Goal: Contribute content: Contribute content

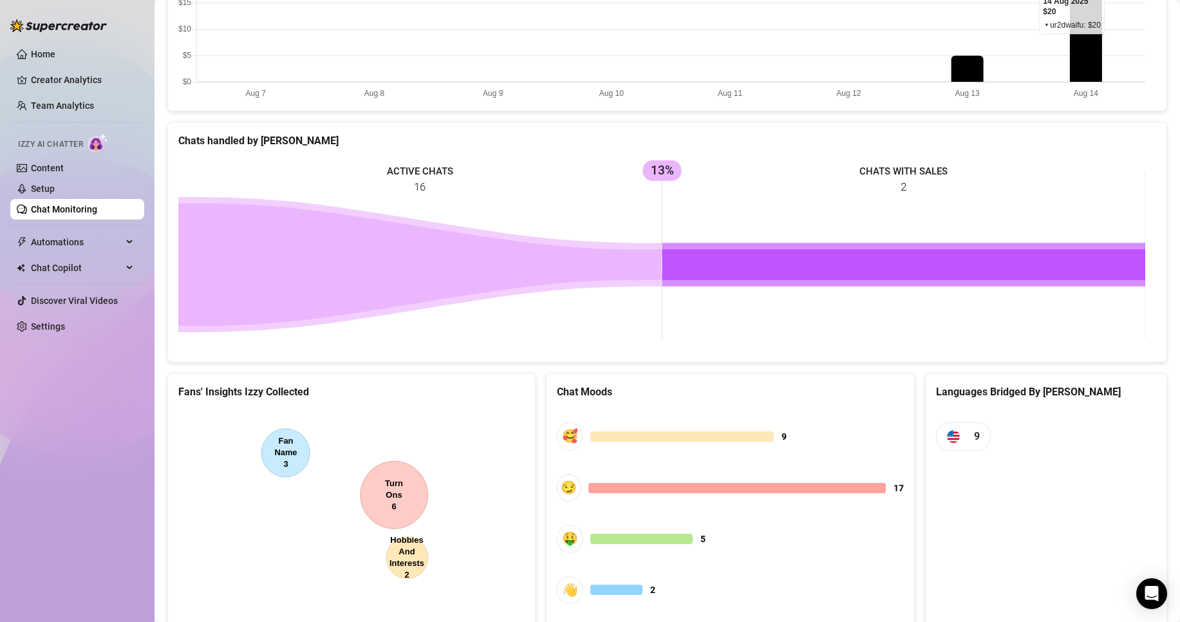
scroll to position [482, 0]
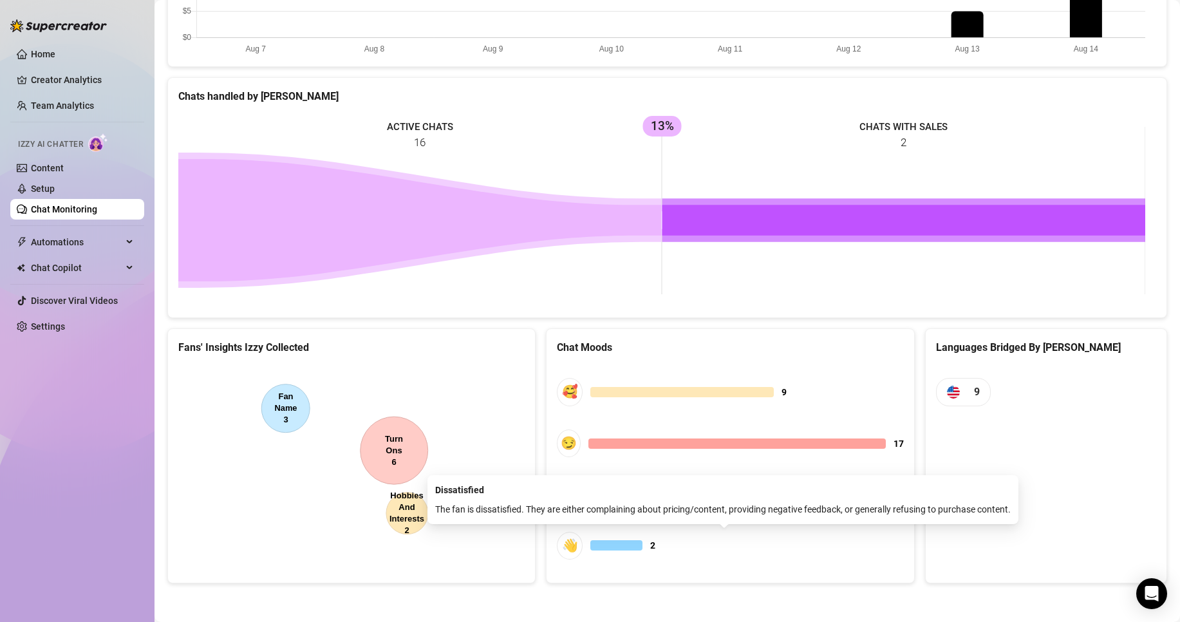
click at [624, 544] on div at bounding box center [617, 545] width 52 height 10
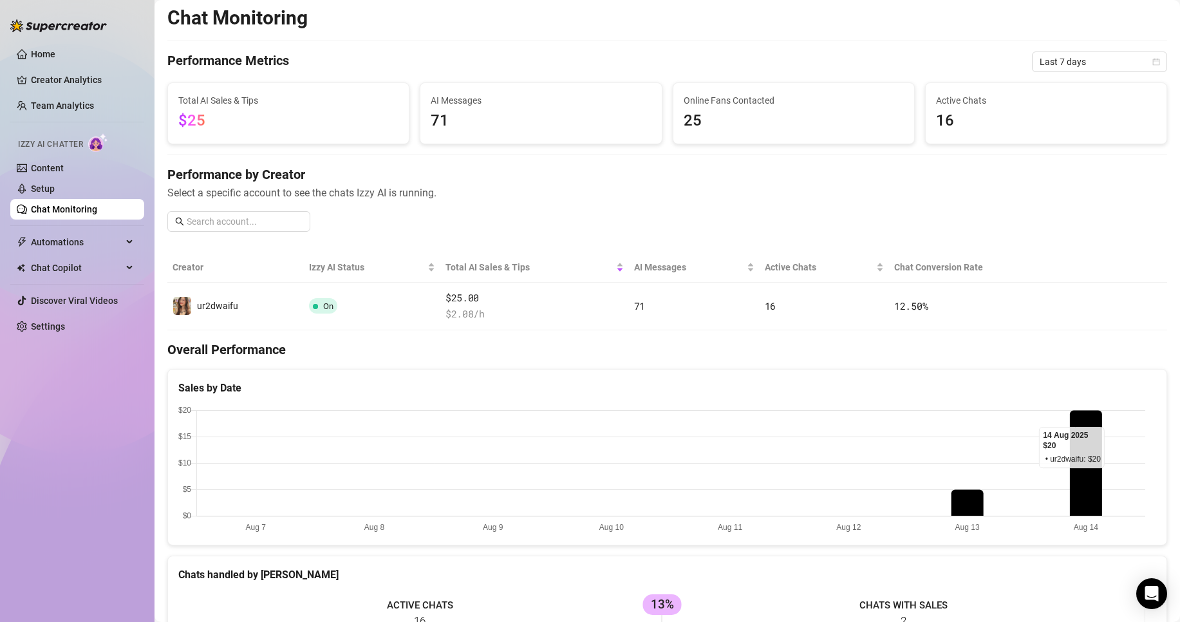
scroll to position [0, 0]
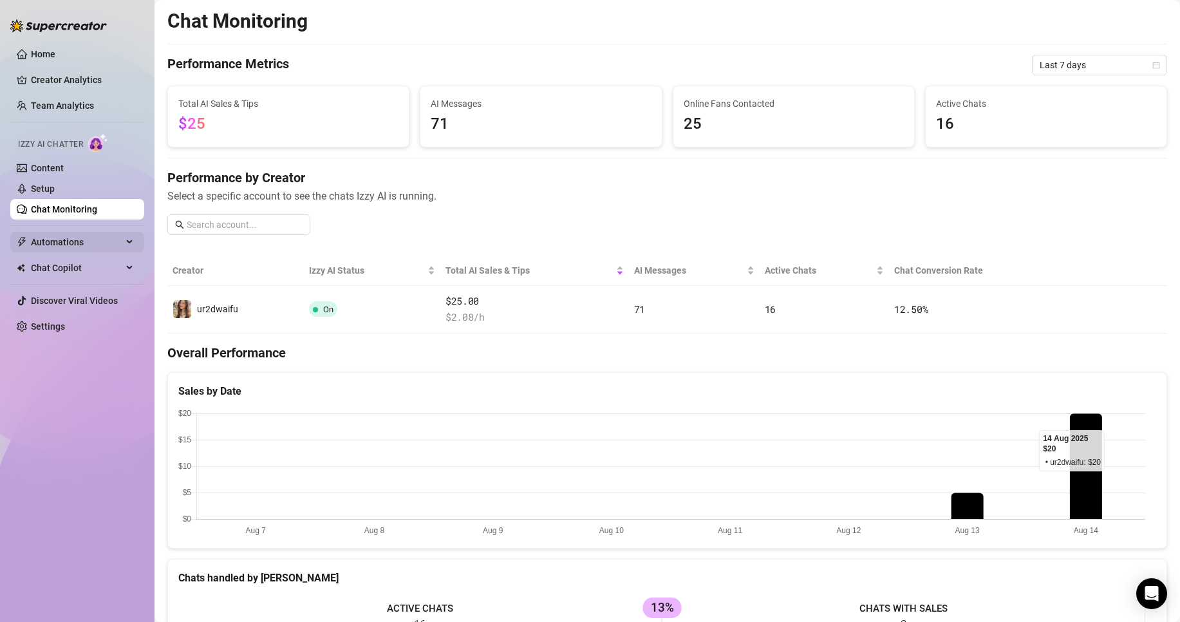
click at [82, 232] on span "Automations" at bounding box center [76, 242] width 91 height 21
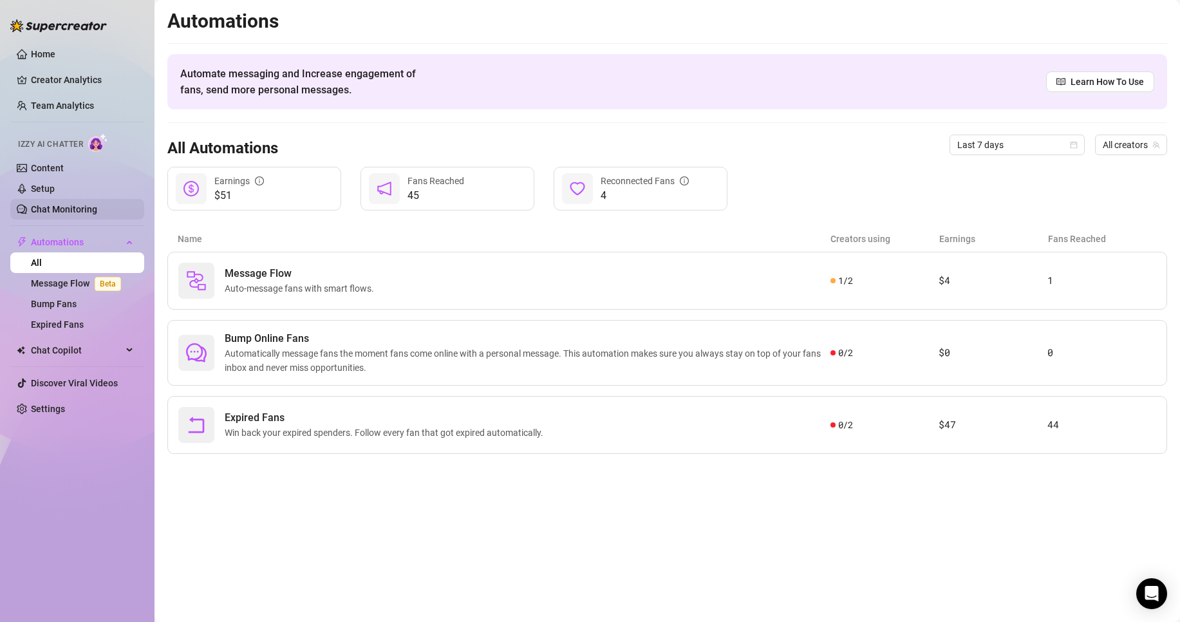
click at [97, 214] on link "Chat Monitoring" at bounding box center [64, 209] width 66 height 10
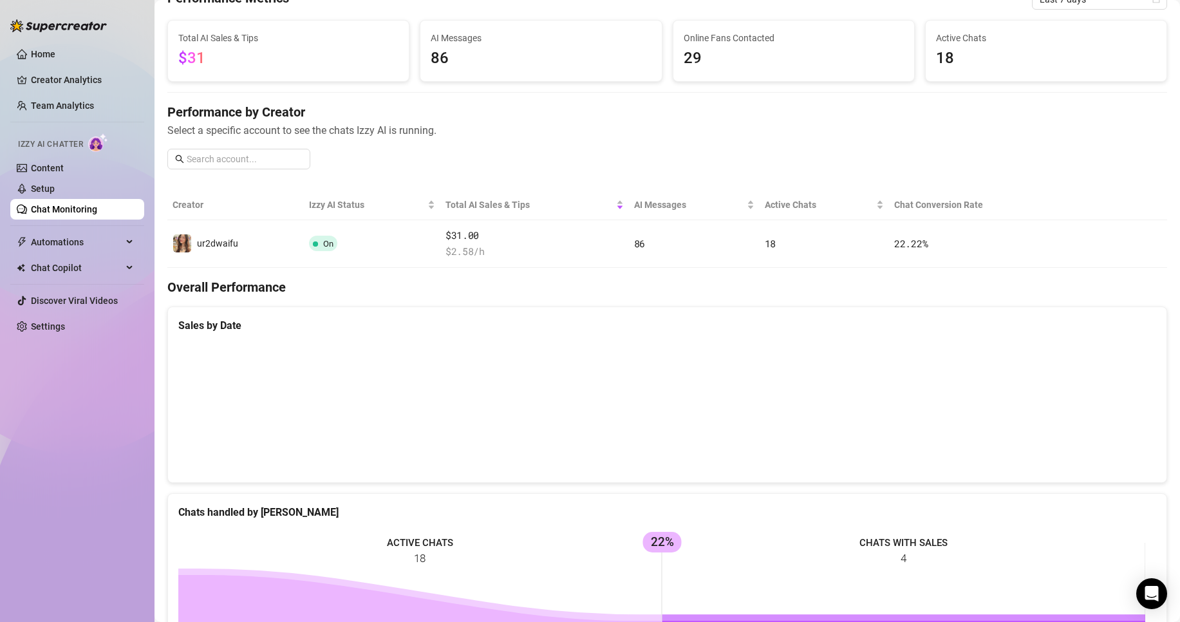
scroll to position [129, 0]
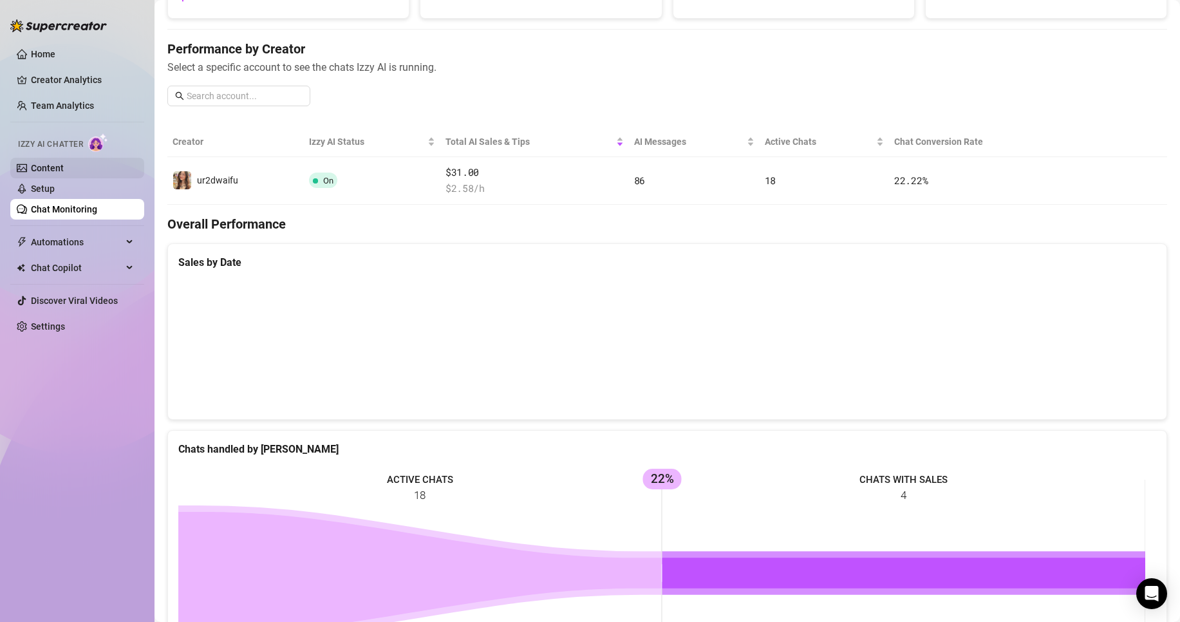
click at [64, 173] on link "Content" at bounding box center [47, 168] width 33 height 10
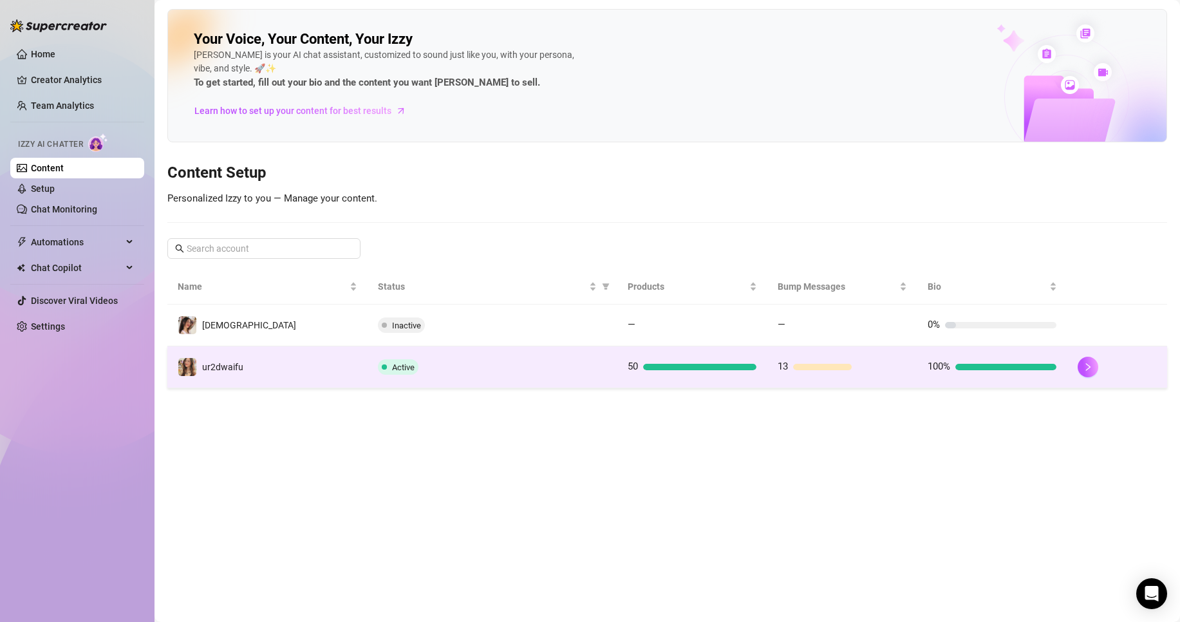
click at [281, 361] on td "ur2dwaifu" at bounding box center [267, 367] width 200 height 42
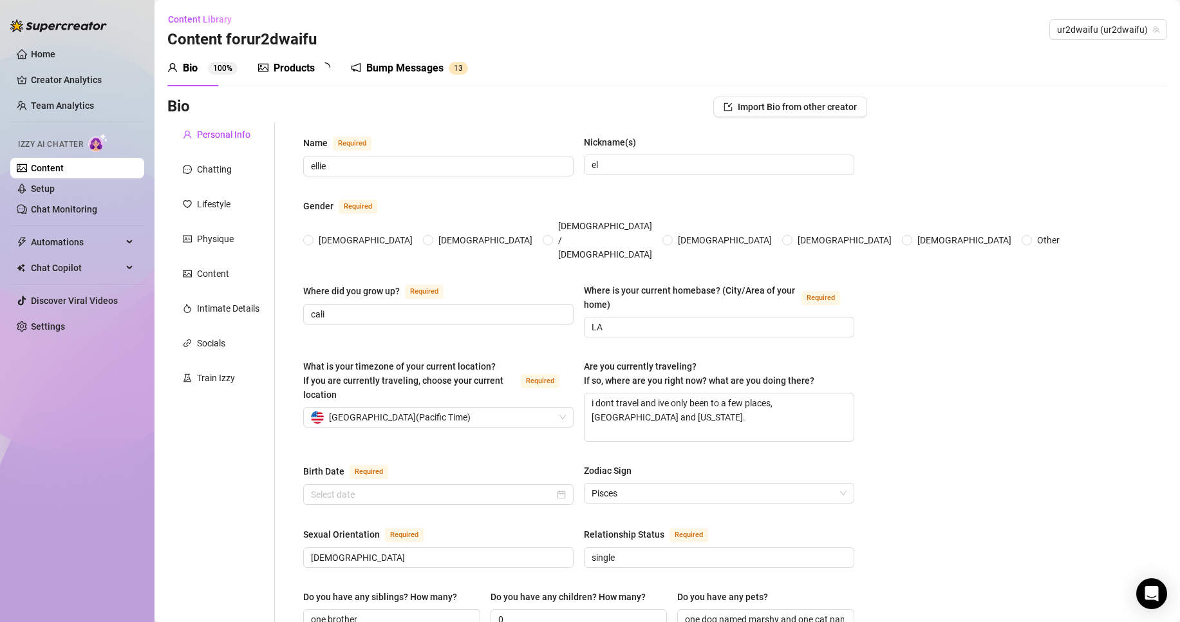
radio input "true"
type input "[DATE]"
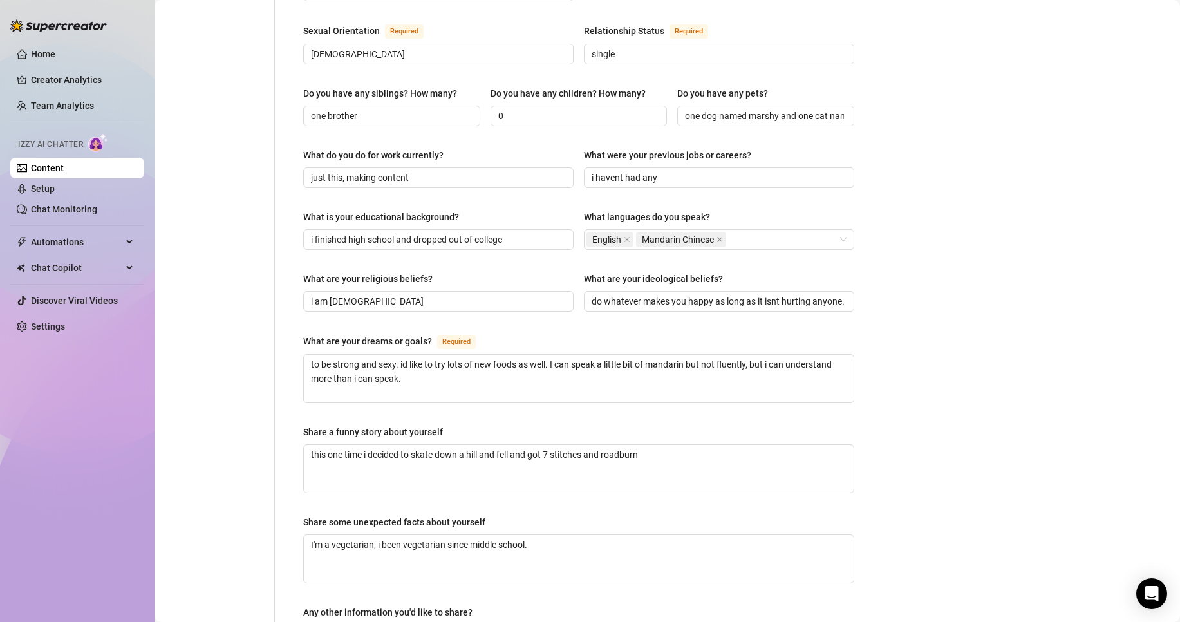
scroll to position [580, 0]
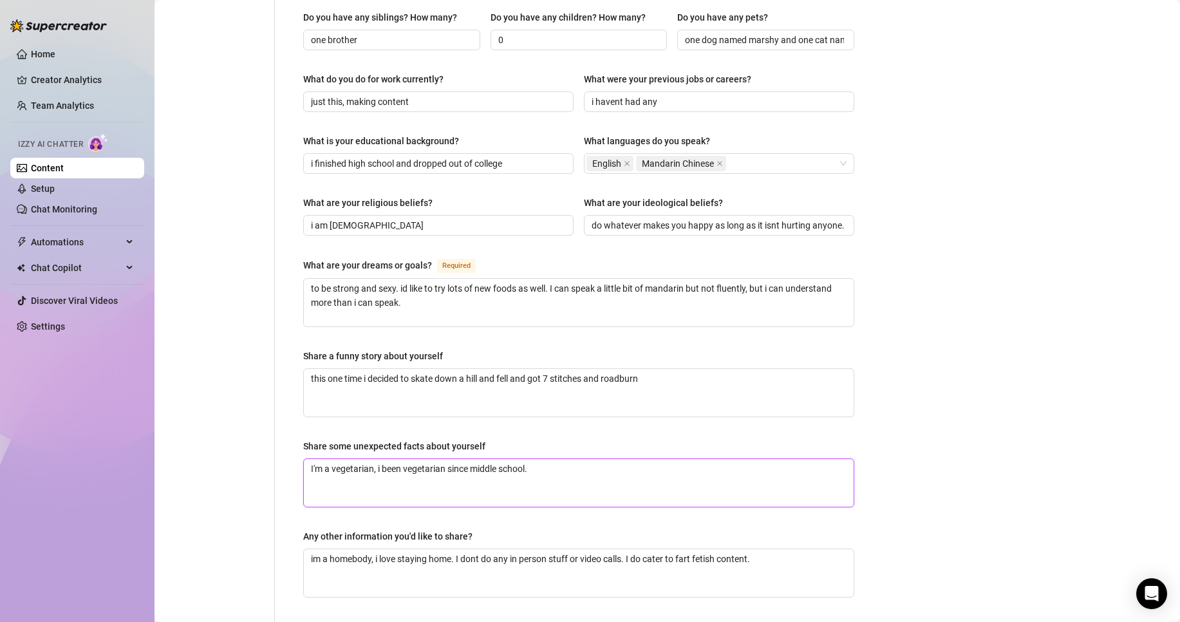
click at [549, 479] on textarea "I'm a vegetarian, i been vegetarian since middle school." at bounding box center [579, 483] width 550 height 48
click at [786, 549] on textarea "im a homebody, i love staying home. I dont do any in person stuff or video call…" at bounding box center [579, 573] width 550 height 48
type textarea "im a homebody, i love staying home. I dont do any in person stuff or video call…"
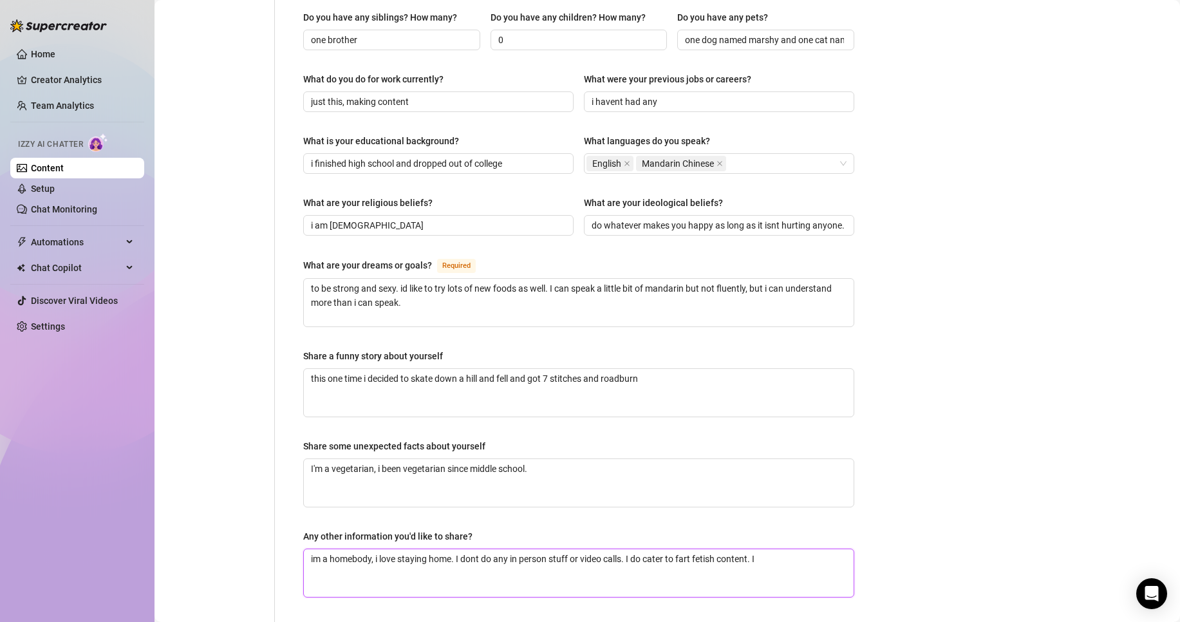
type textarea "im a homebody, i love staying home. I dont do any in person stuff or video call…"
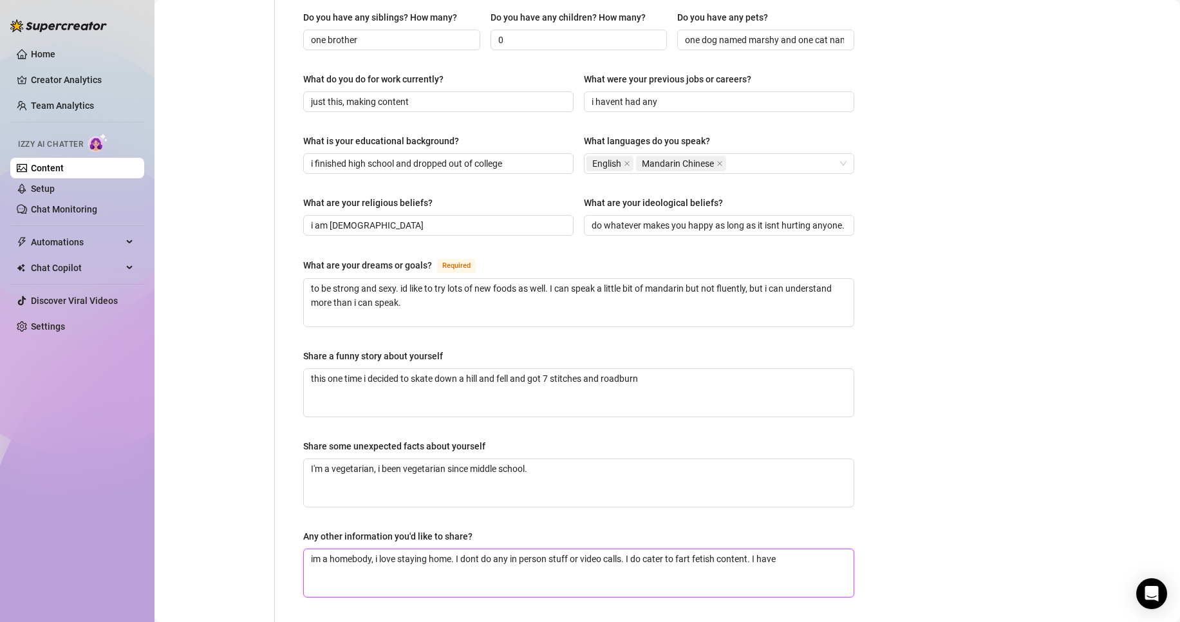
type textarea "im a homebody, i love staying home. I dont do any in person stuff or video call…"
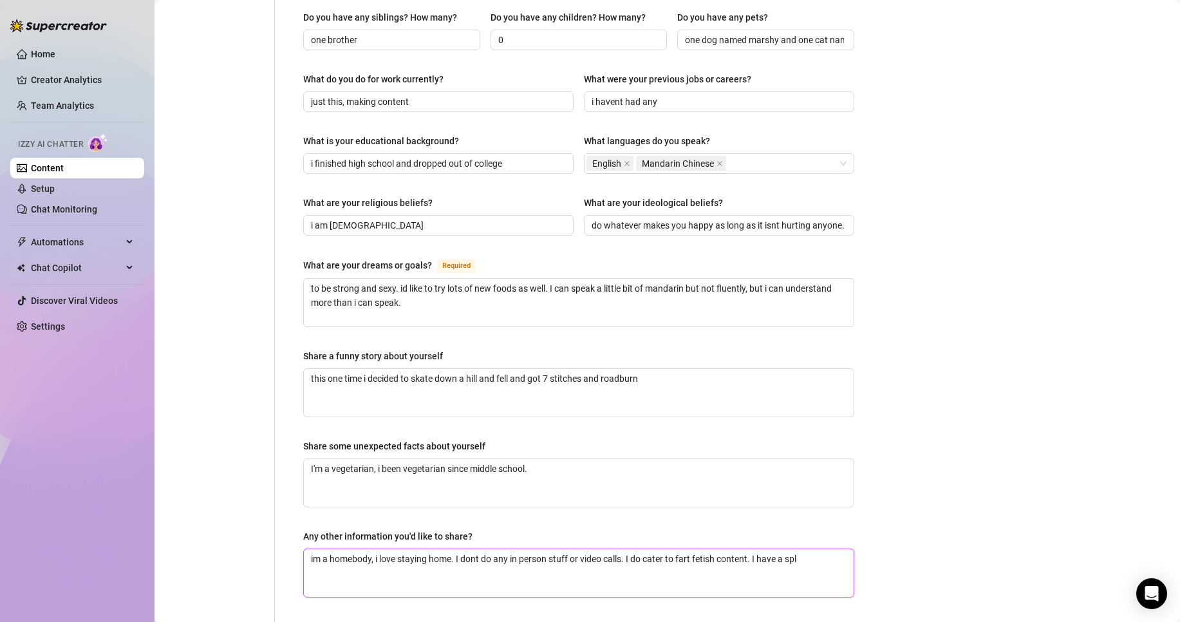
type textarea "im a homebody, i love staying home. I dont do any in person stuff or video call…"
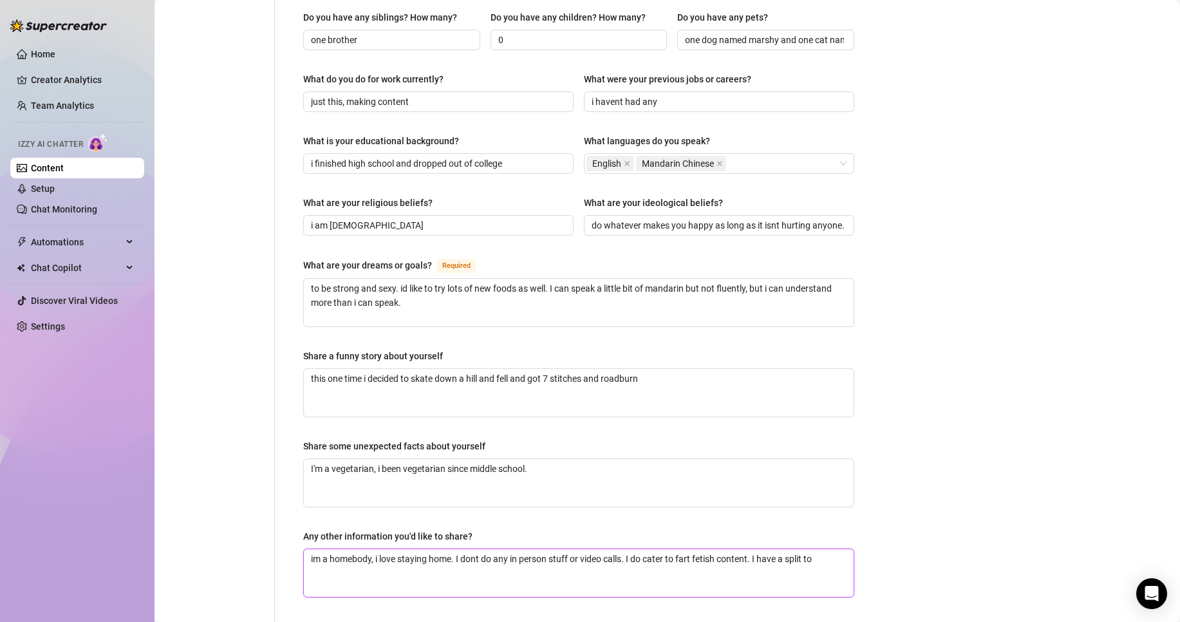
type textarea "im a homebody, i love staying home. I dont do any in person stuff or video call…"
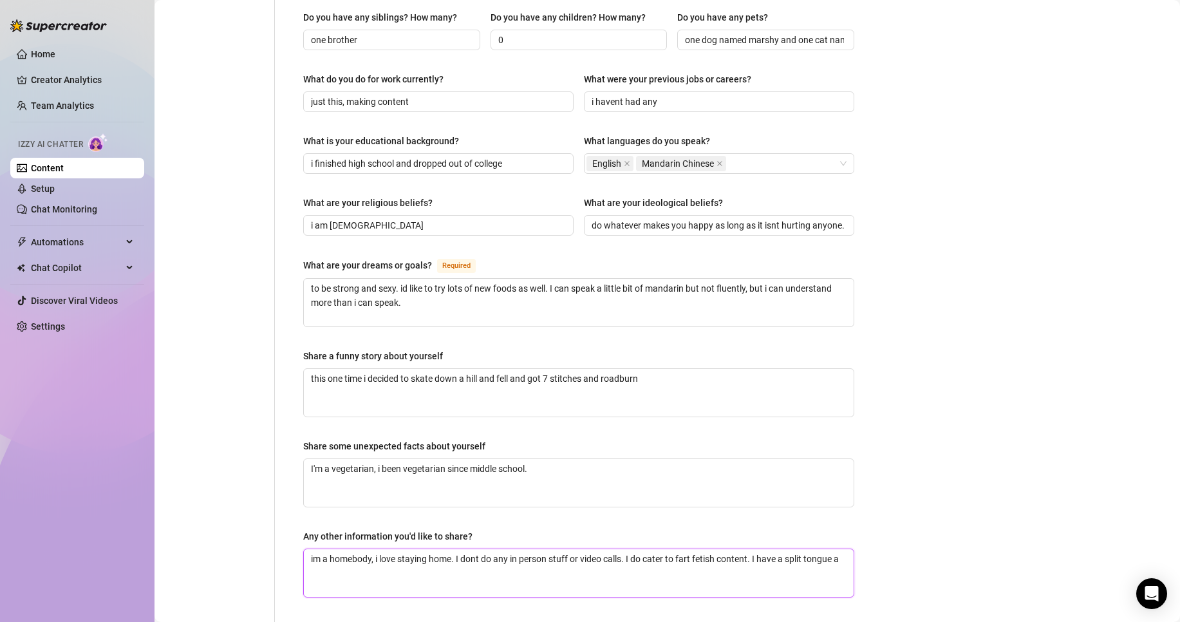
type textarea "im a homebody, i love staying home. I dont do any in person stuff or video call…"
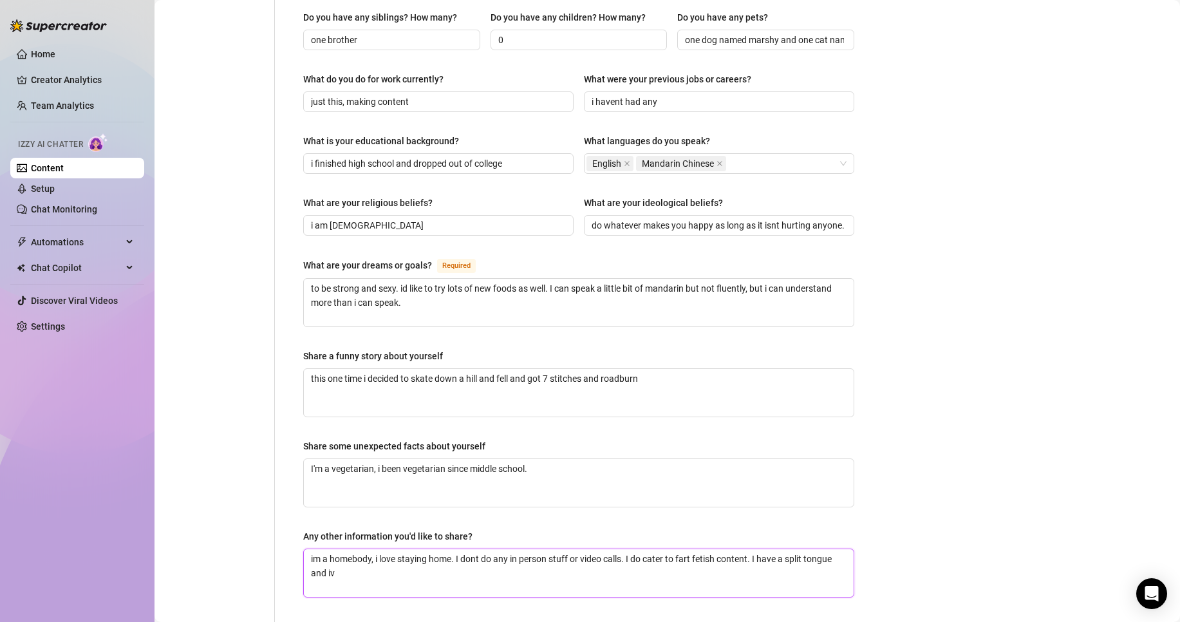
type textarea "im a homebody, i love staying home. I dont do any in person stuff or video call…"
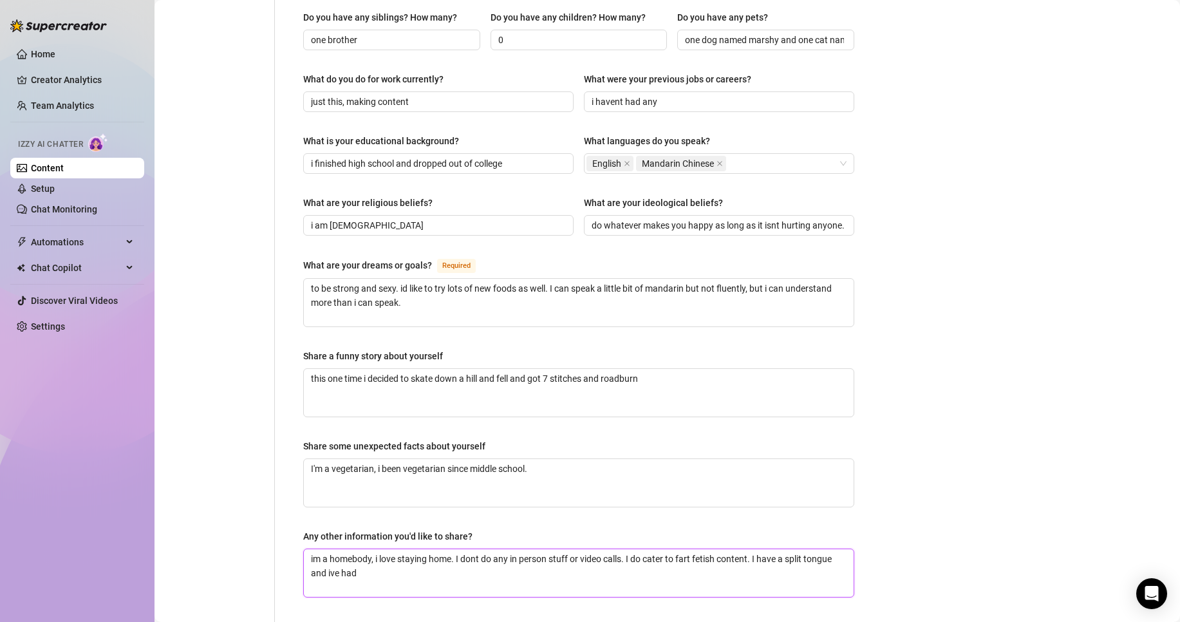
type textarea "im a homebody, i love staying home. I dont do any in person stuff or video call…"
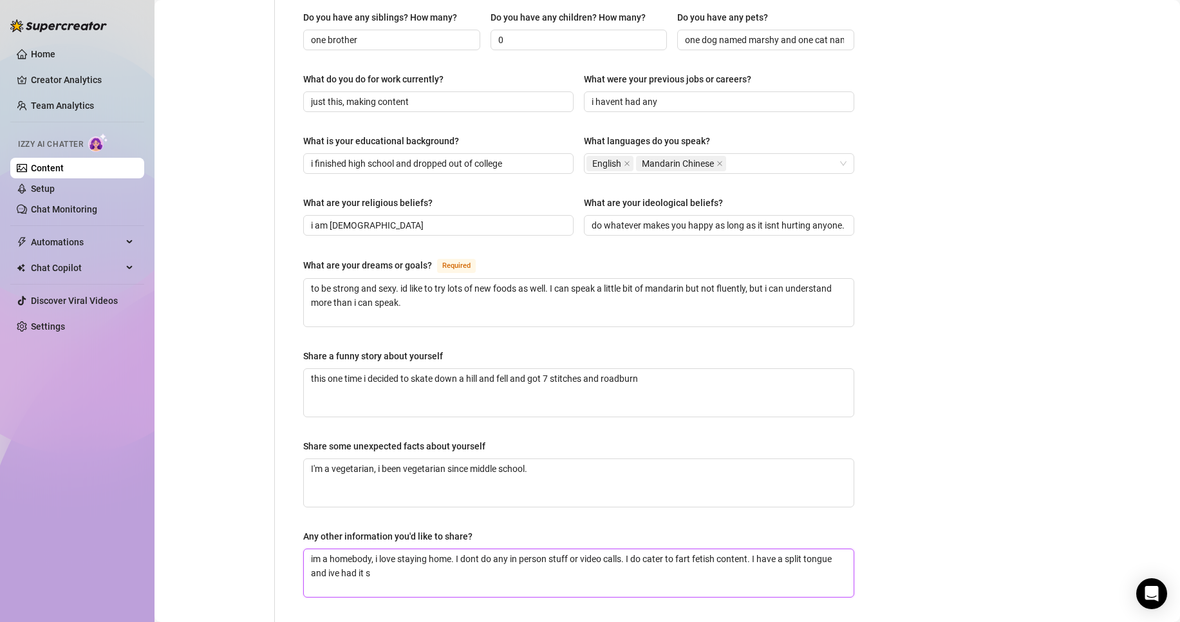
type textarea "im a homebody, i love staying home. I dont do any in person stuff or video call…"
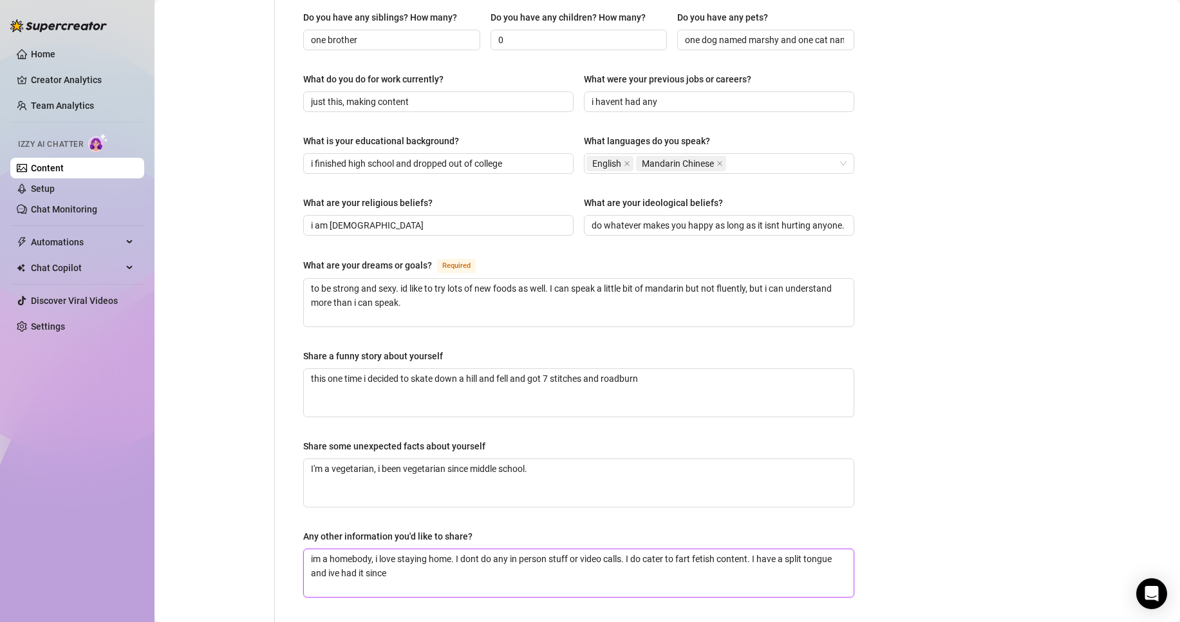
type textarea "im a homebody, i love staying home. I dont do any in person stuff or video call…"
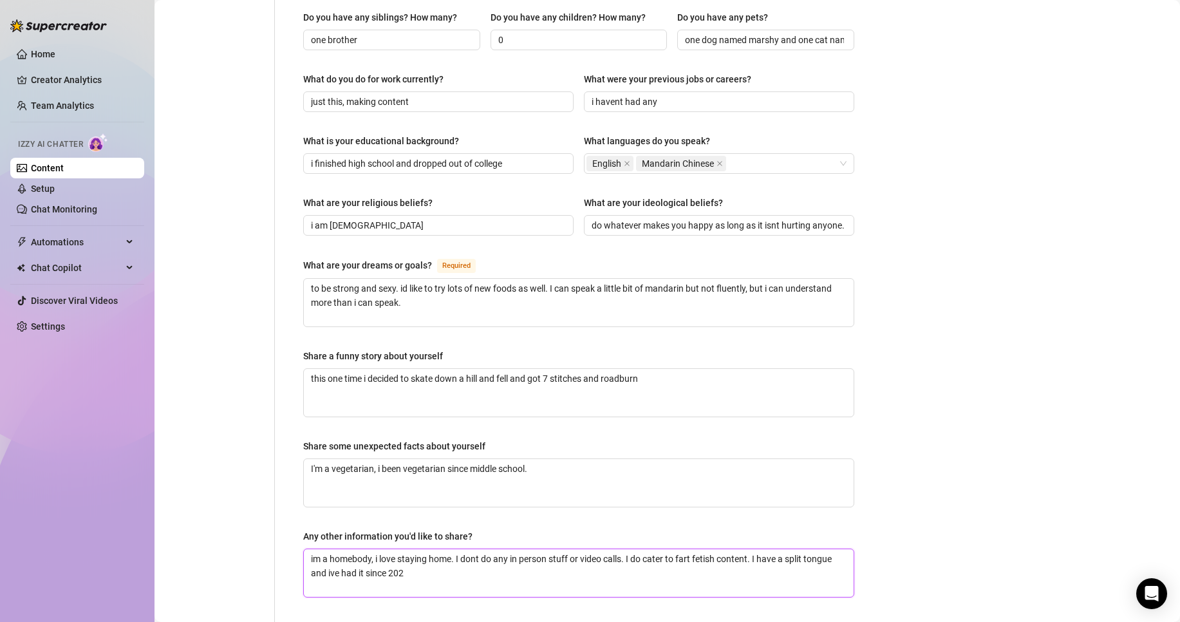
type textarea "im a homebody, i love staying home. I dont do any in person stuff or video call…"
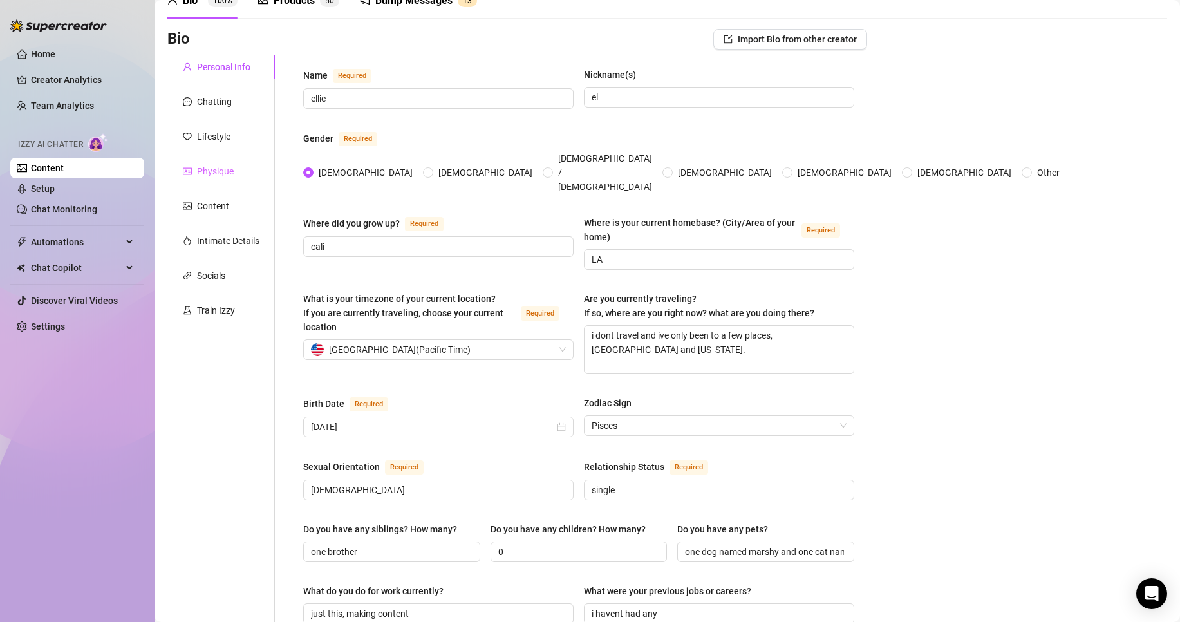
scroll to position [64, 0]
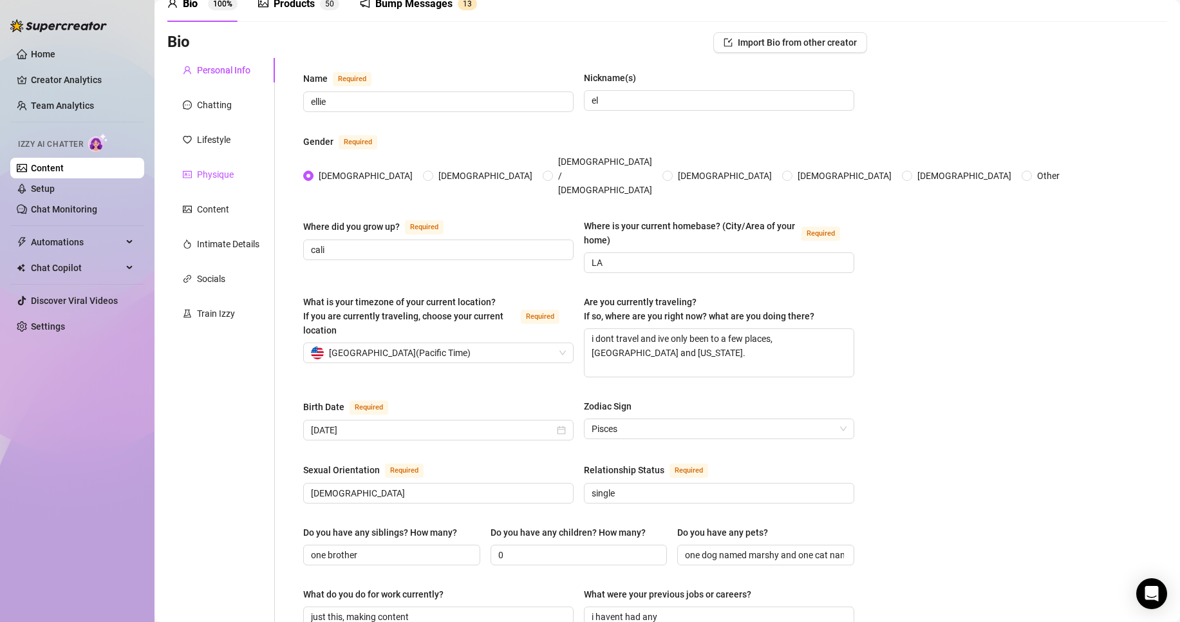
click at [225, 172] on div "Physique" at bounding box center [215, 174] width 37 height 14
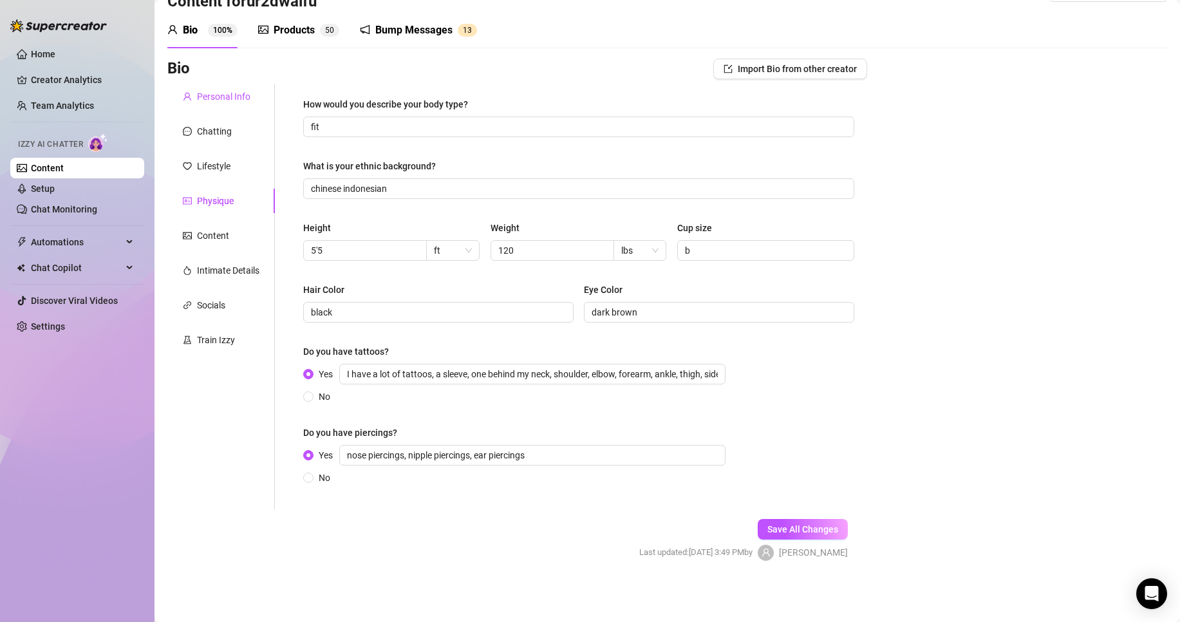
click at [220, 99] on div "Personal Info" at bounding box center [223, 97] width 53 height 14
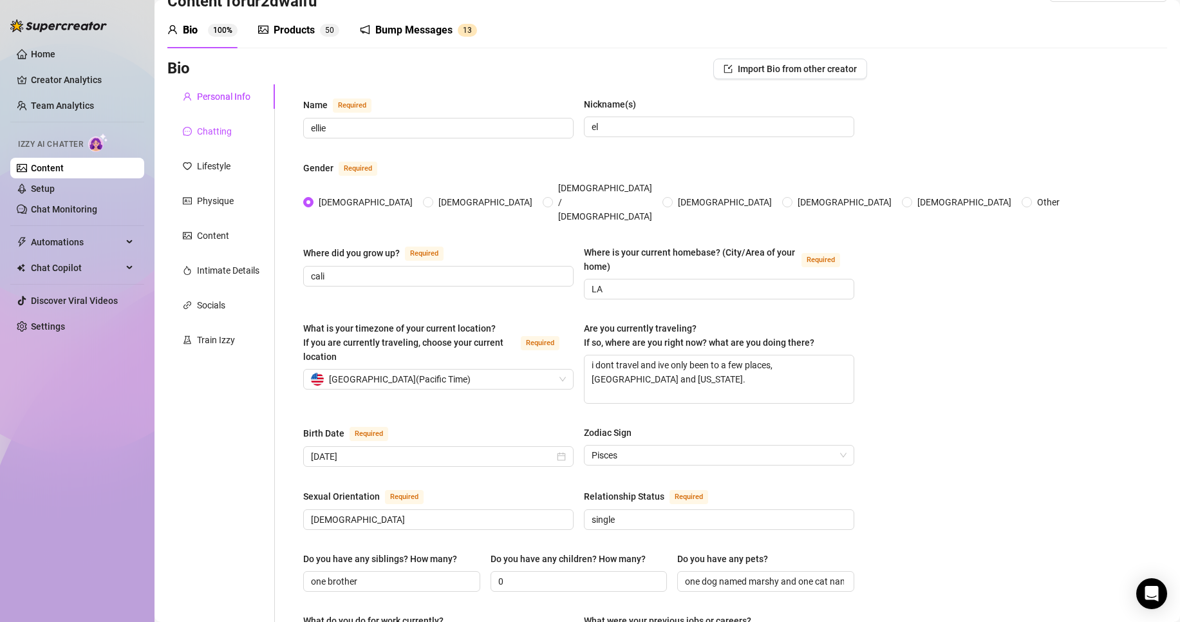
click at [222, 133] on div "Chatting" at bounding box center [214, 131] width 35 height 14
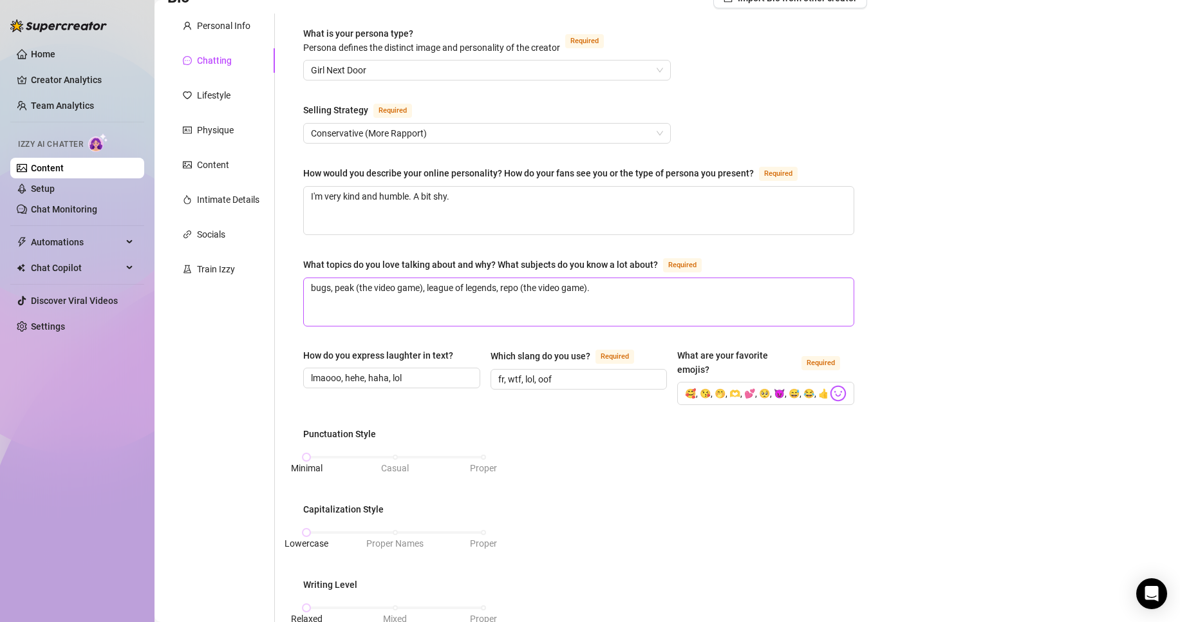
scroll to position [6, 0]
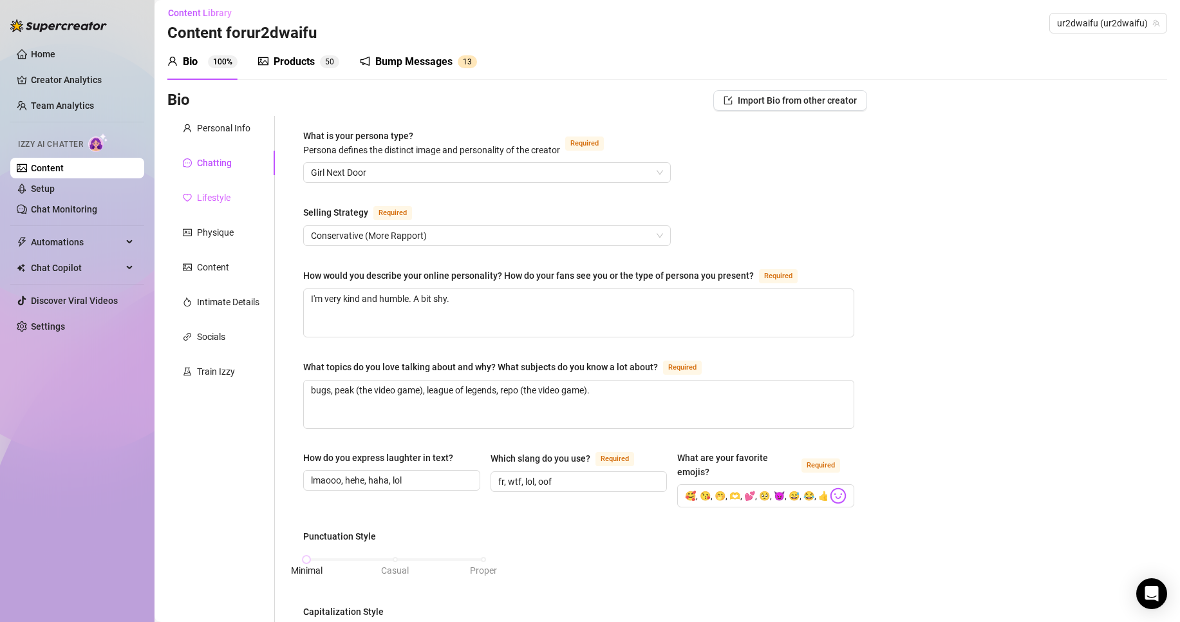
click at [254, 204] on div "Lifestyle" at bounding box center [221, 197] width 108 height 24
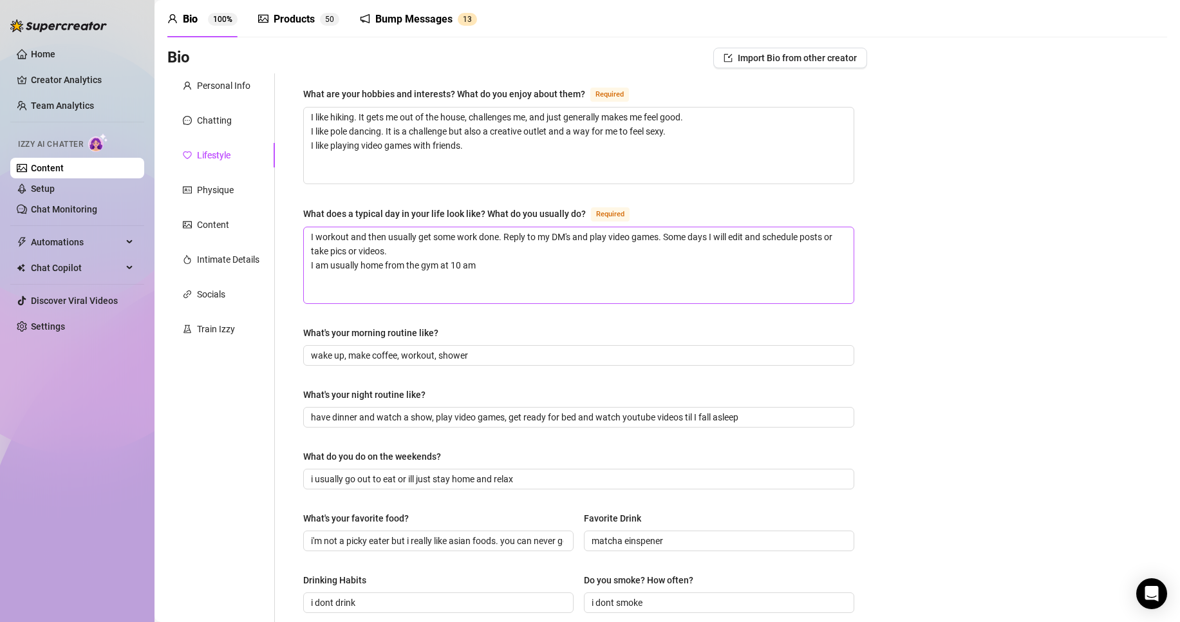
scroll to position [0, 0]
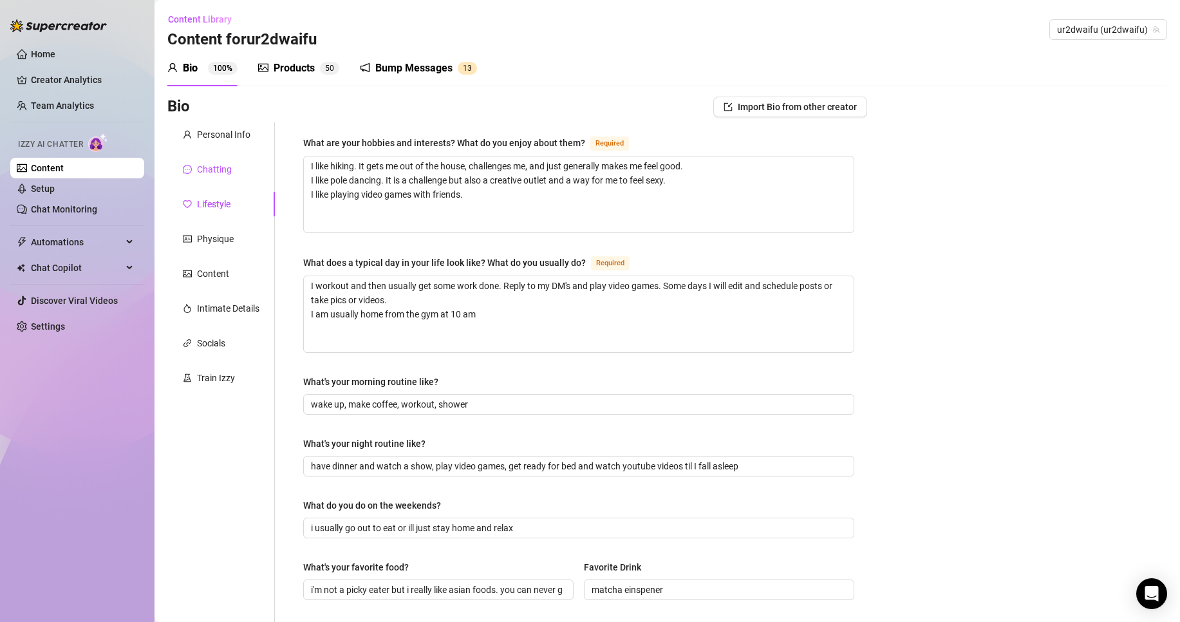
click at [214, 173] on div "Chatting" at bounding box center [214, 169] width 35 height 14
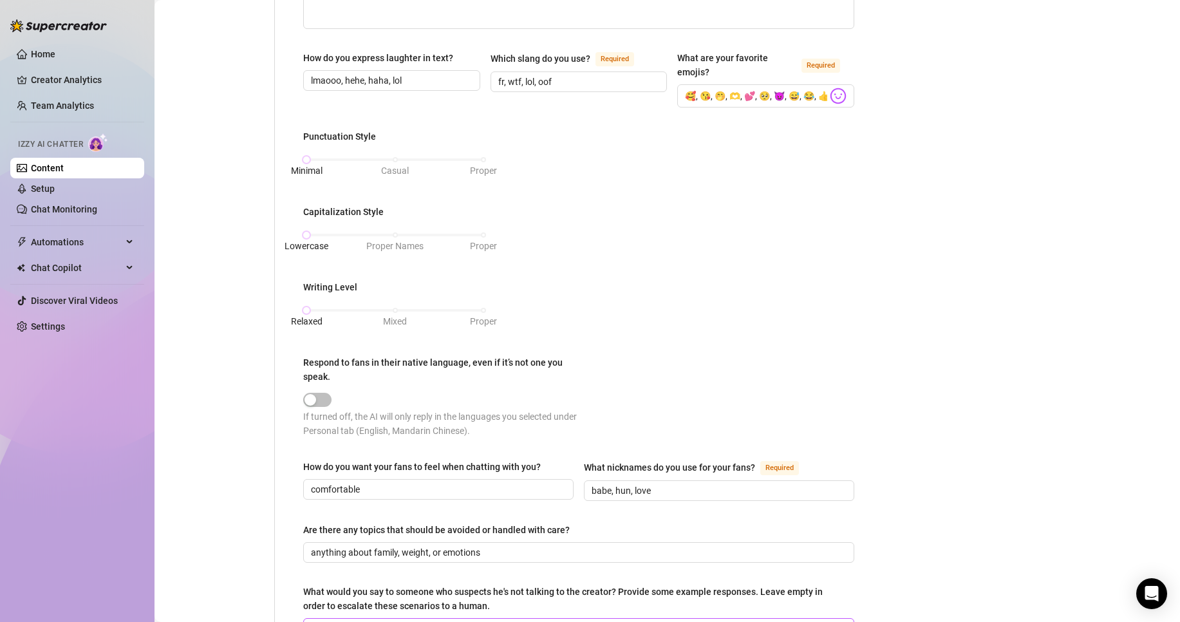
scroll to position [580, 0]
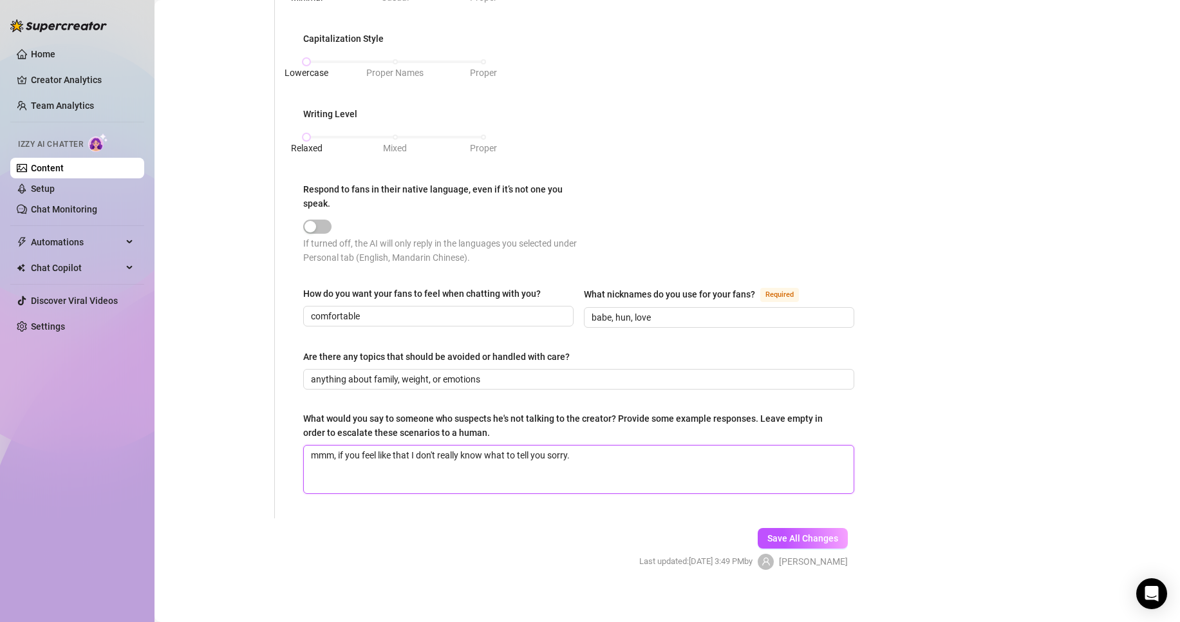
click at [560, 466] on textarea "mmm, if you feel like that I don't really know what to tell you sorry." at bounding box center [579, 470] width 550 height 48
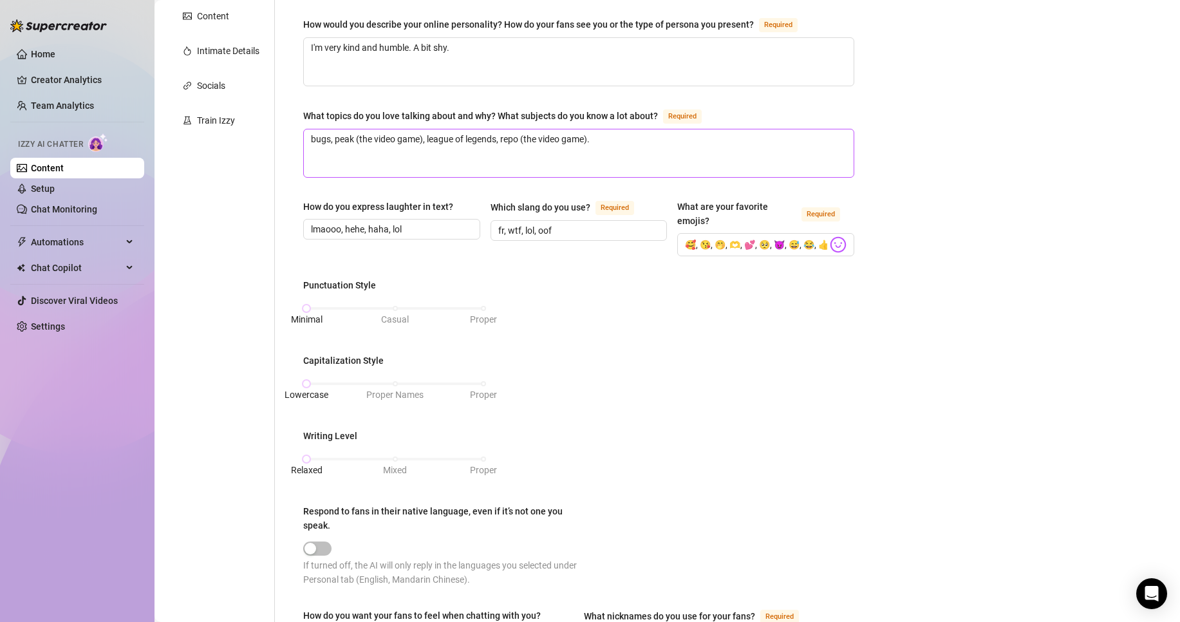
scroll to position [0, 0]
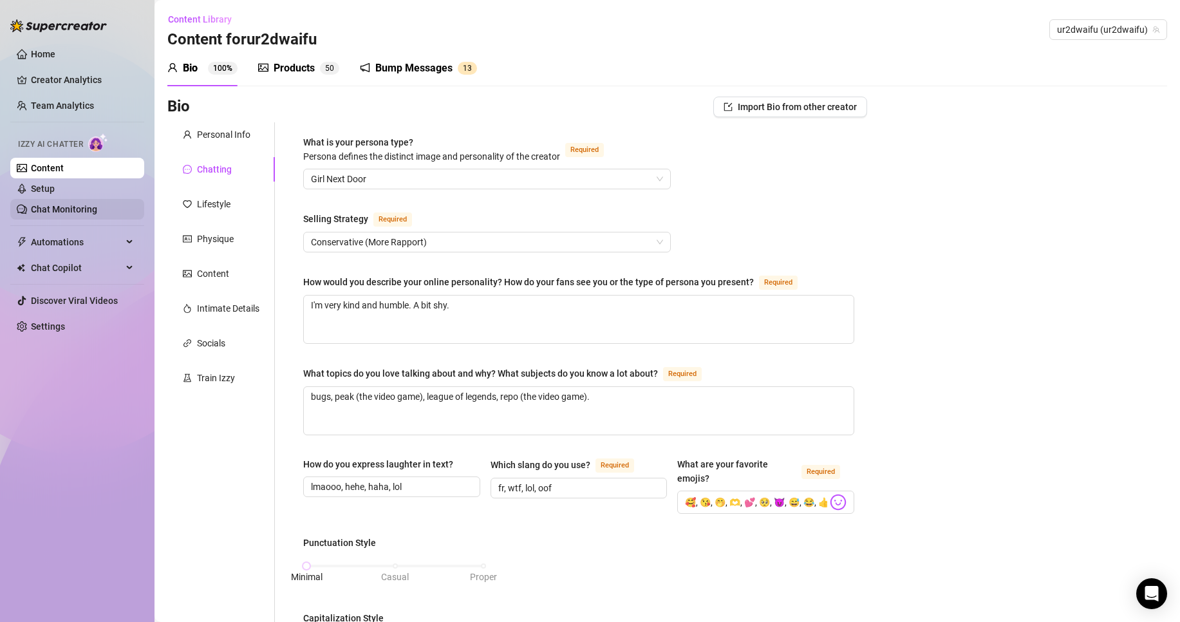
click at [75, 211] on link "Chat Monitoring" at bounding box center [64, 209] width 66 height 10
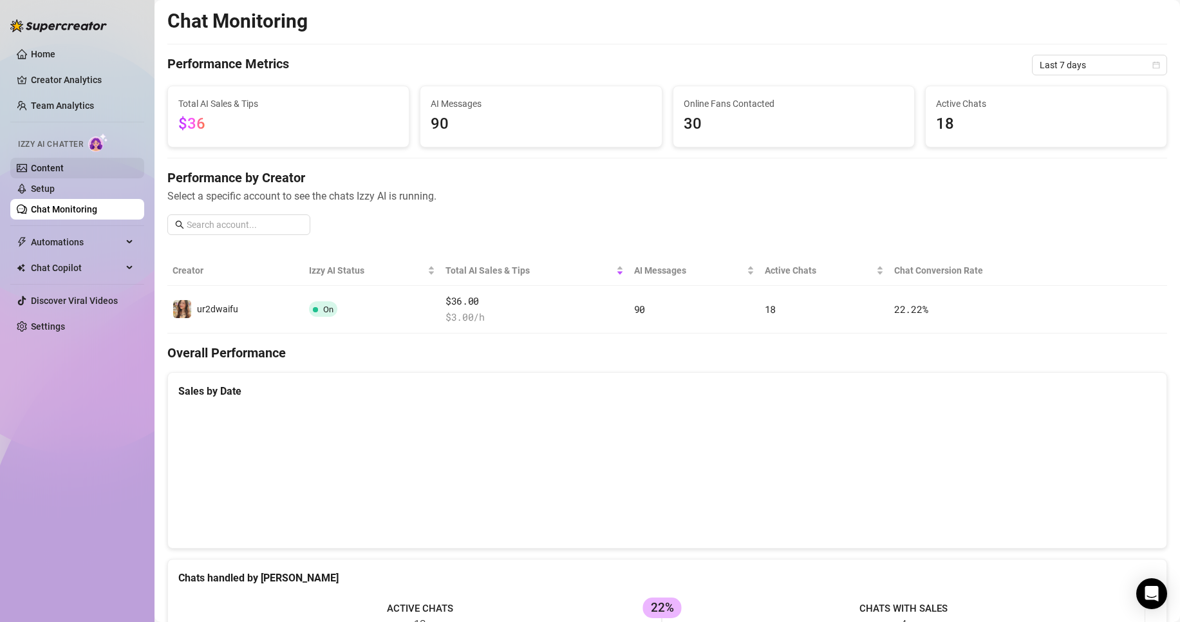
click at [60, 165] on link "Content" at bounding box center [47, 168] width 33 height 10
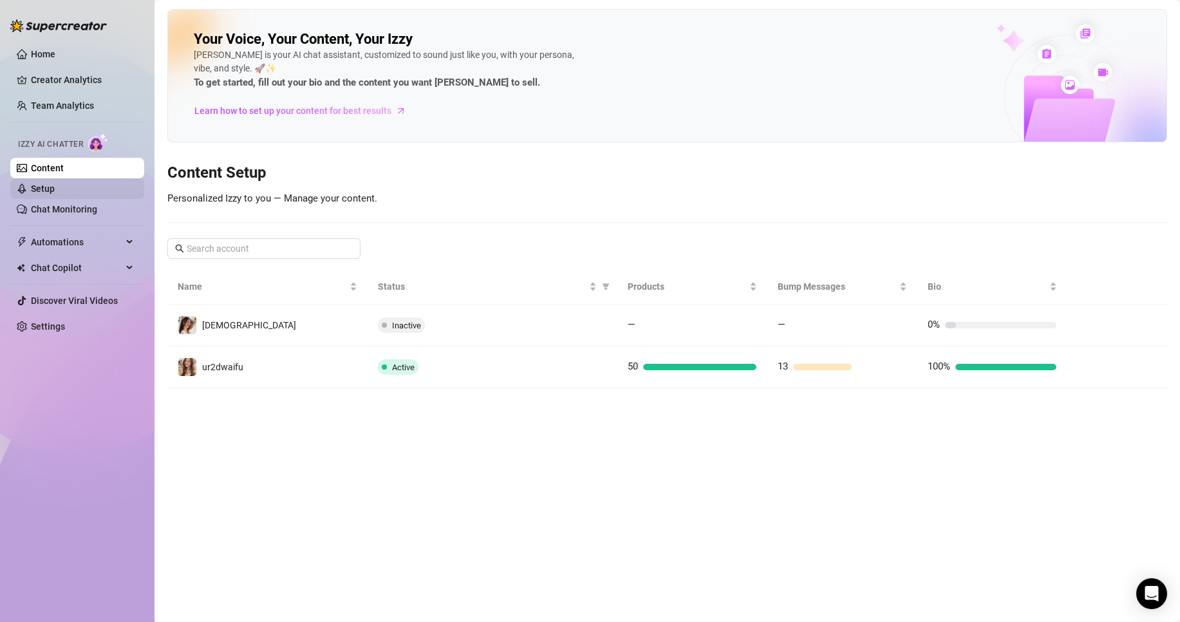
click at [47, 189] on link "Setup" at bounding box center [43, 189] width 24 height 10
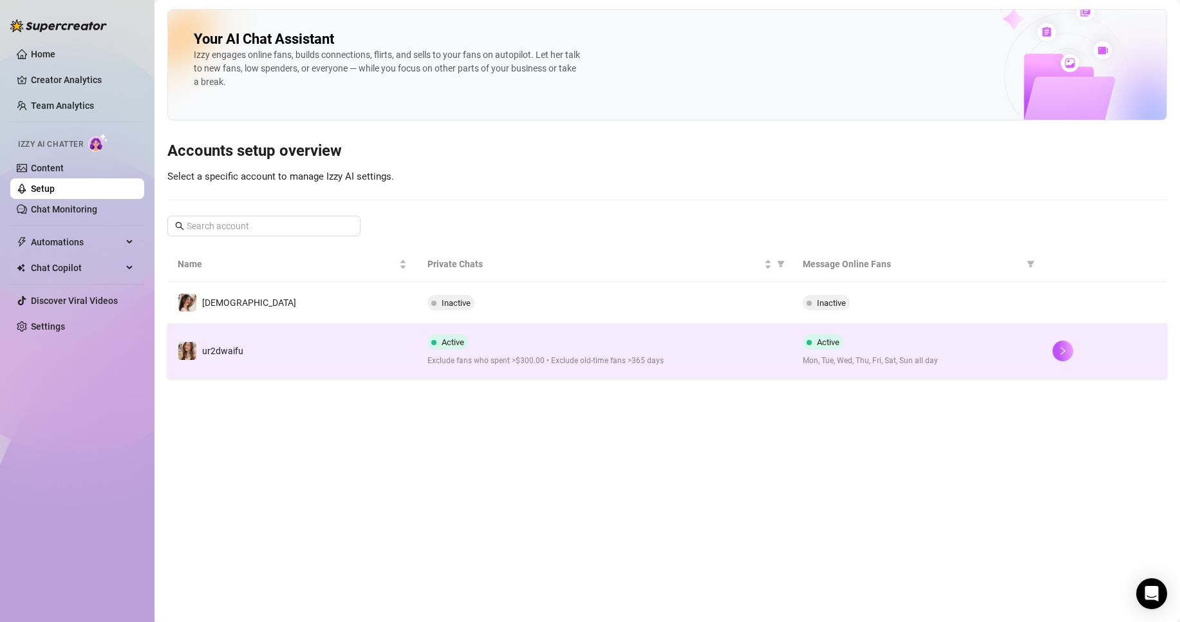
click at [361, 335] on td "ur2dwaifu" at bounding box center [292, 351] width 250 height 54
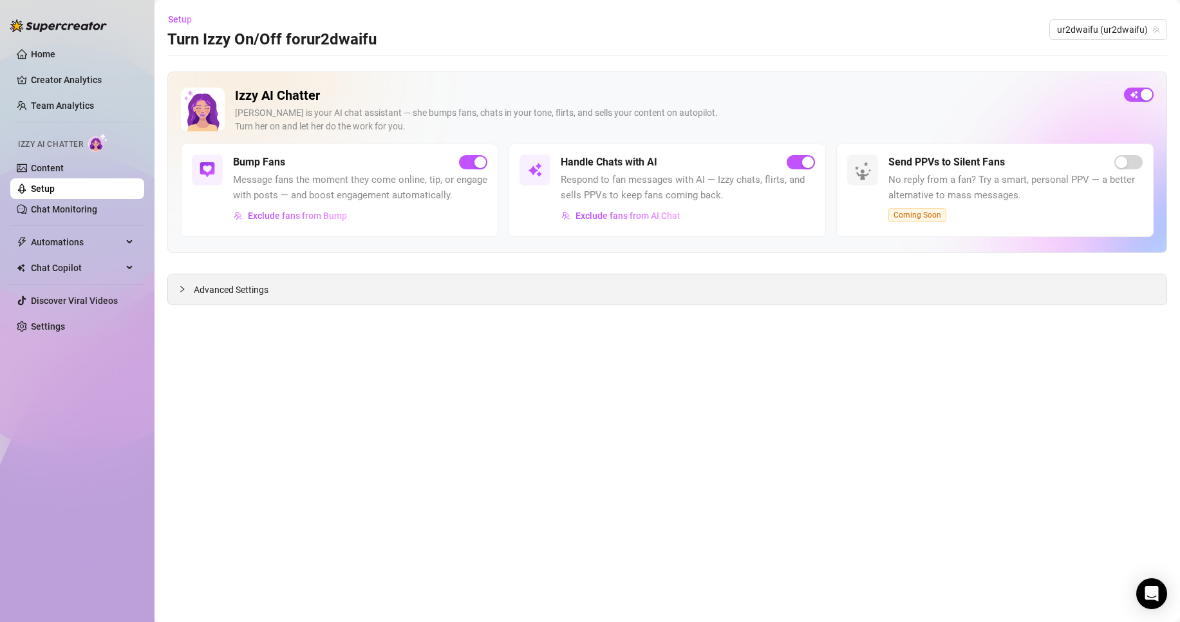
click at [352, 296] on div "Advanced Settings" at bounding box center [667, 289] width 999 height 30
click at [230, 278] on div "Advanced Settings" at bounding box center [667, 289] width 999 height 30
click at [229, 287] on span "Advanced Settings" at bounding box center [231, 290] width 75 height 14
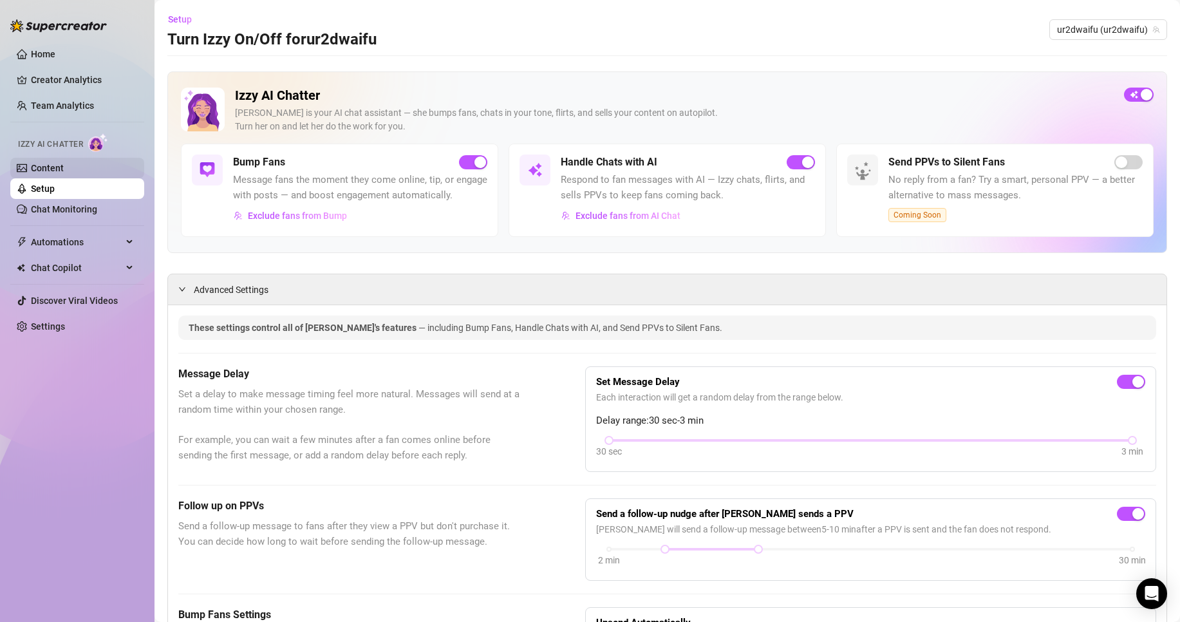
click at [64, 173] on link "Content" at bounding box center [47, 168] width 33 height 10
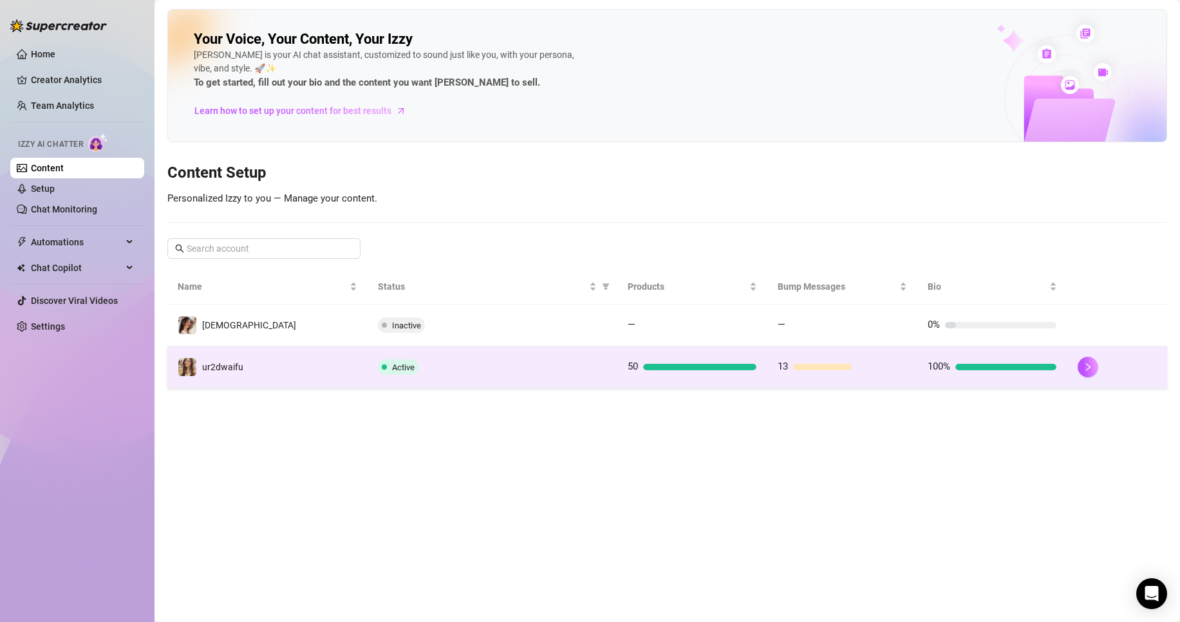
click at [302, 361] on td "ur2dwaifu" at bounding box center [267, 367] width 200 height 42
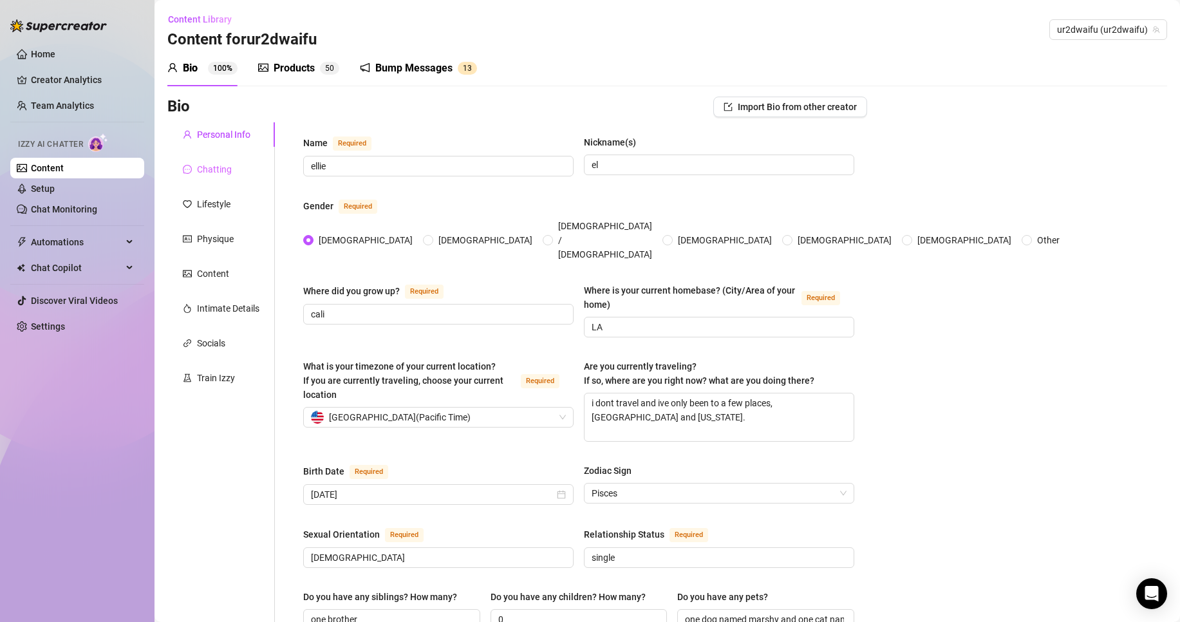
click at [244, 175] on div "Chatting" at bounding box center [221, 169] width 108 height 24
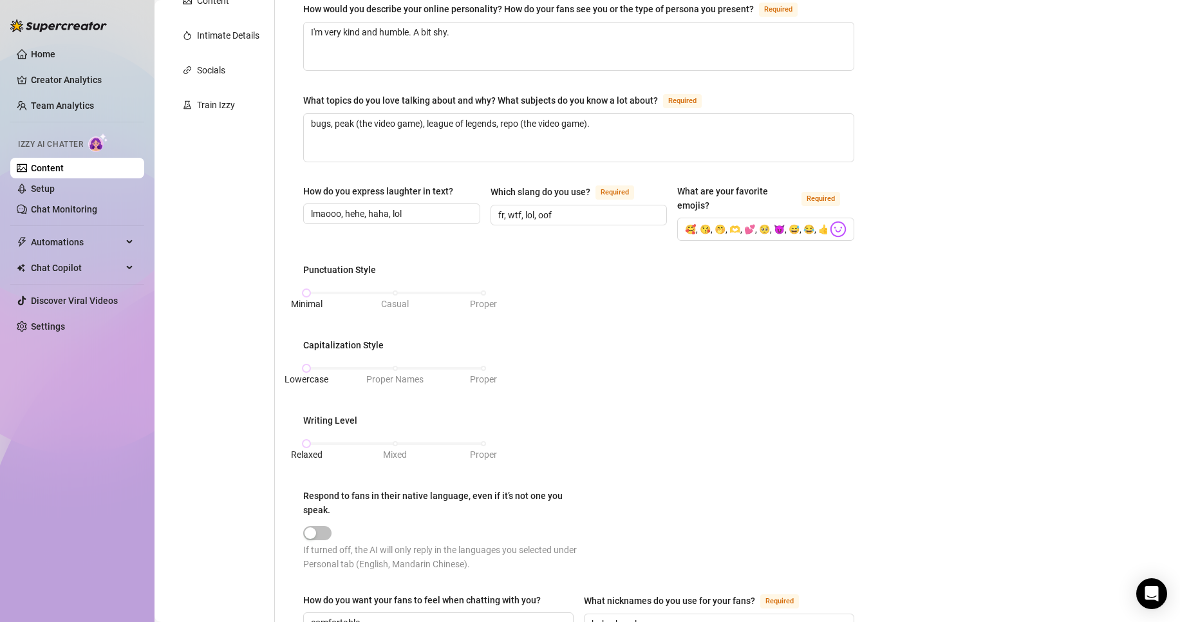
scroll to position [135, 0]
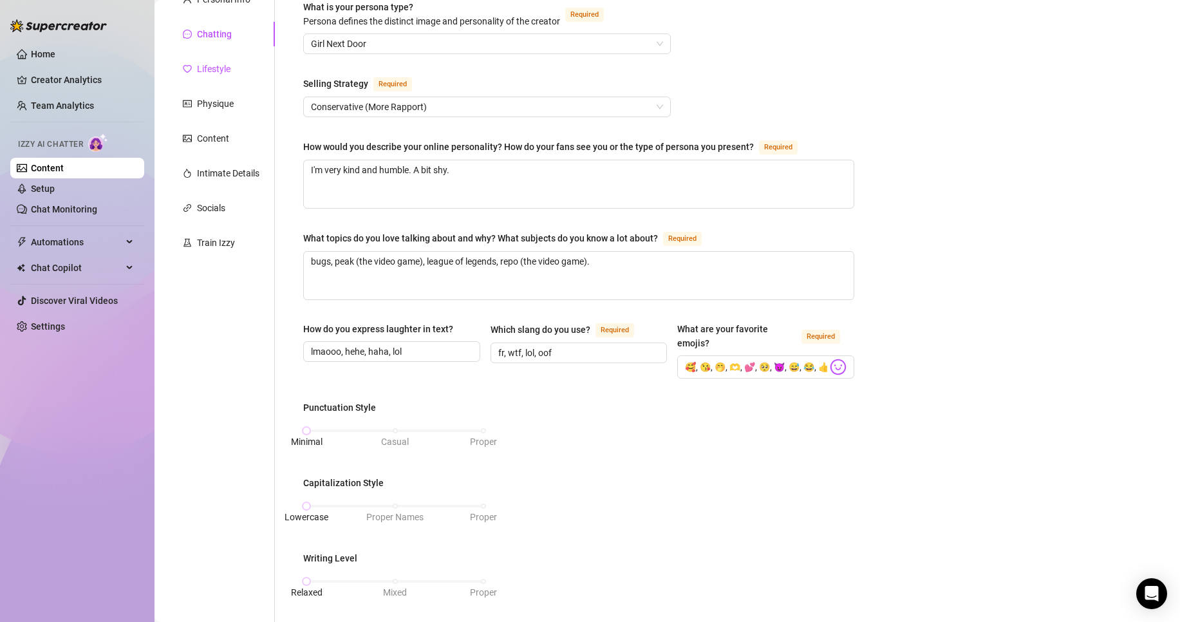
click at [224, 67] on div "Lifestyle" at bounding box center [213, 69] width 33 height 14
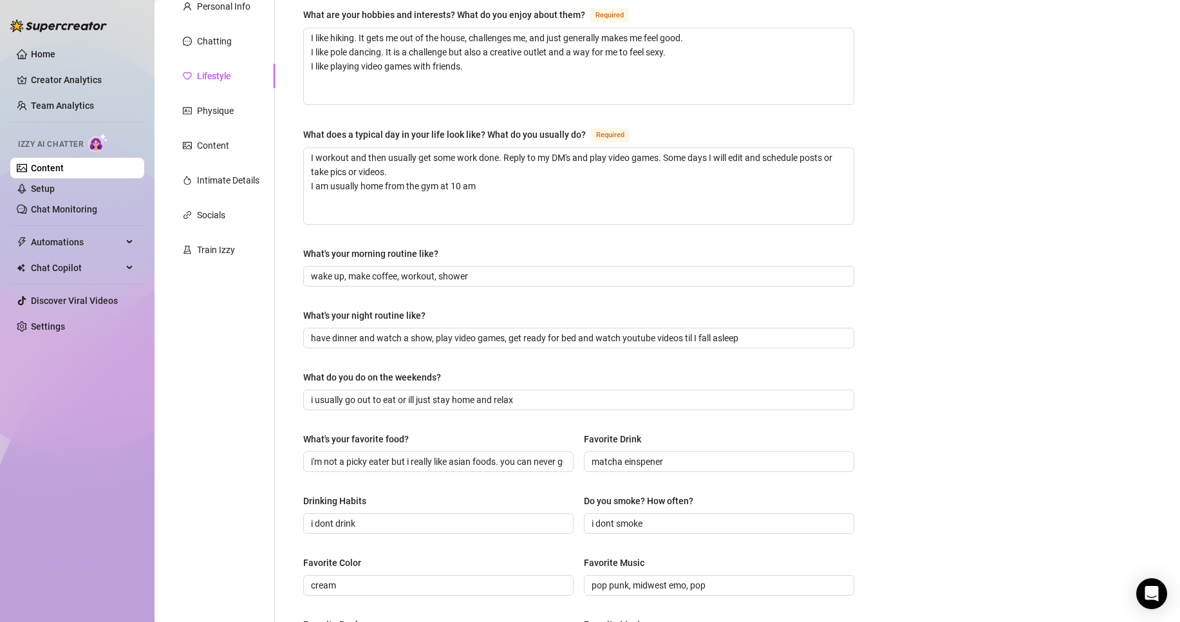
scroll to position [0, 0]
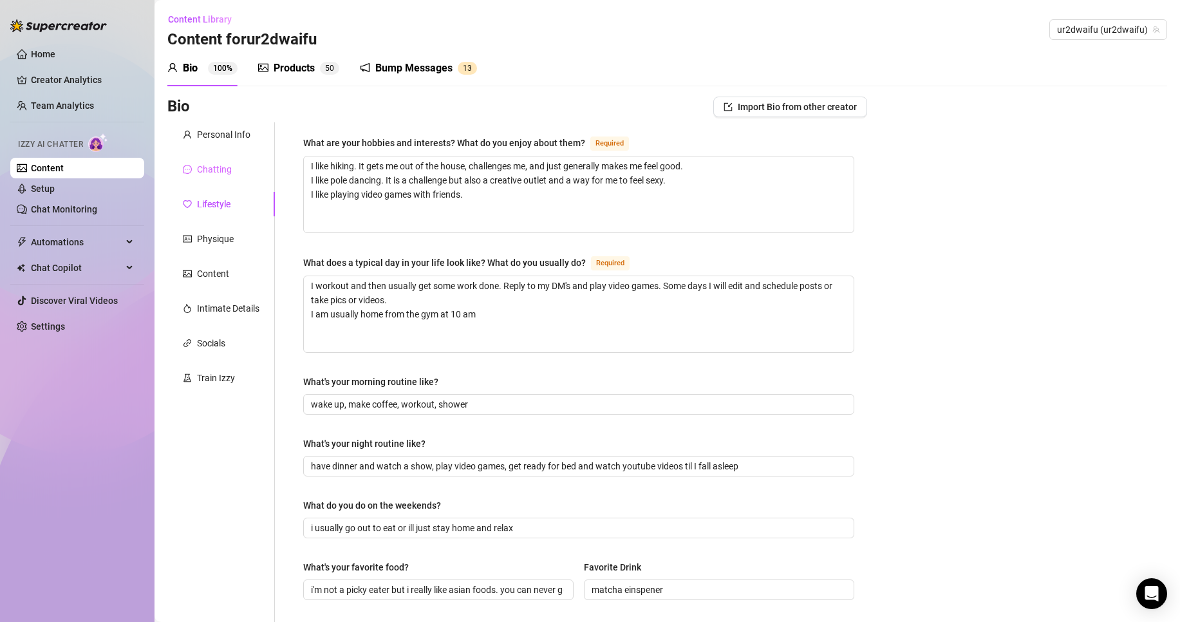
click at [238, 169] on div "Chatting" at bounding box center [221, 169] width 108 height 24
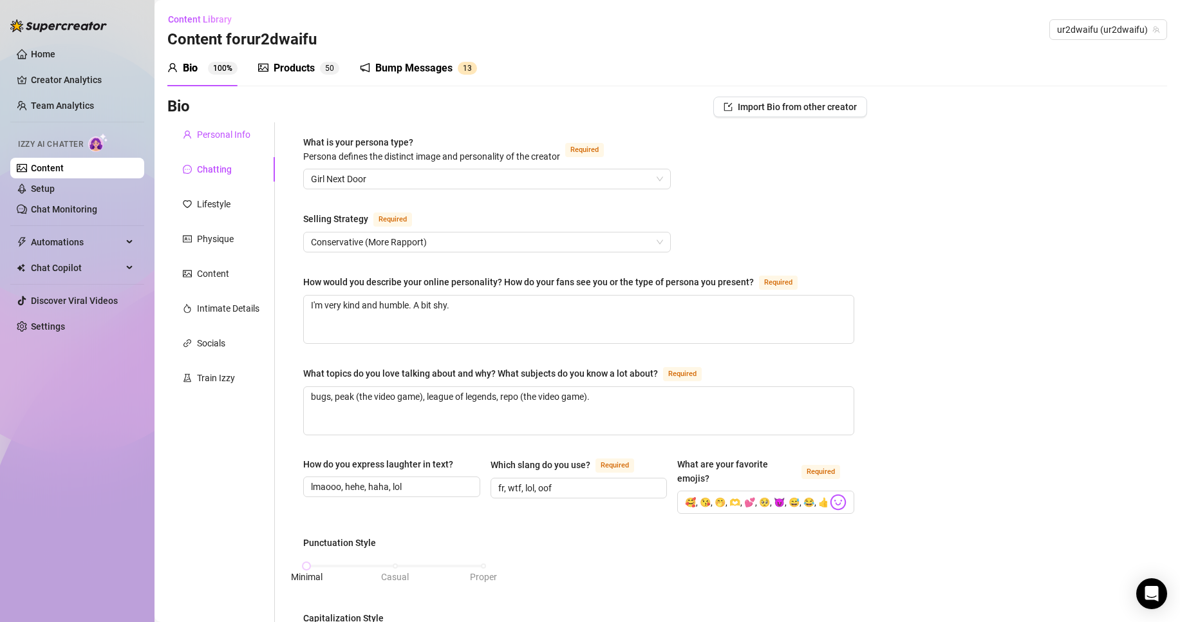
click at [233, 140] on div "Personal Info" at bounding box center [223, 135] width 53 height 14
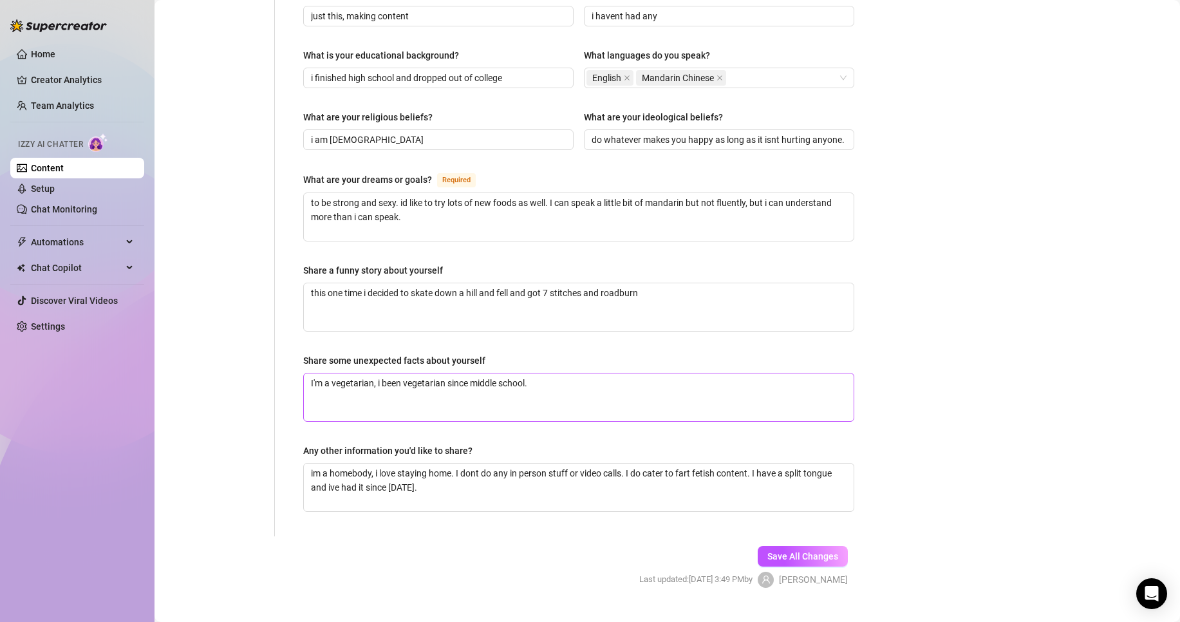
scroll to position [667, 0]
click at [545, 374] on textarea "I'm a vegetarian, i been vegetarian since middle school." at bounding box center [579, 396] width 550 height 48
click at [452, 467] on textarea "im a homebody, i love staying home. I dont do any in person stuff or video call…" at bounding box center [579, 486] width 550 height 48
type textarea "im a homebody, i love staying home. I dont do any in person stuff or video call…"
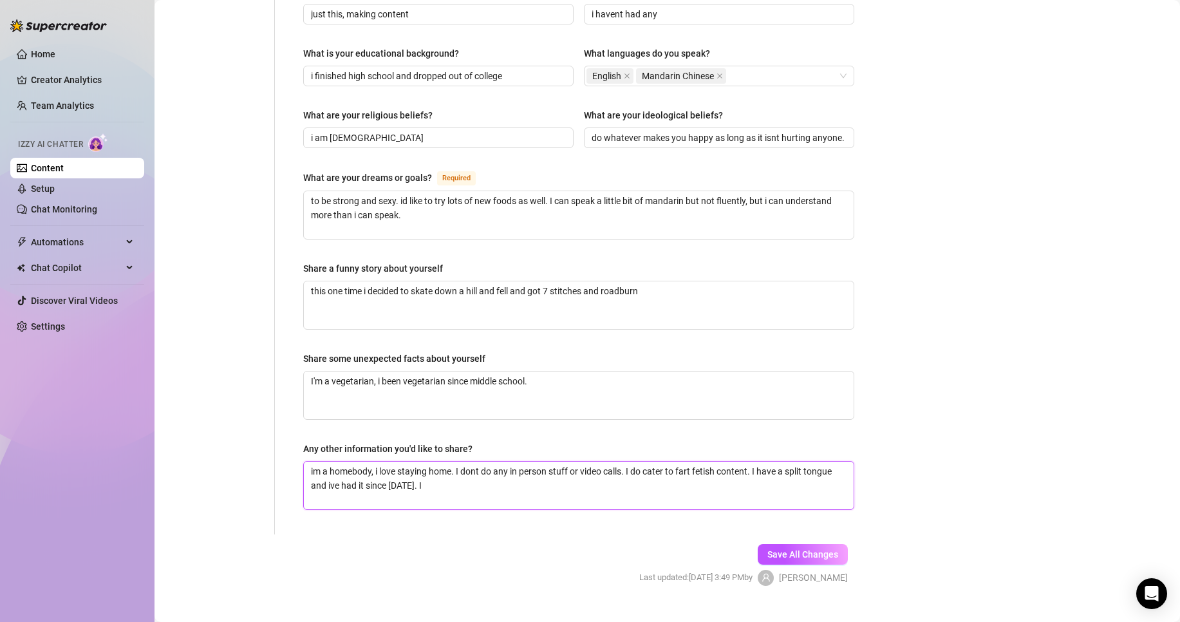
type textarea "im a homebody, i love staying home. I dont do any in person stuff or video call…"
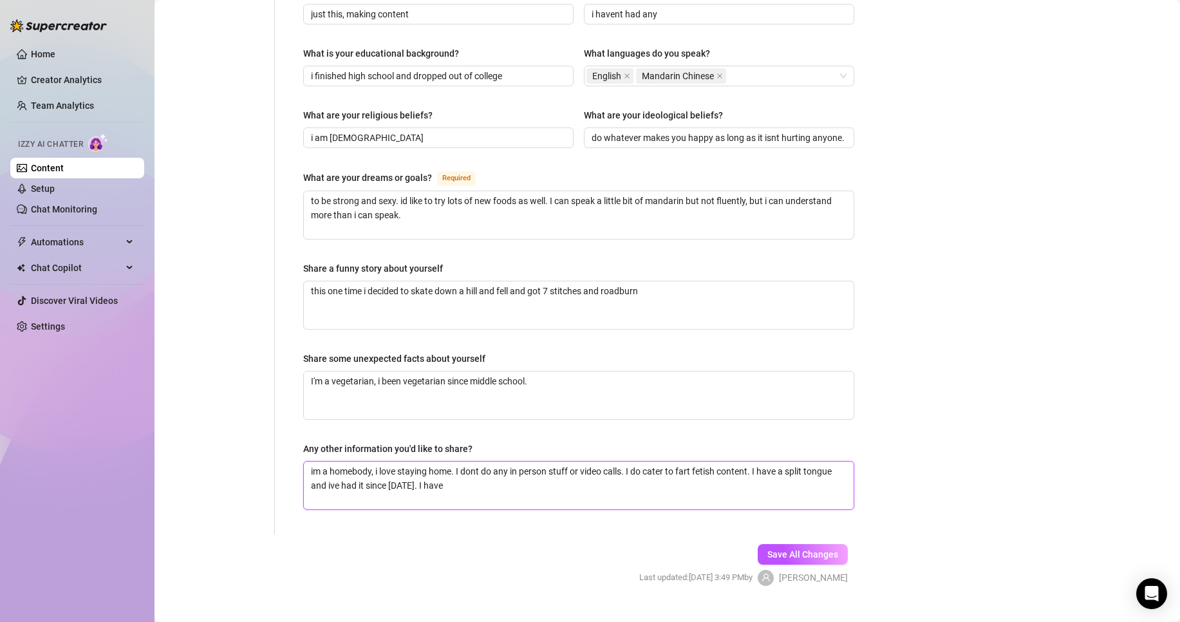
type textarea "im a homebody, i love staying home. I dont do any in person stuff or video call…"
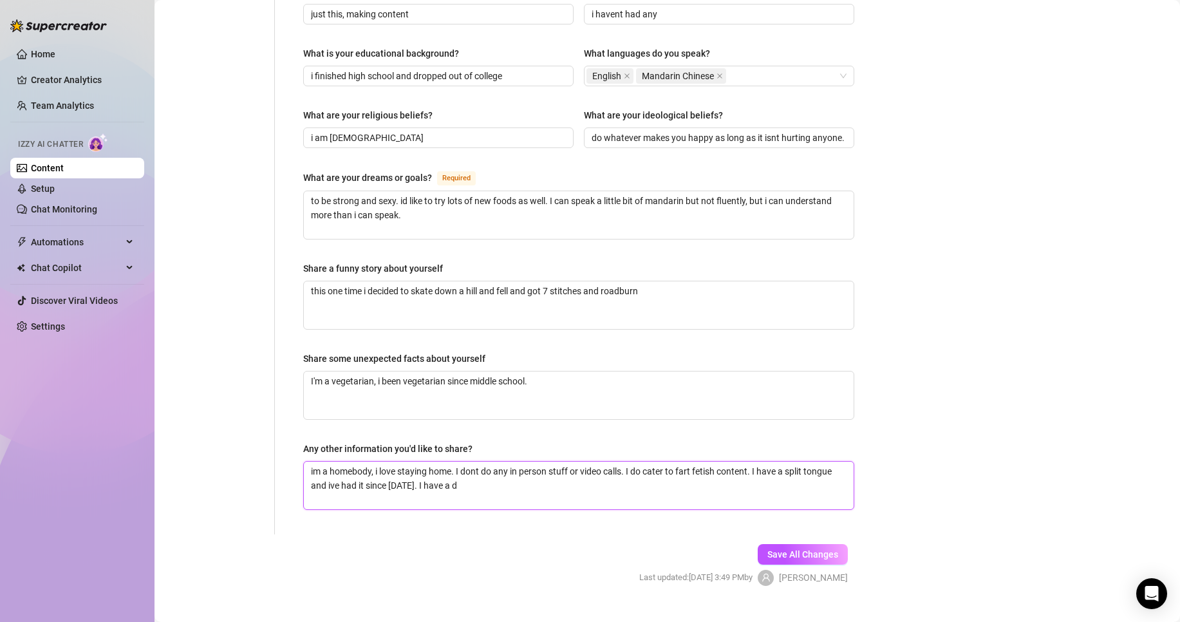
type textarea "im a homebody, i love staying home. I dont do any in person stuff or video call…"
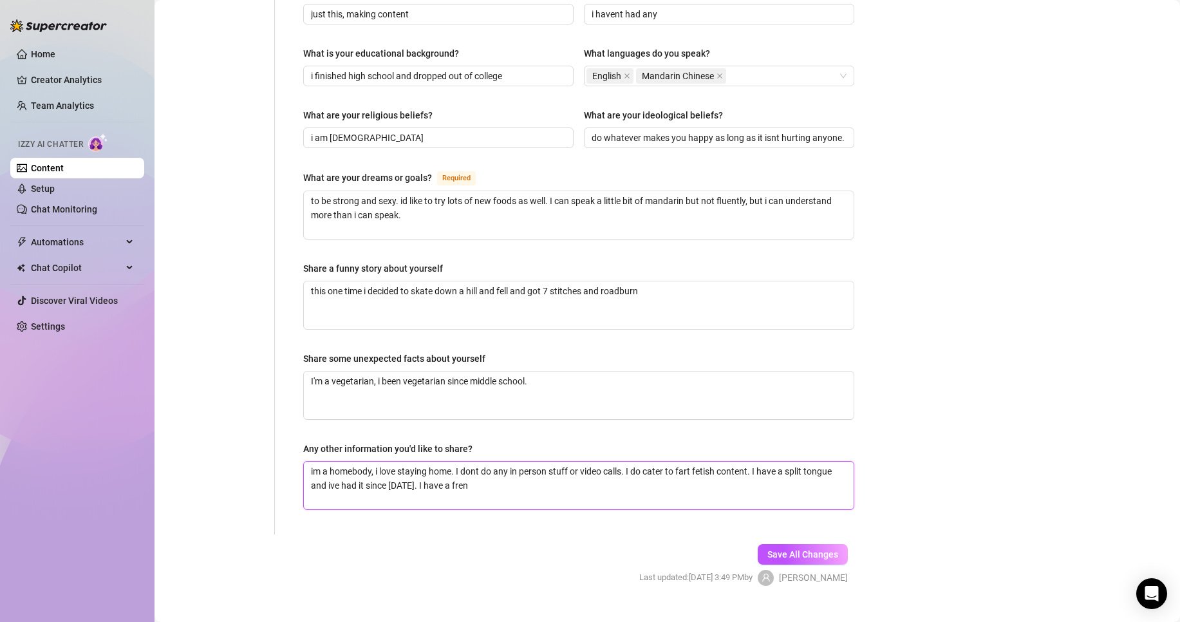
type textarea "im a homebody, i love staying home. I dont do any in person stuff or video call…"
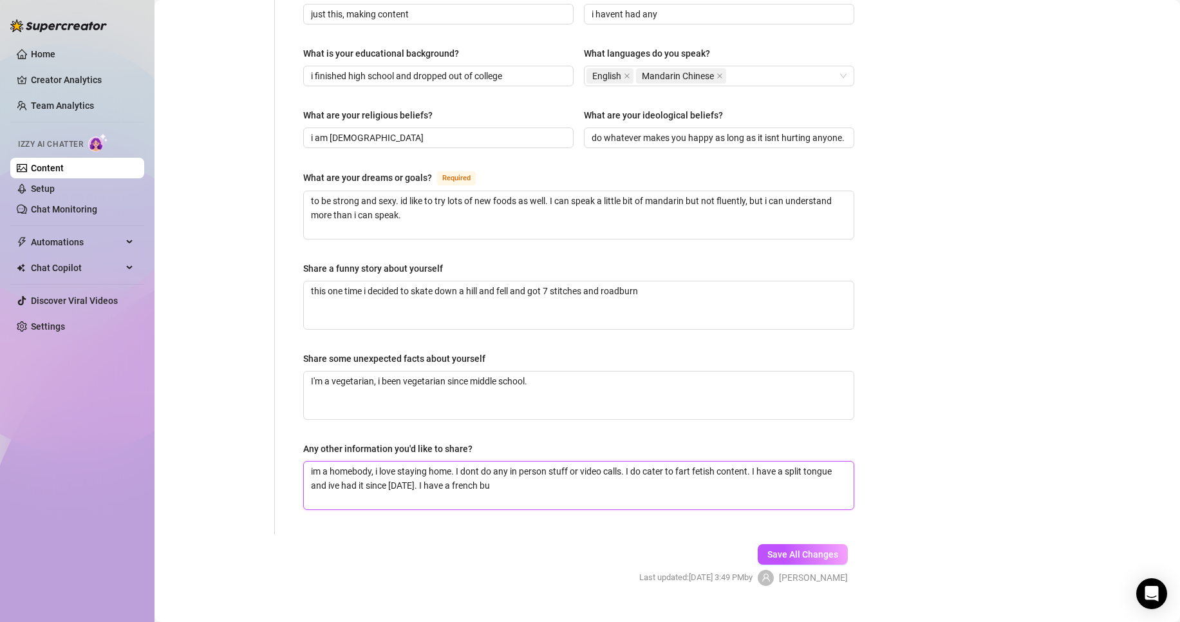
type textarea "im a homebody, i love staying home. I dont do any in person stuff or video call…"
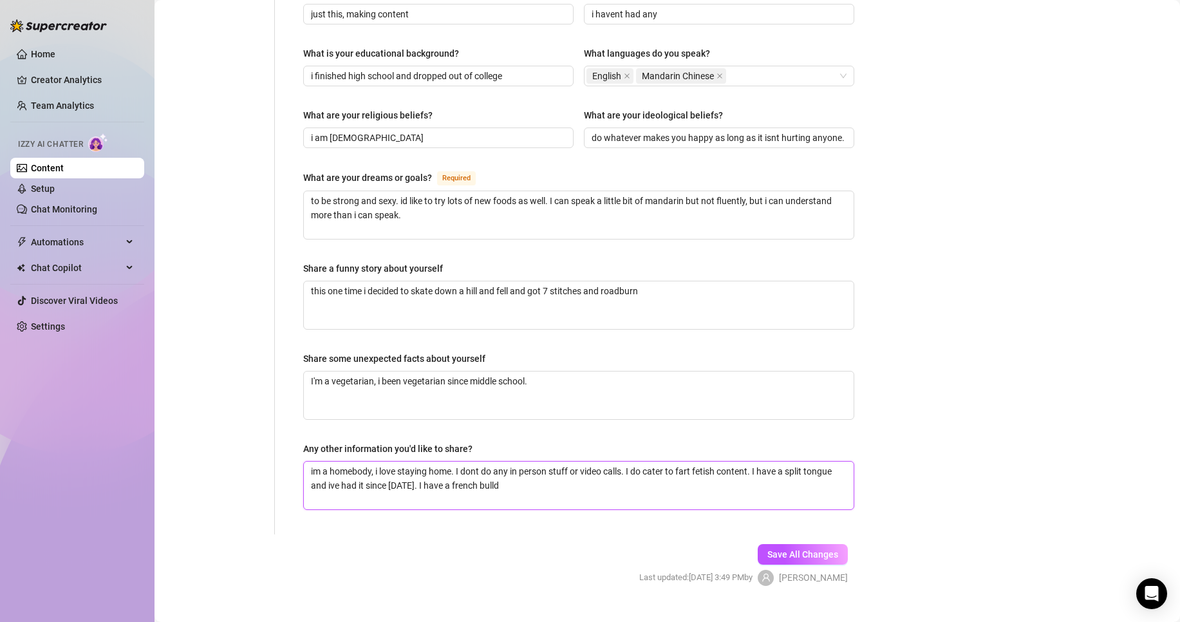
type textarea "im a homebody, i love staying home. I dont do any in person stuff or video call…"
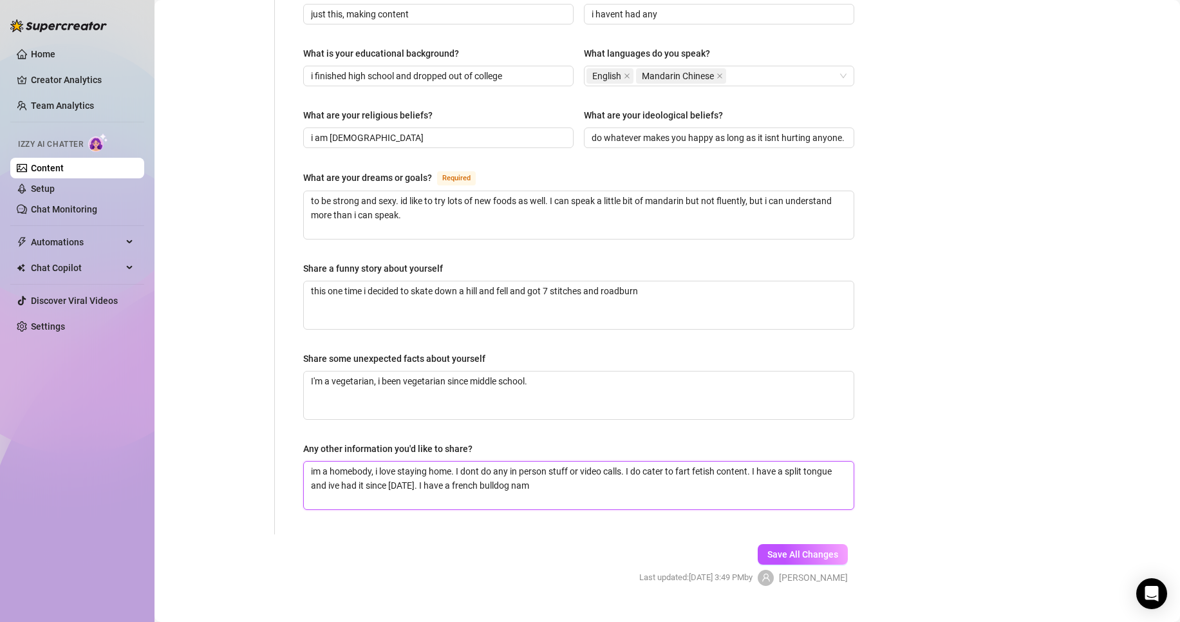
type textarea "im a homebody, i love staying home. I dont do any in person stuff or video call…"
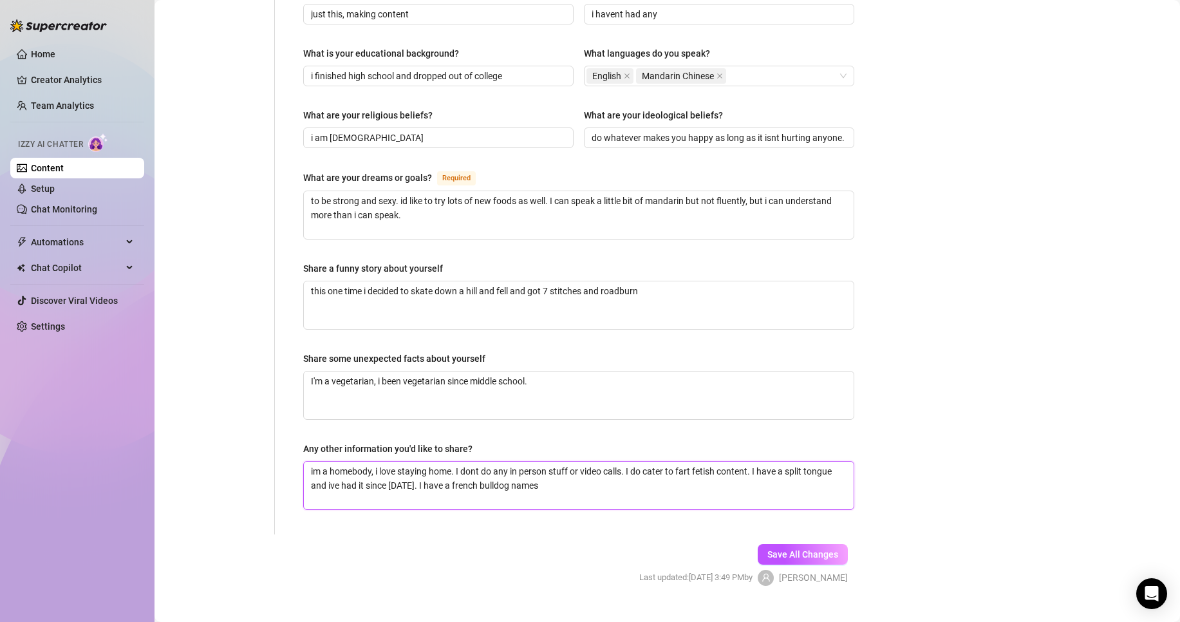
type textarea "im a homebody, i love staying home. I dont do any in person stuff or video call…"
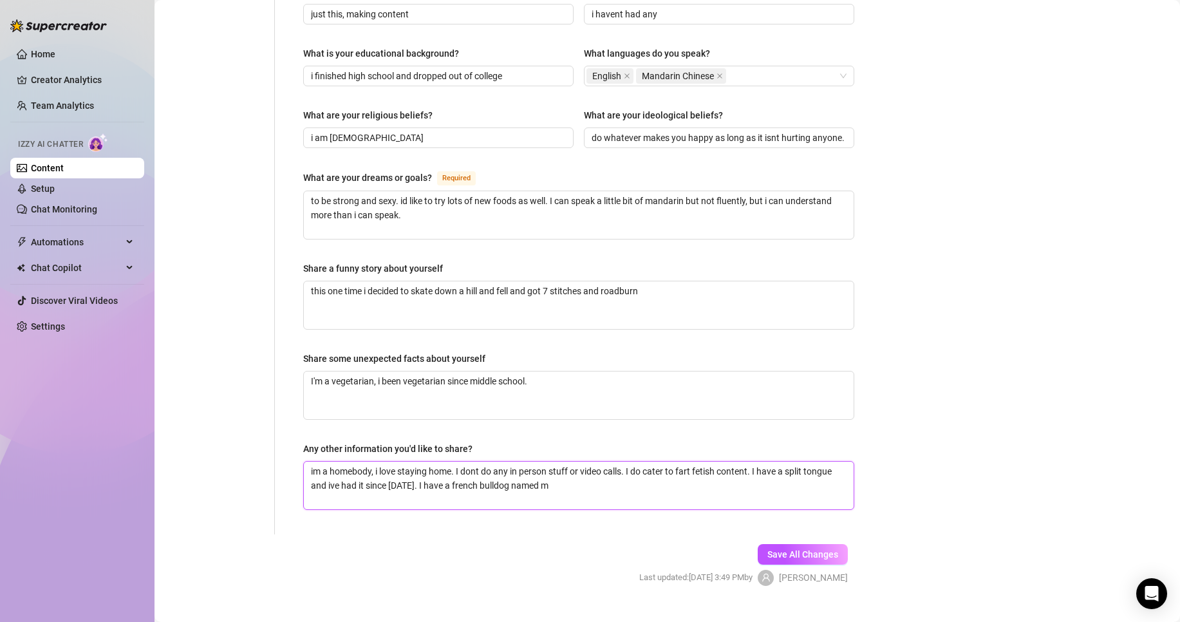
type textarea "im a homebody, i love staying home. I dont do any in person stuff or video call…"
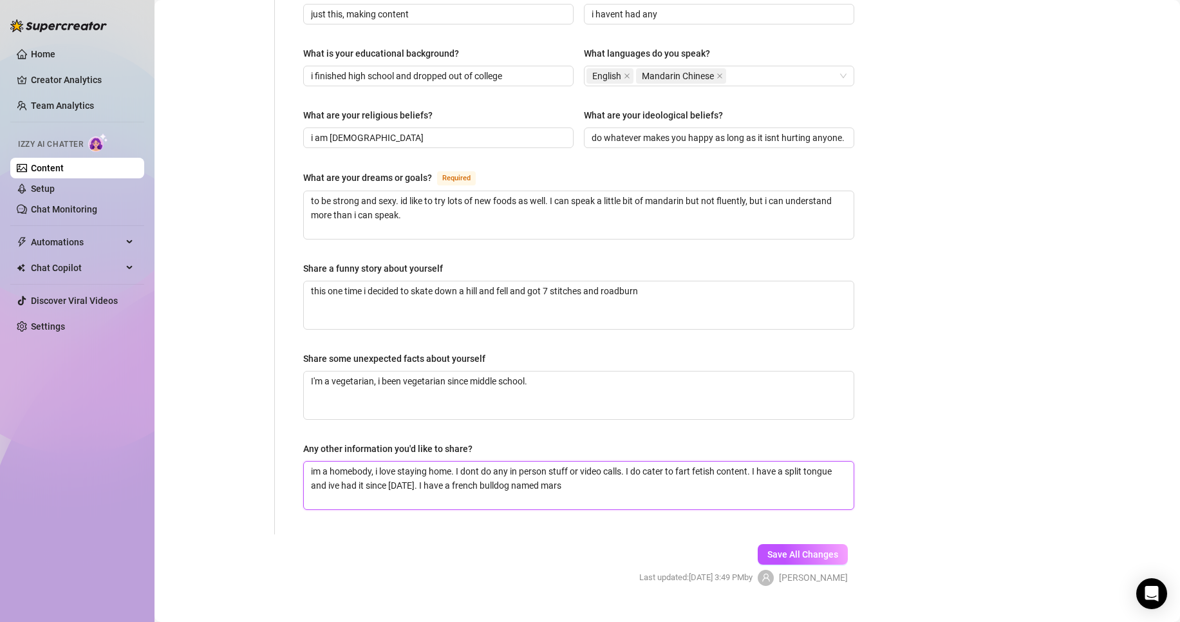
type textarea "im a homebody, i love staying home. I dont do any in person stuff or video call…"
drag, startPoint x: 510, startPoint y: 510, endPoint x: 519, endPoint y: 499, distance: 14.2
click at [511, 507] on form "Personal Info Chatting Lifestyle Physique Content Intimate Details Socials Trai…" at bounding box center [517, 31] width 700 height 1153
click at [533, 471] on textarea "im a homebody, i love staying home. I dont do any in person stuff or video call…" at bounding box center [579, 486] width 550 height 48
click at [768, 544] on button "Save All Changes" at bounding box center [803, 554] width 90 height 21
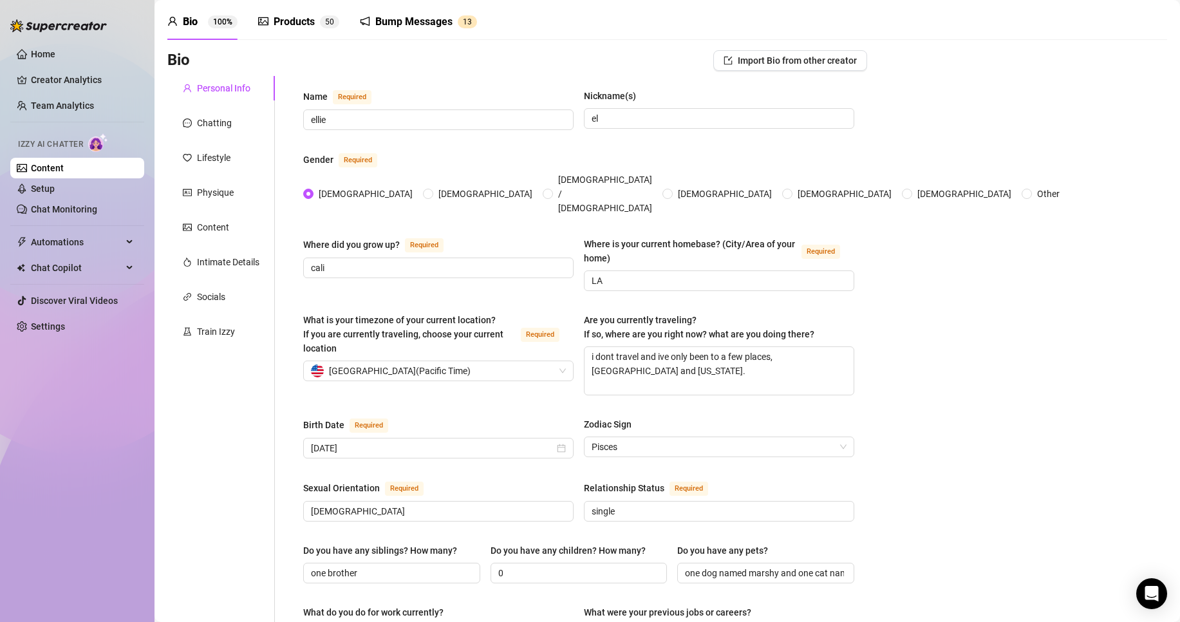
scroll to position [0, 0]
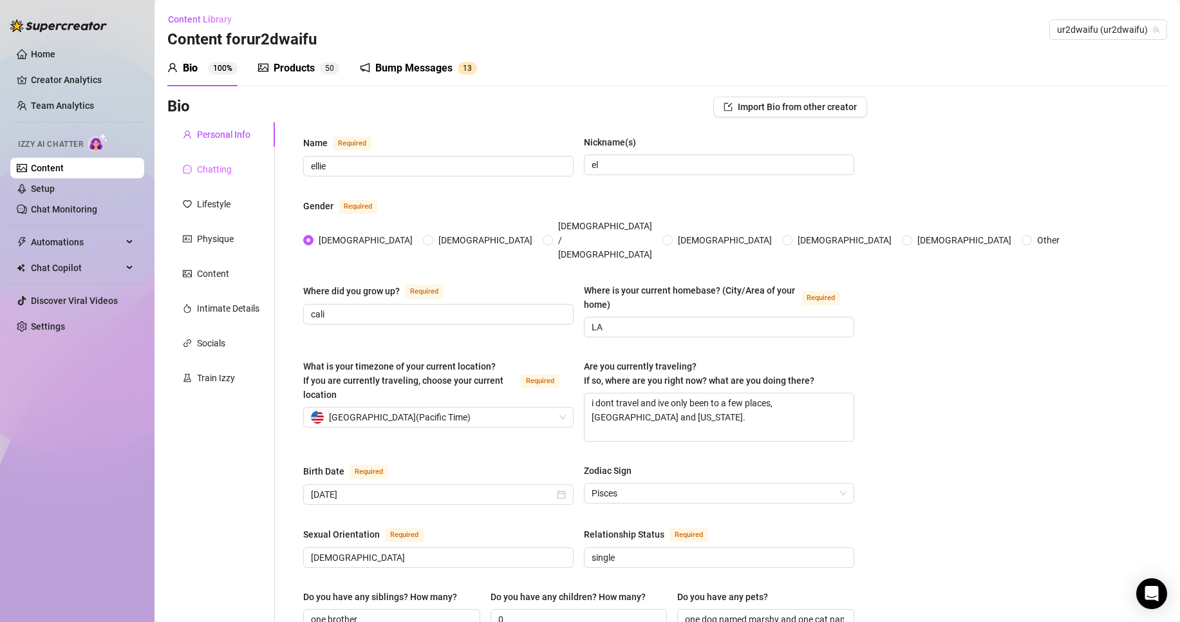
click at [241, 171] on div "Chatting" at bounding box center [221, 169] width 108 height 24
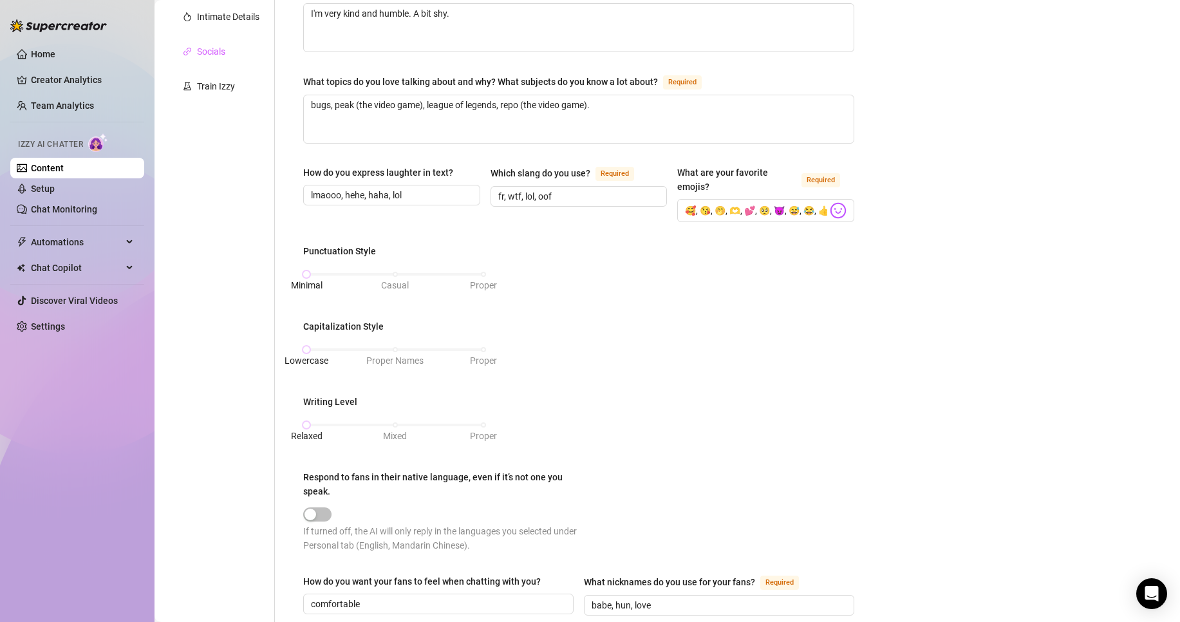
scroll to position [6, 0]
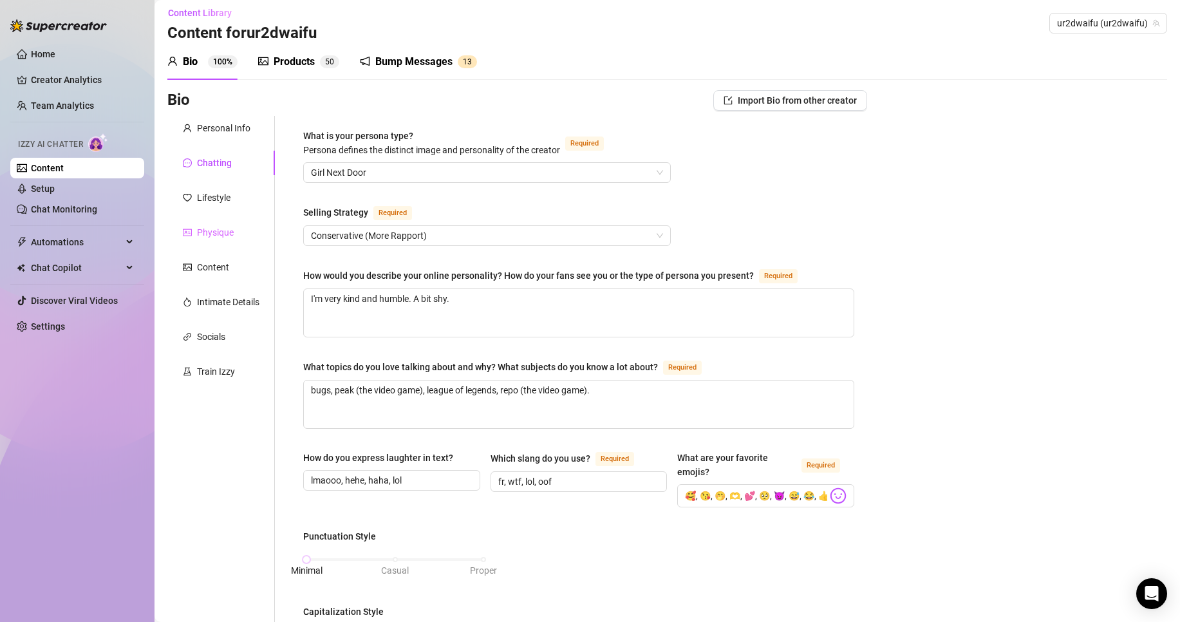
click at [209, 222] on div "Physique" at bounding box center [221, 232] width 108 height 24
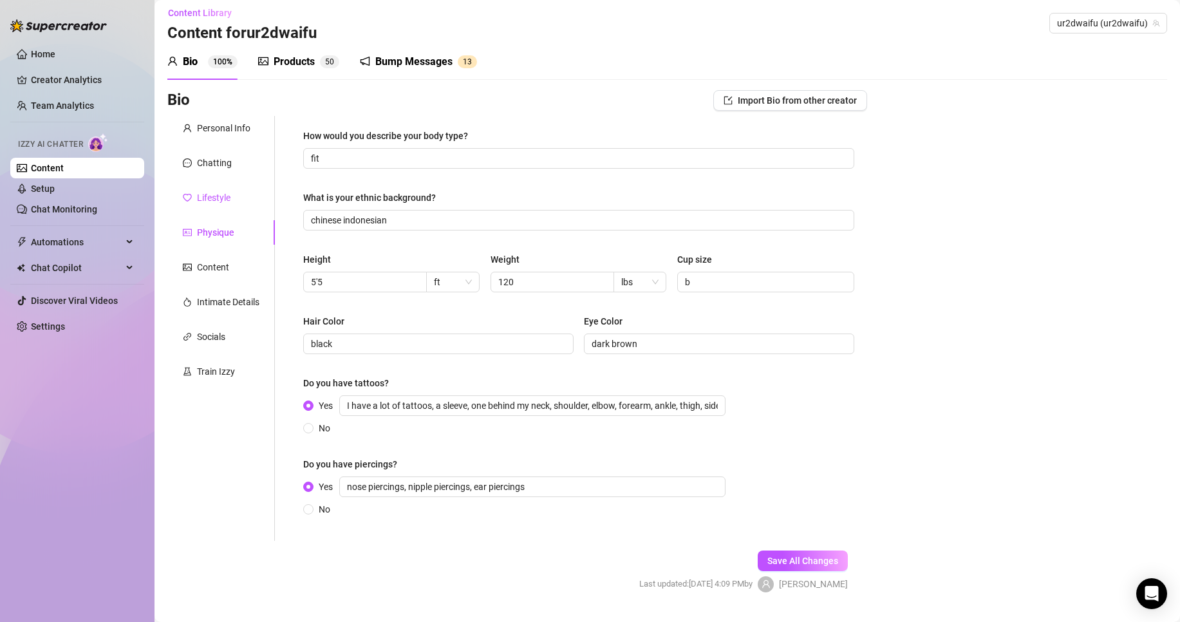
drag, startPoint x: 209, startPoint y: 201, endPoint x: 220, endPoint y: 205, distance: 11.6
click at [209, 201] on div "Lifestyle" at bounding box center [213, 198] width 33 height 14
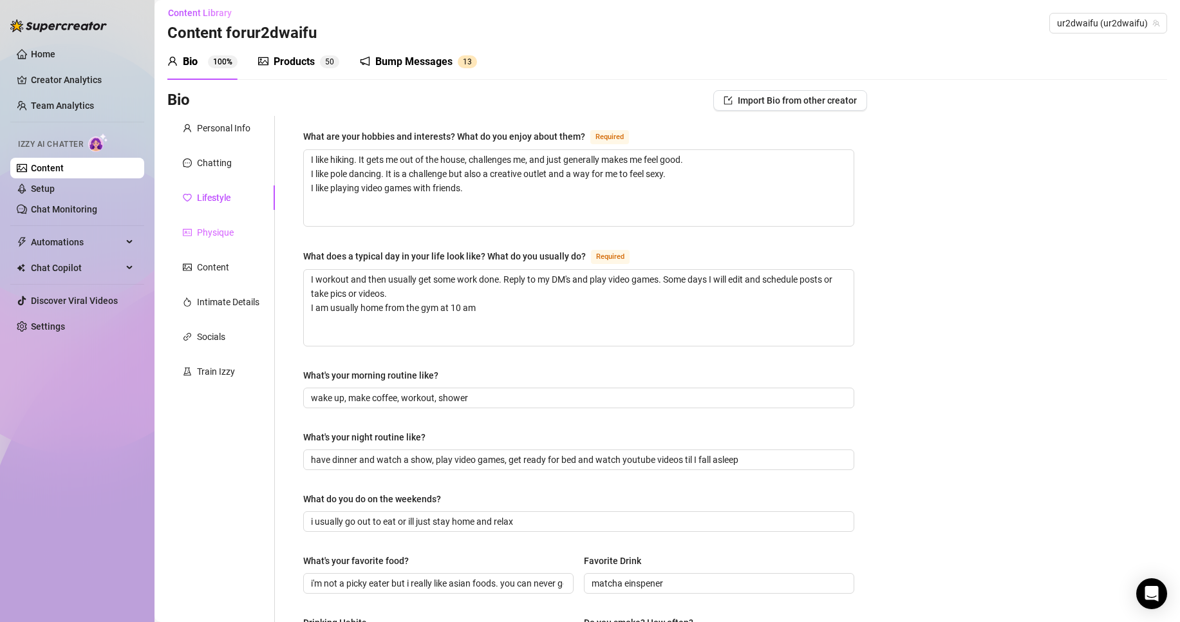
drag, startPoint x: 220, startPoint y: 205, endPoint x: 253, endPoint y: 229, distance: 41.5
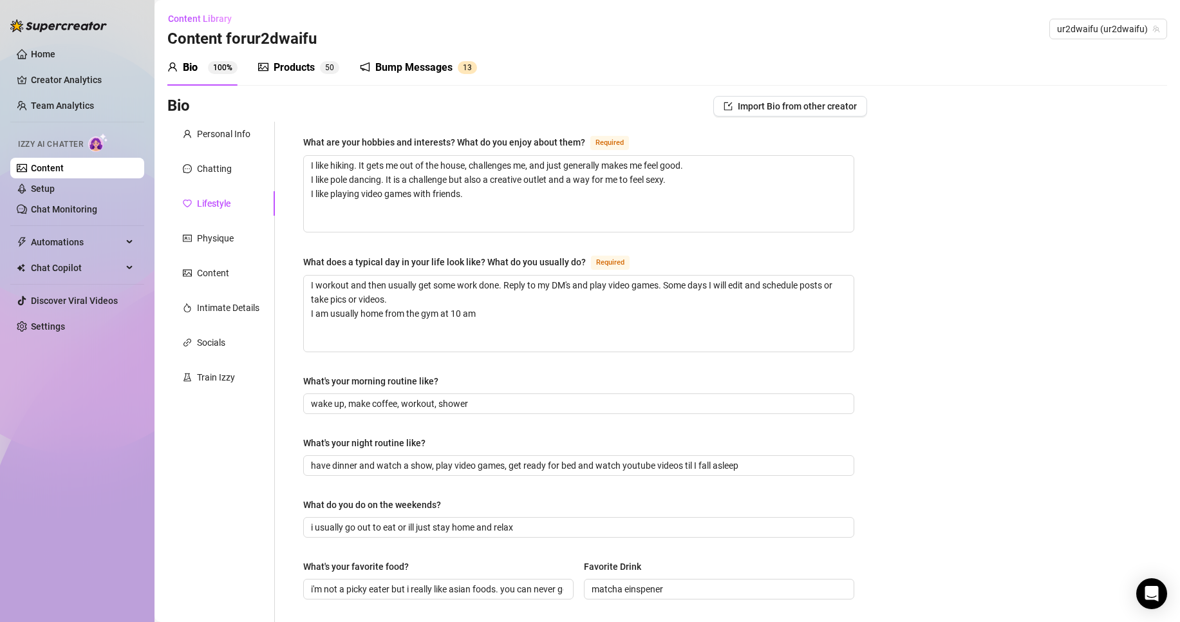
scroll to position [0, 0]
click at [227, 235] on div "Physique" at bounding box center [215, 239] width 37 height 14
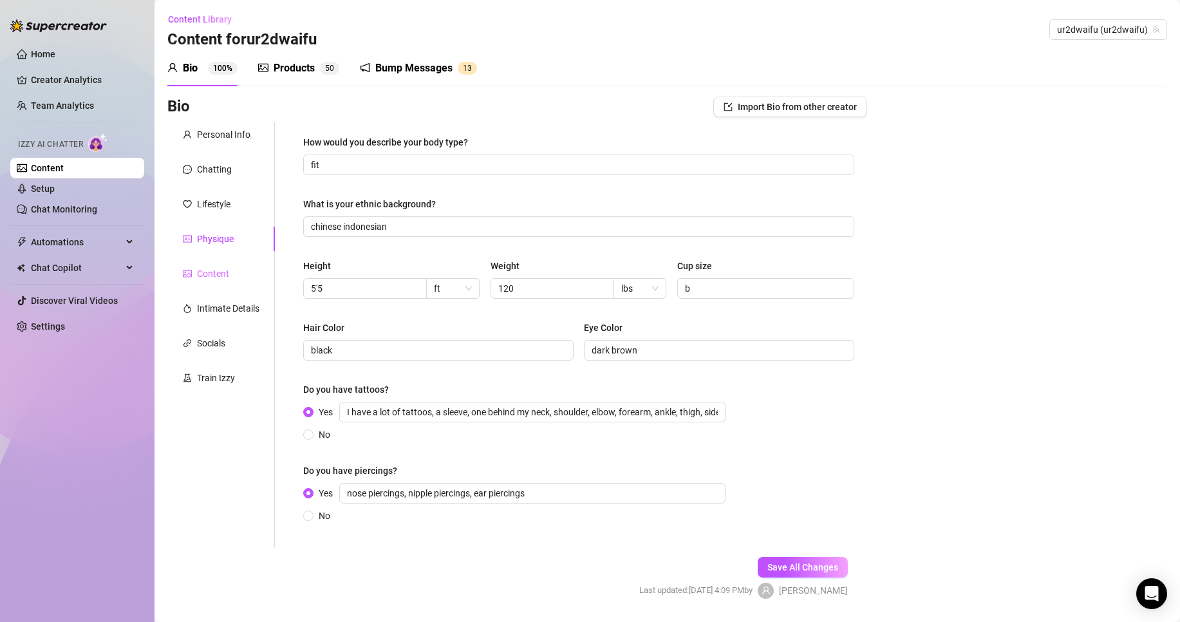
click at [238, 278] on div "Content" at bounding box center [221, 273] width 108 height 24
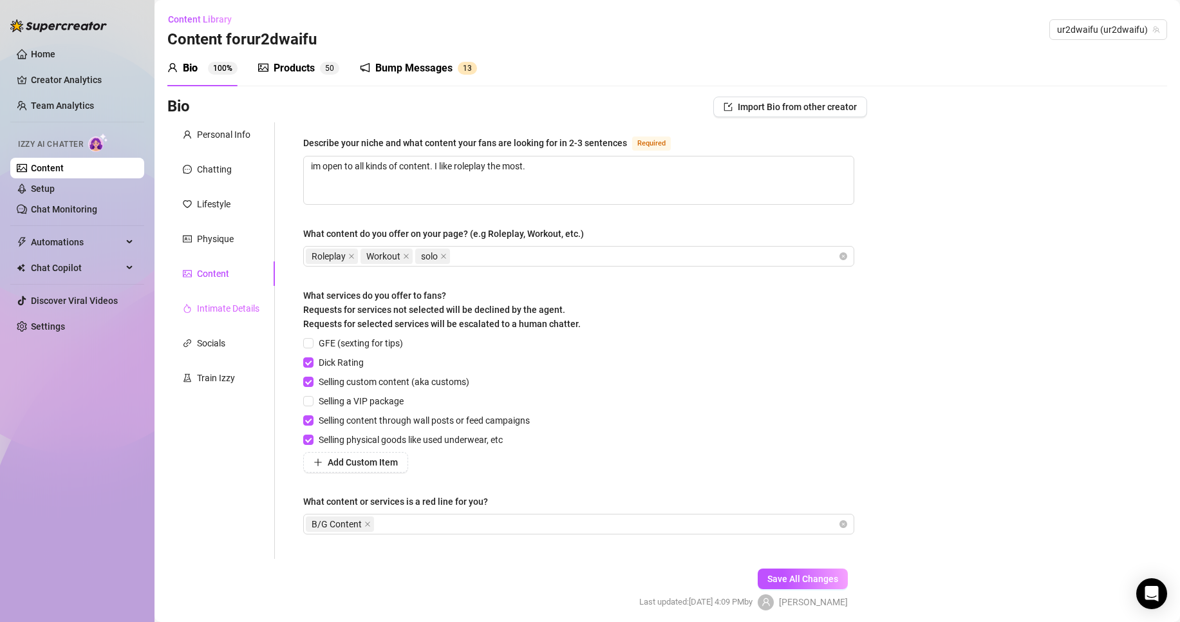
click at [243, 301] on div "Intimate Details" at bounding box center [221, 308] width 108 height 24
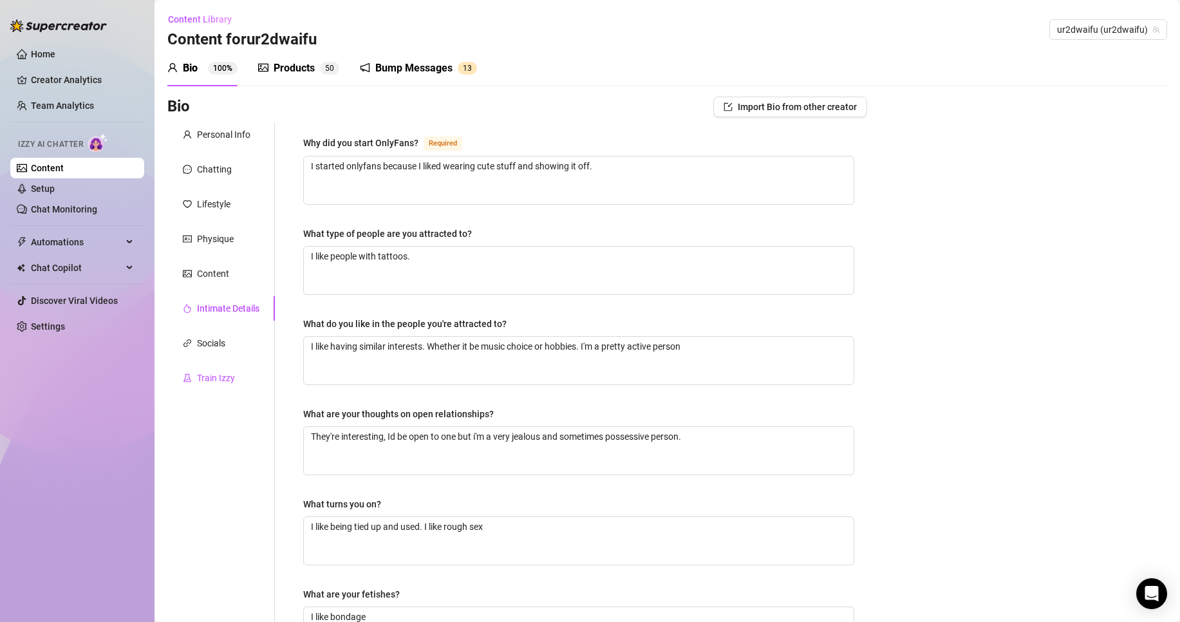
click at [232, 384] on div "Train Izzy" at bounding box center [216, 378] width 38 height 14
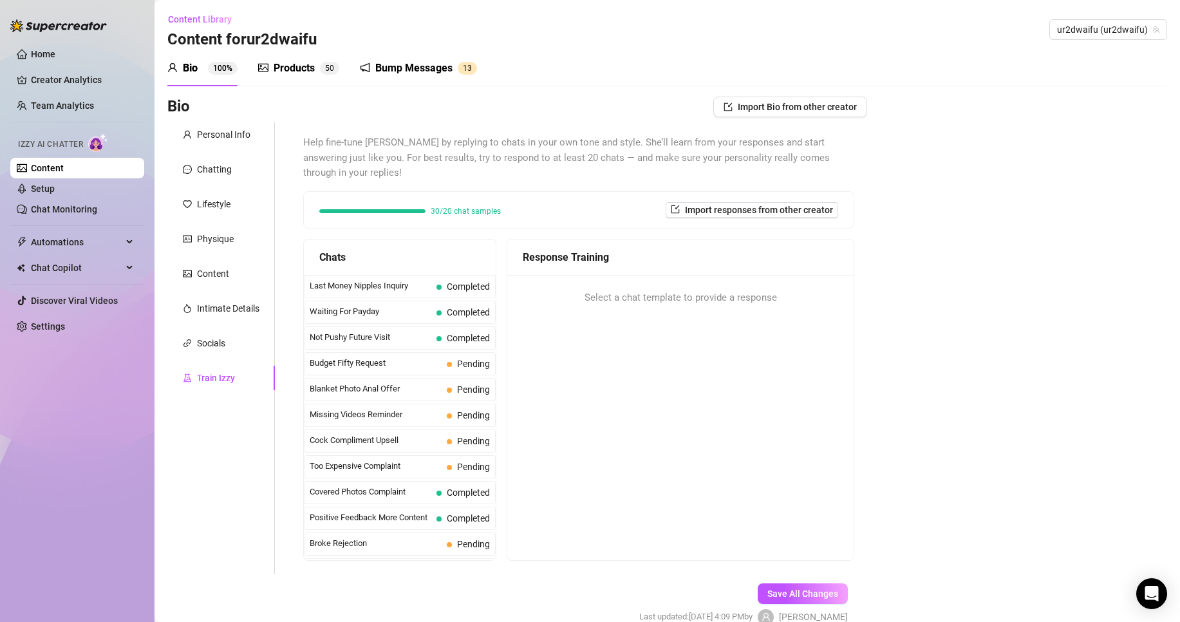
click at [248, 330] on div "Personal Info Chatting Lifestyle Physique Content Intimate Details Socials Trai…" at bounding box center [221, 347] width 108 height 451
click at [241, 338] on div "Socials" at bounding box center [221, 343] width 108 height 24
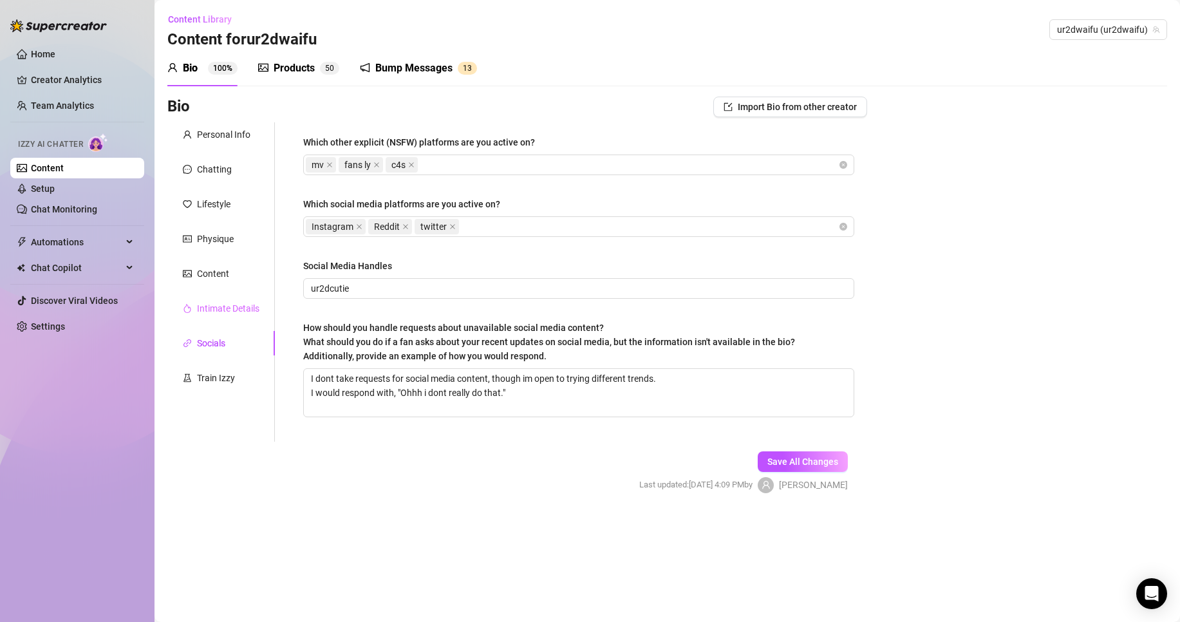
click at [225, 299] on div "Intimate Details" at bounding box center [221, 308] width 108 height 24
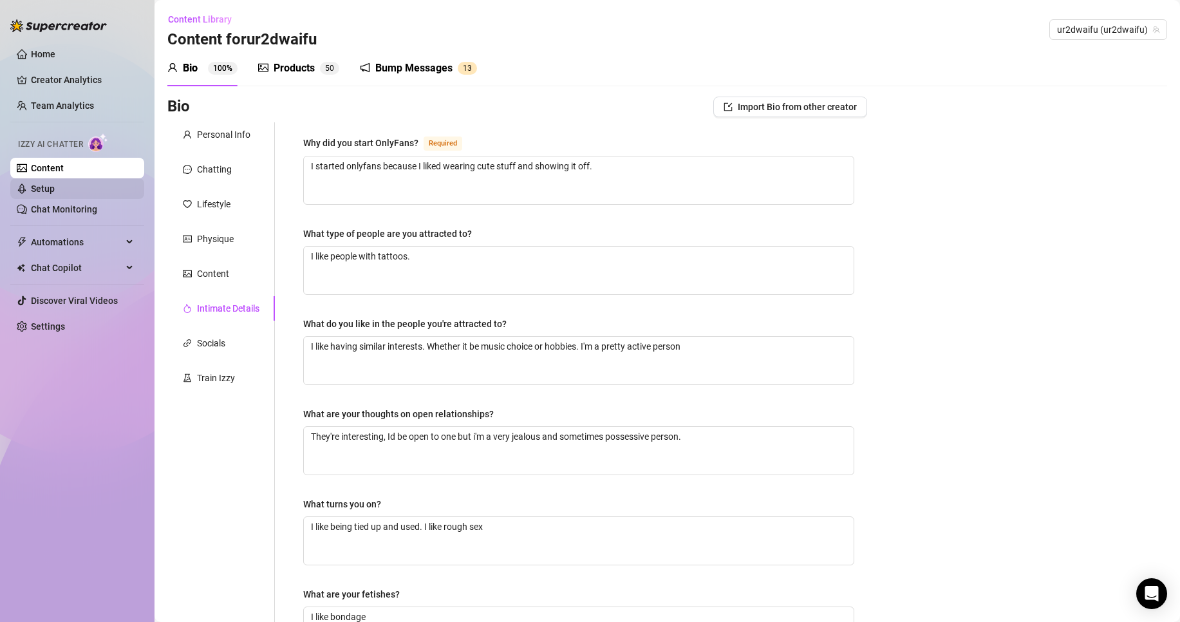
click at [55, 194] on link "Setup" at bounding box center [43, 189] width 24 height 10
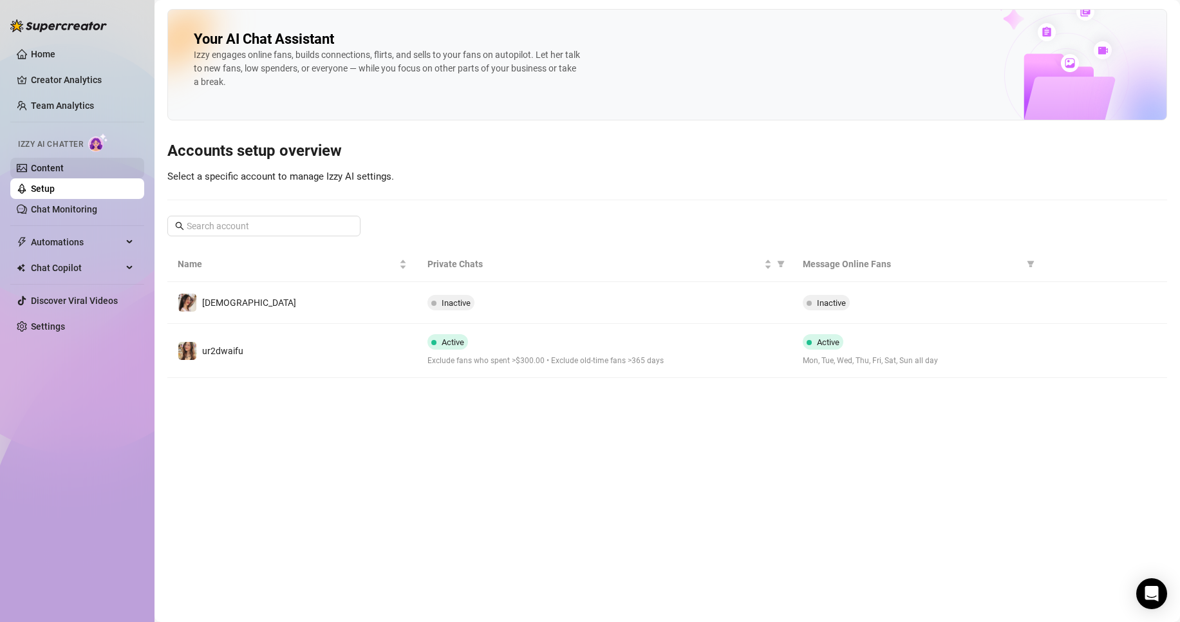
click at [64, 163] on link "Content" at bounding box center [47, 168] width 33 height 10
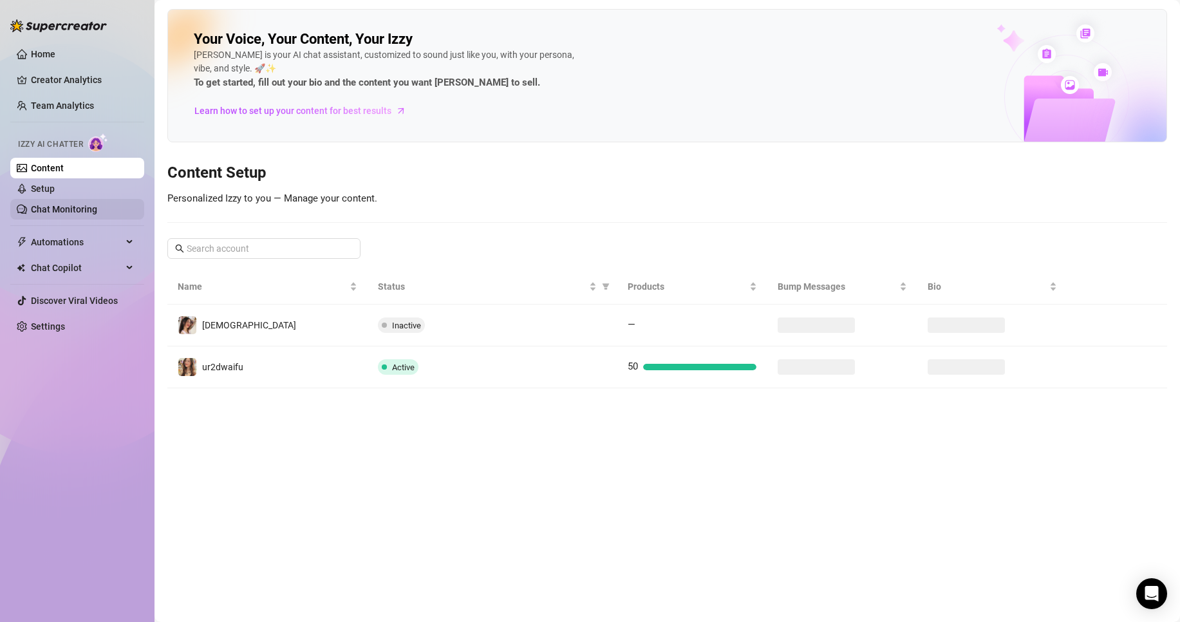
click at [60, 214] on link "Chat Monitoring" at bounding box center [64, 209] width 66 height 10
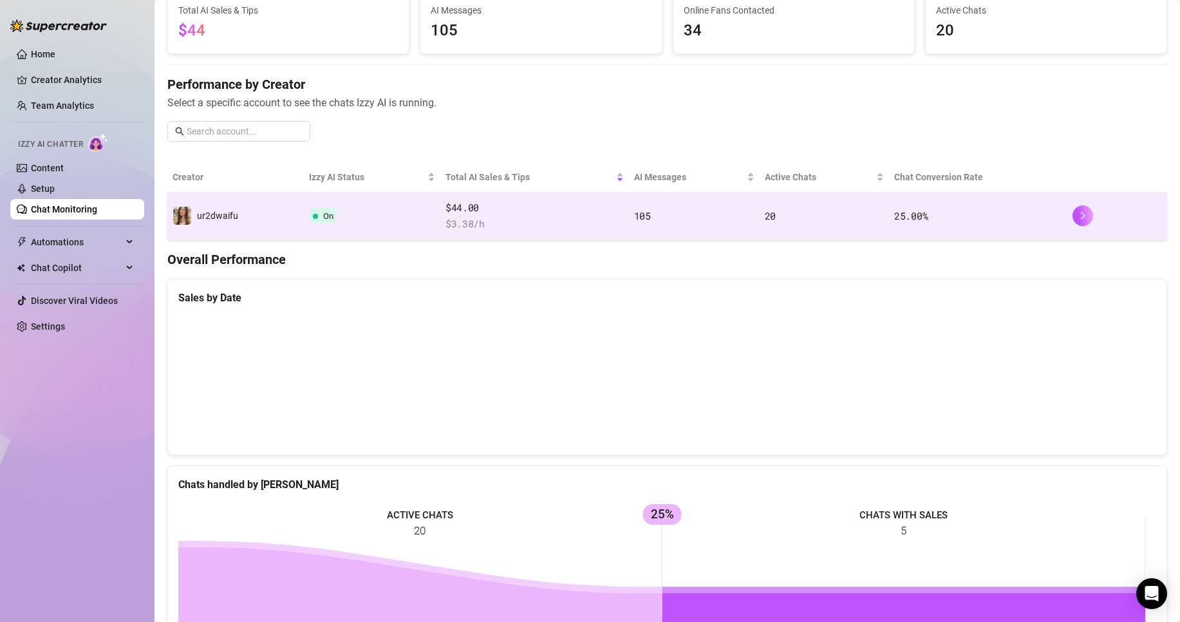
scroll to position [31, 0]
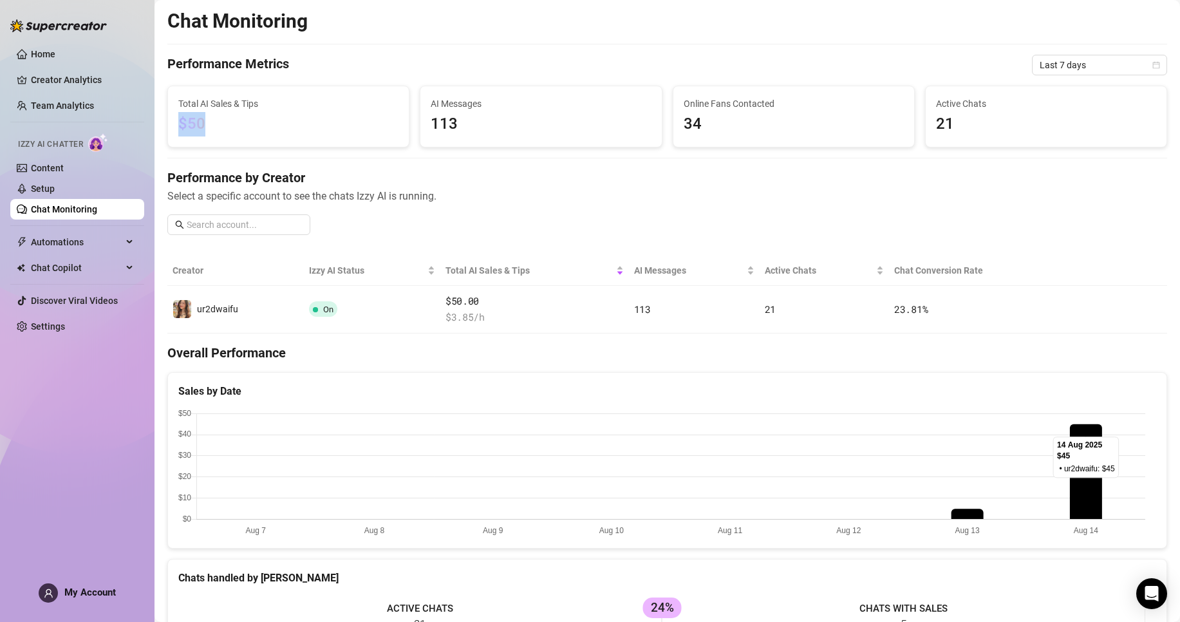
drag, startPoint x: 221, startPoint y: 123, endPoint x: 182, endPoint y: 117, distance: 39.2
click at [182, 117] on span "$50" at bounding box center [288, 124] width 220 height 24
click at [263, 118] on span "$50" at bounding box center [288, 124] width 220 height 24
click at [55, 49] on link "Home" at bounding box center [43, 54] width 24 height 10
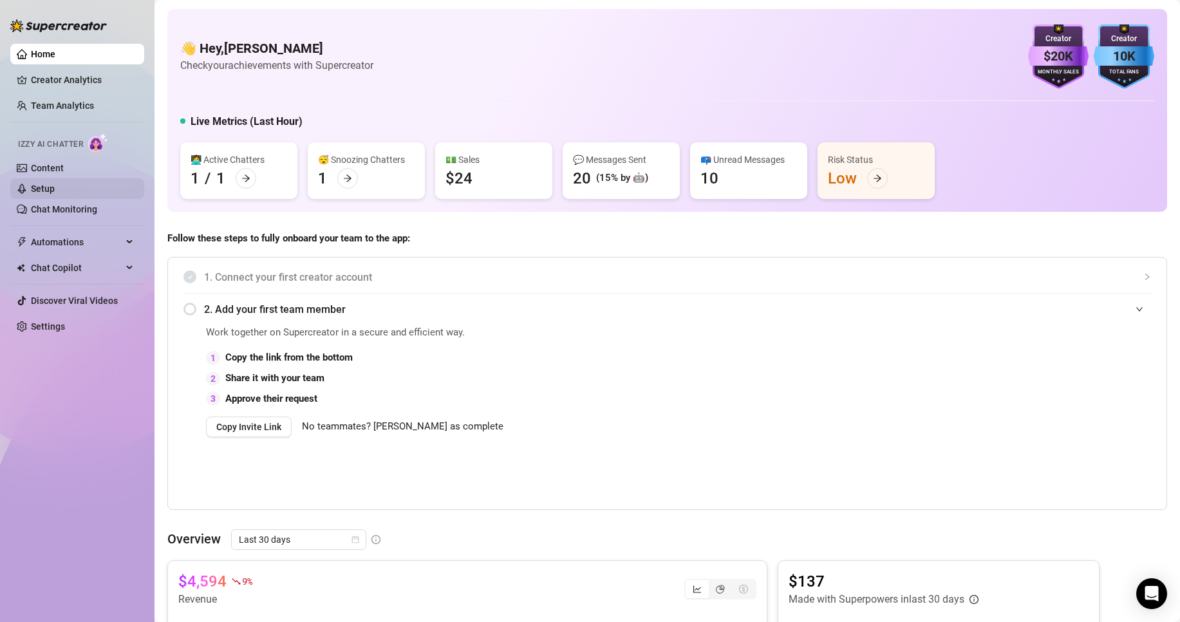
click at [55, 192] on link "Setup" at bounding box center [43, 189] width 24 height 10
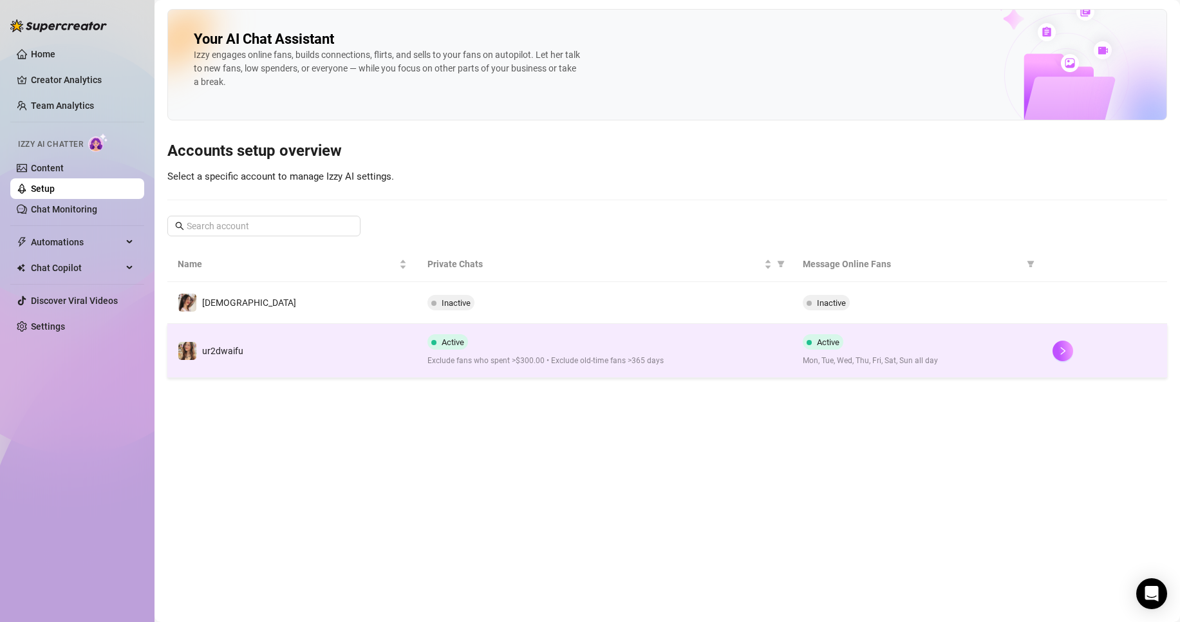
click at [323, 354] on td "ur2dwaifu" at bounding box center [292, 351] width 250 height 54
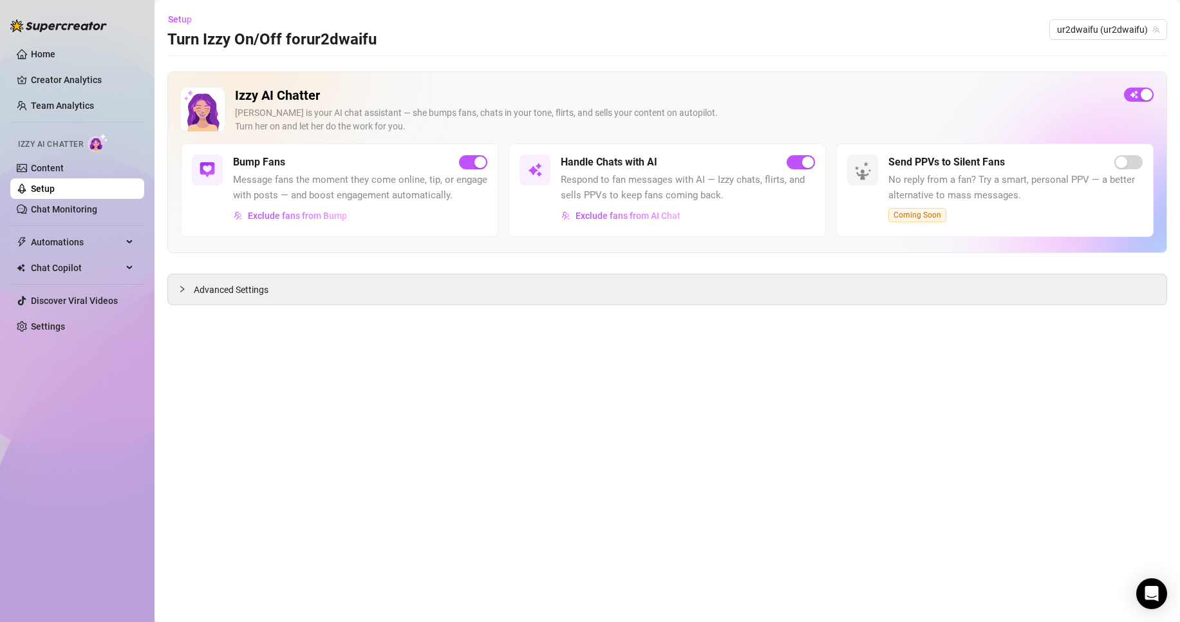
click at [281, 309] on main "Setup Turn Izzy On/Off for ur2dwaifu ur2dwaifu (ur2dwaifu) Izzy AI Chatter [PER…" at bounding box center [668, 311] width 1026 height 622
click at [283, 271] on div "Izzy AI Chatter [PERSON_NAME] is your AI chat assistant — she bumps fans, chats…" at bounding box center [667, 188] width 1000 height 234
click at [243, 296] on span "Advanced Settings" at bounding box center [231, 290] width 75 height 14
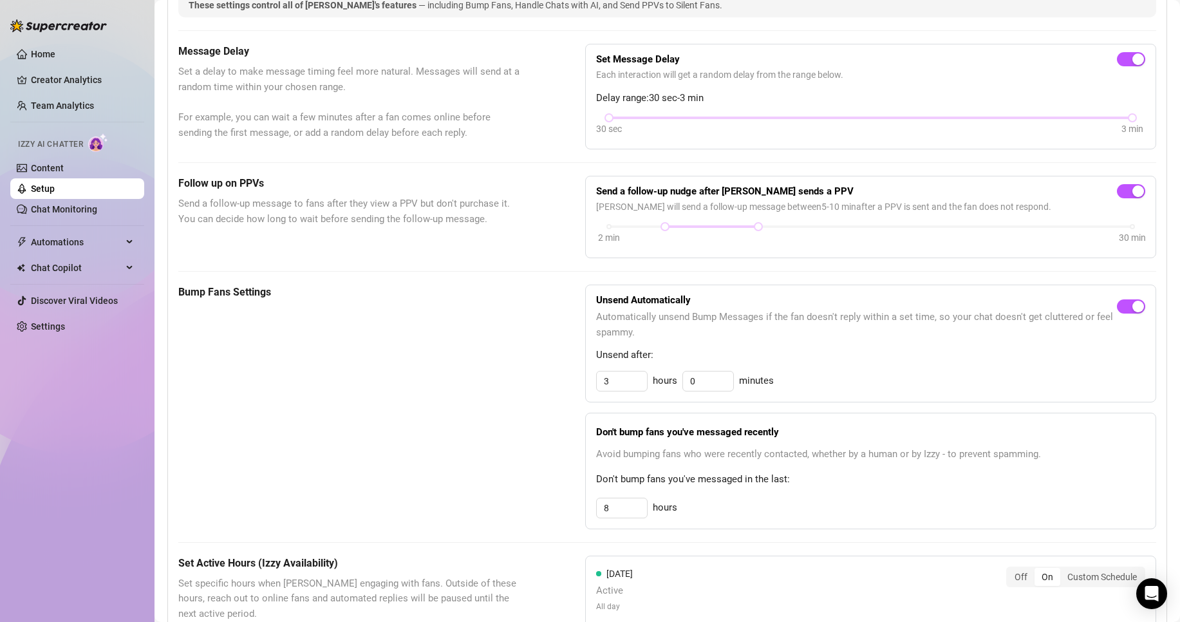
scroll to position [451, 0]
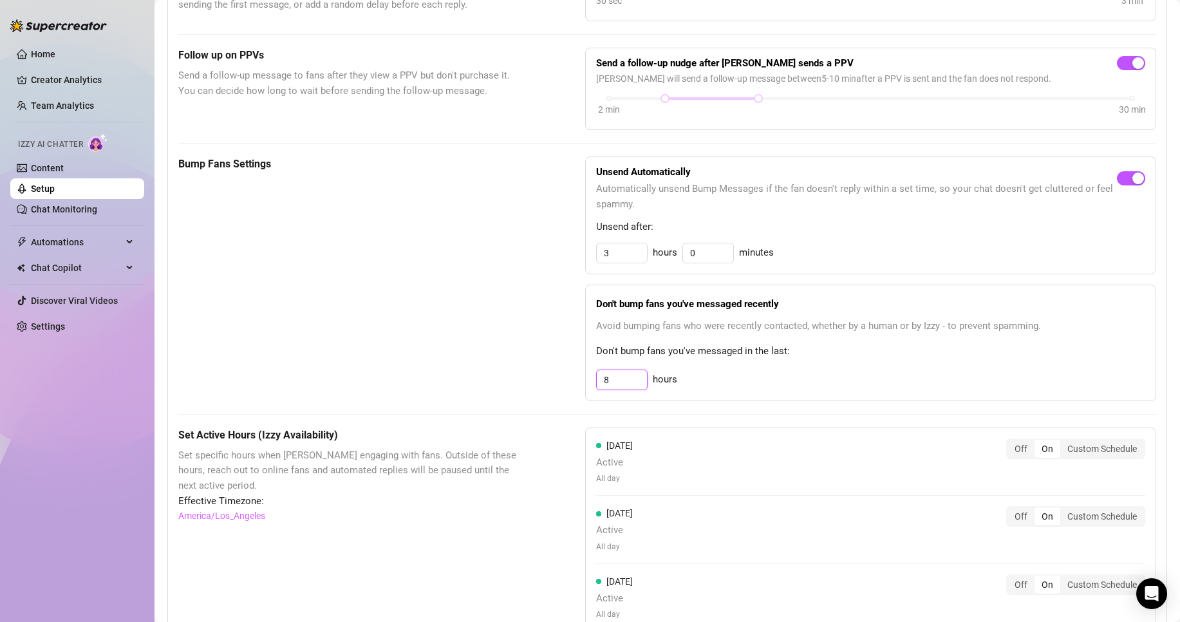
drag, startPoint x: 612, startPoint y: 396, endPoint x: 544, endPoint y: 395, distance: 67.6
click at [544, 395] on div "Bump Fans Settings Unsend Automatically Automatically unsend Bump Messages if t…" at bounding box center [667, 278] width 978 height 245
type input "32"
click at [473, 483] on span "Set specific hours when [PERSON_NAME] engaging with fans. Outside of these hour…" at bounding box center [349, 471] width 343 height 46
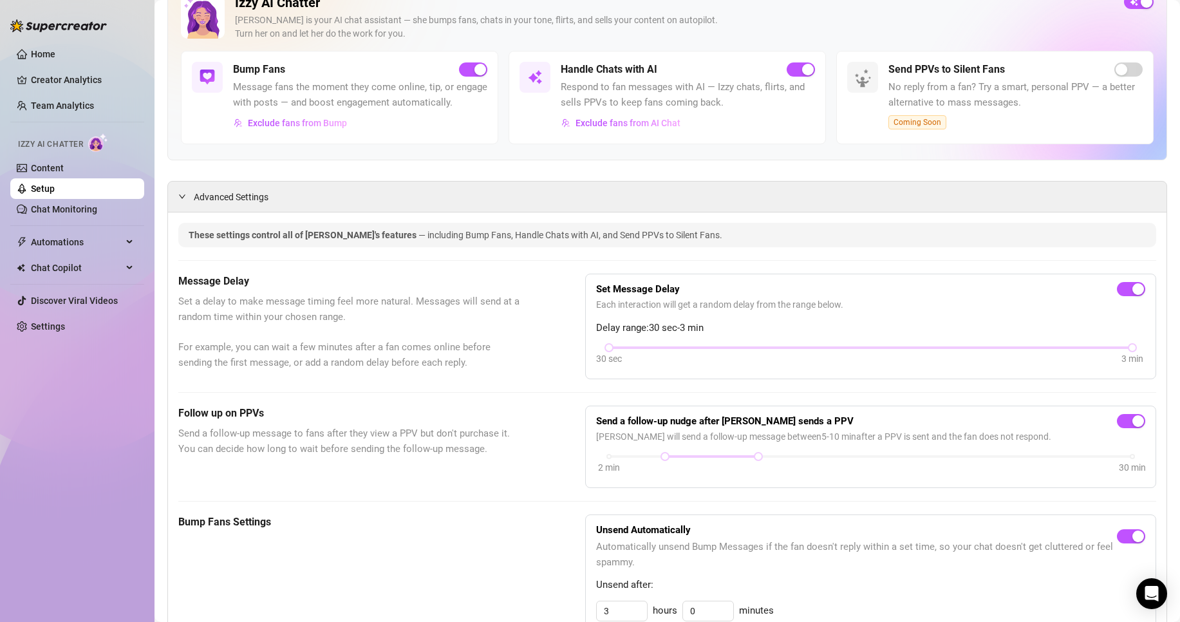
scroll to position [0, 0]
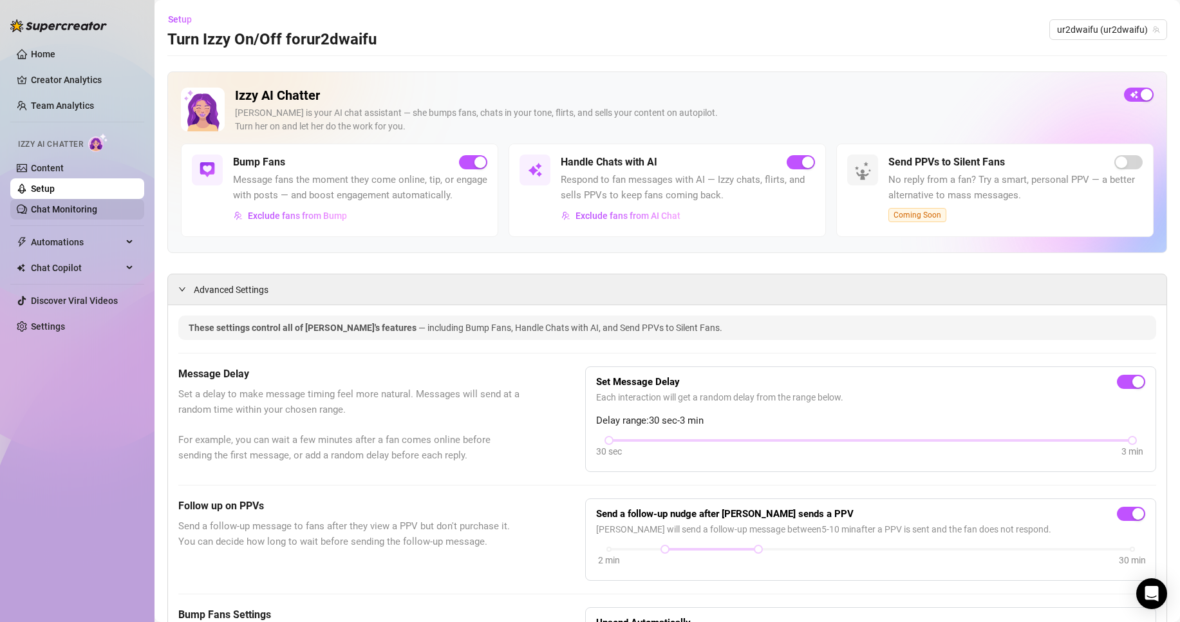
click at [97, 214] on link "Chat Monitoring" at bounding box center [64, 209] width 66 height 10
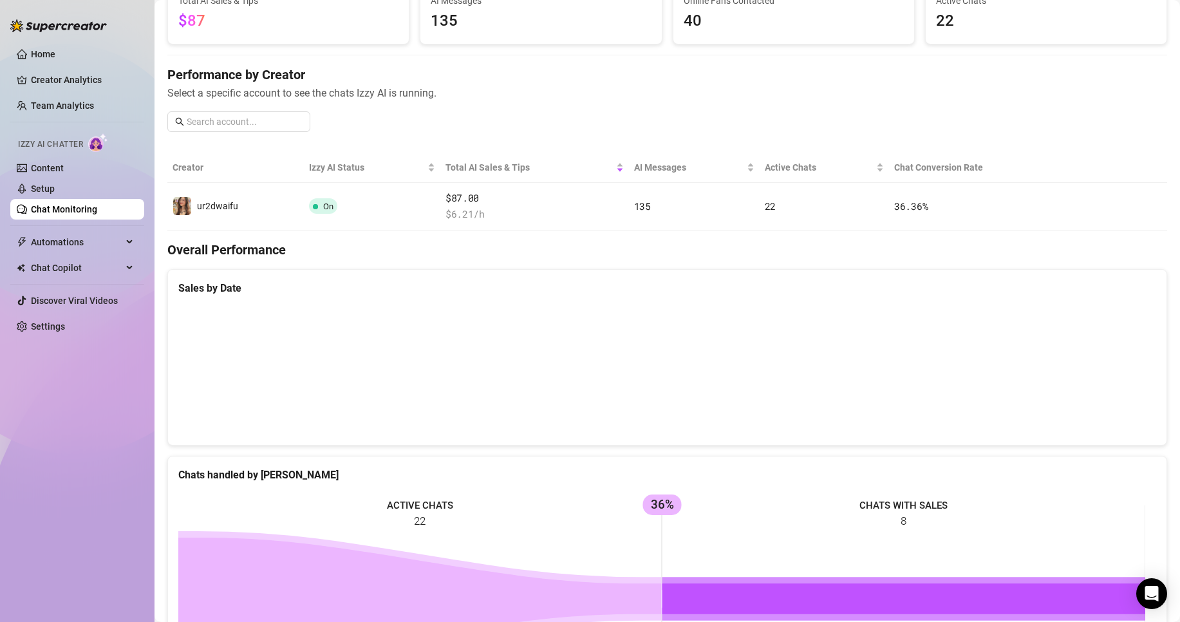
scroll to position [295, 0]
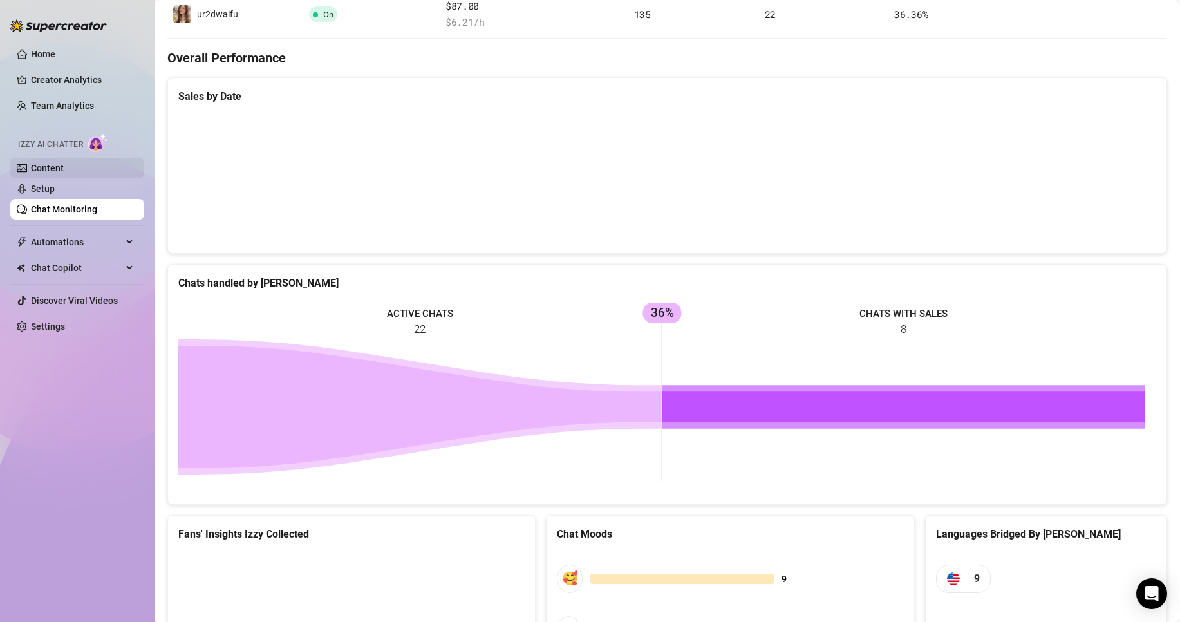
click at [64, 173] on link "Content" at bounding box center [47, 168] width 33 height 10
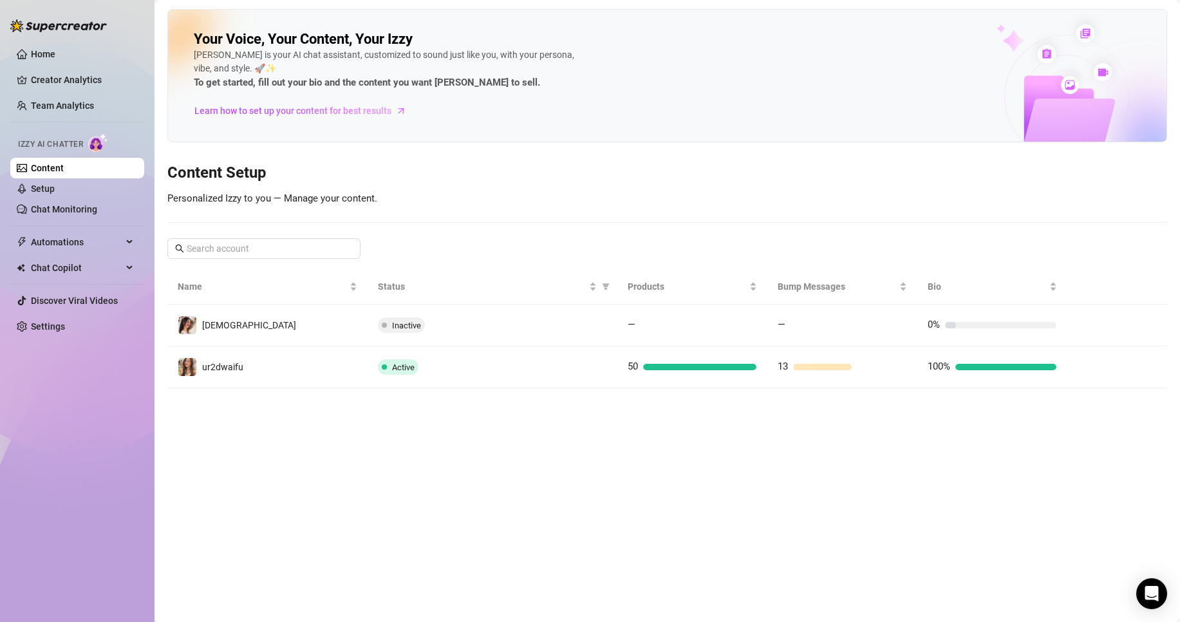
click at [517, 368] on div "Active" at bounding box center [492, 366] width 229 height 15
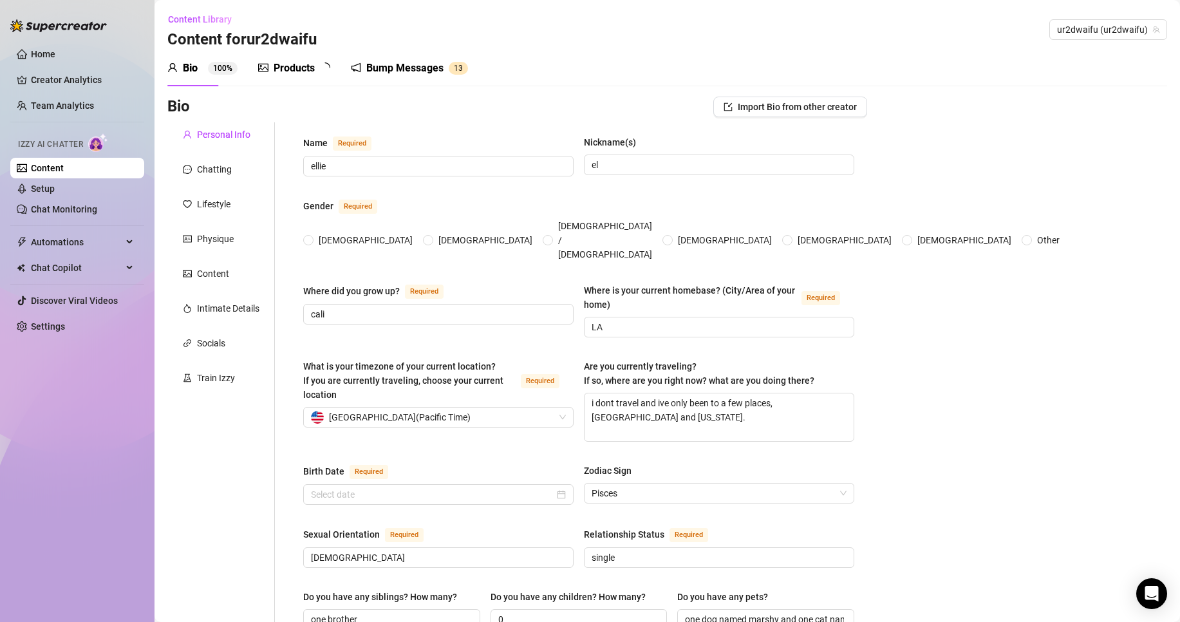
radio input "true"
type input "[DATE]"
click at [296, 80] on div "Products 5 0" at bounding box center [298, 68] width 81 height 36
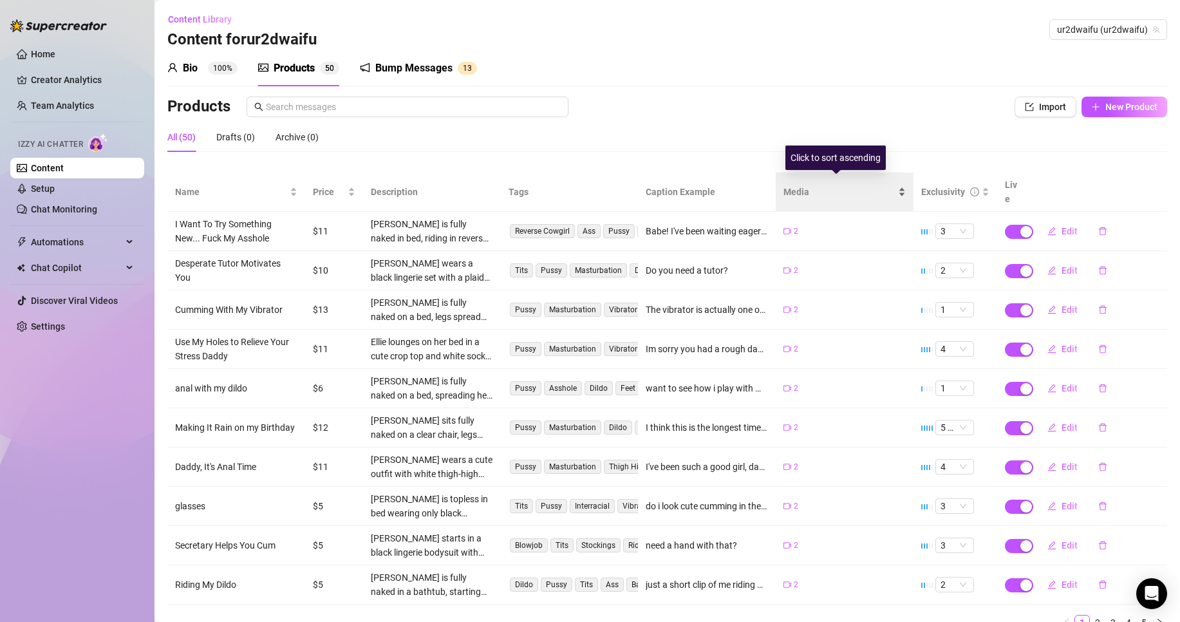
click at [788, 185] on div "Media" at bounding box center [845, 192] width 122 height 14
click at [856, 186] on span "Media" at bounding box center [840, 192] width 112 height 14
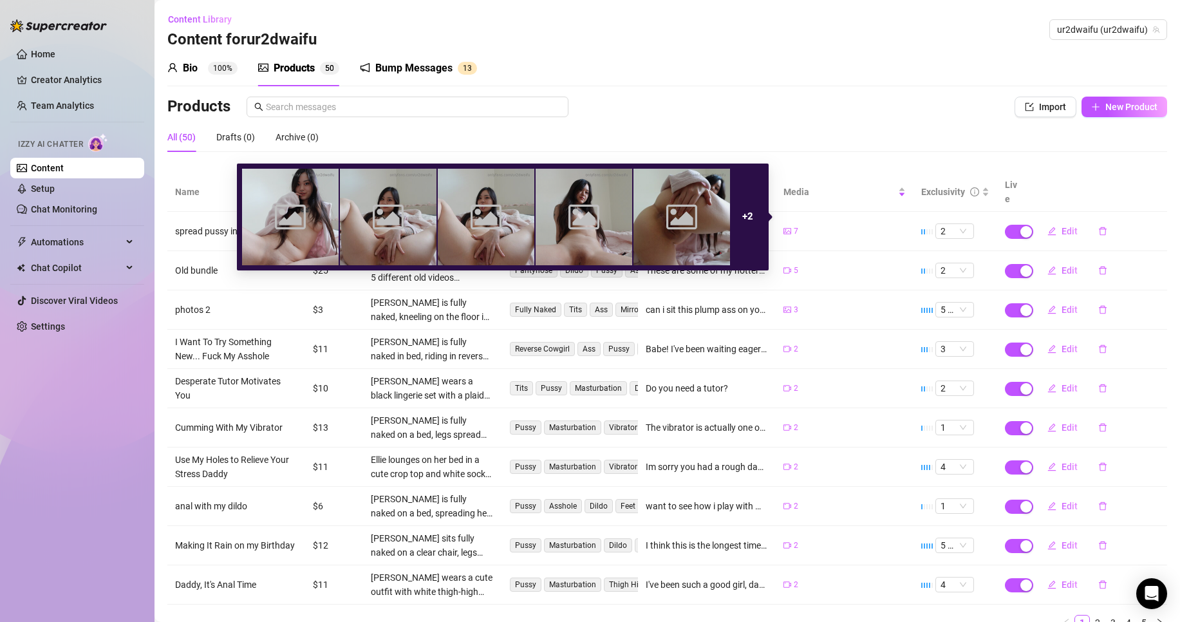
click at [879, 225] on div "7" at bounding box center [845, 231] width 122 height 12
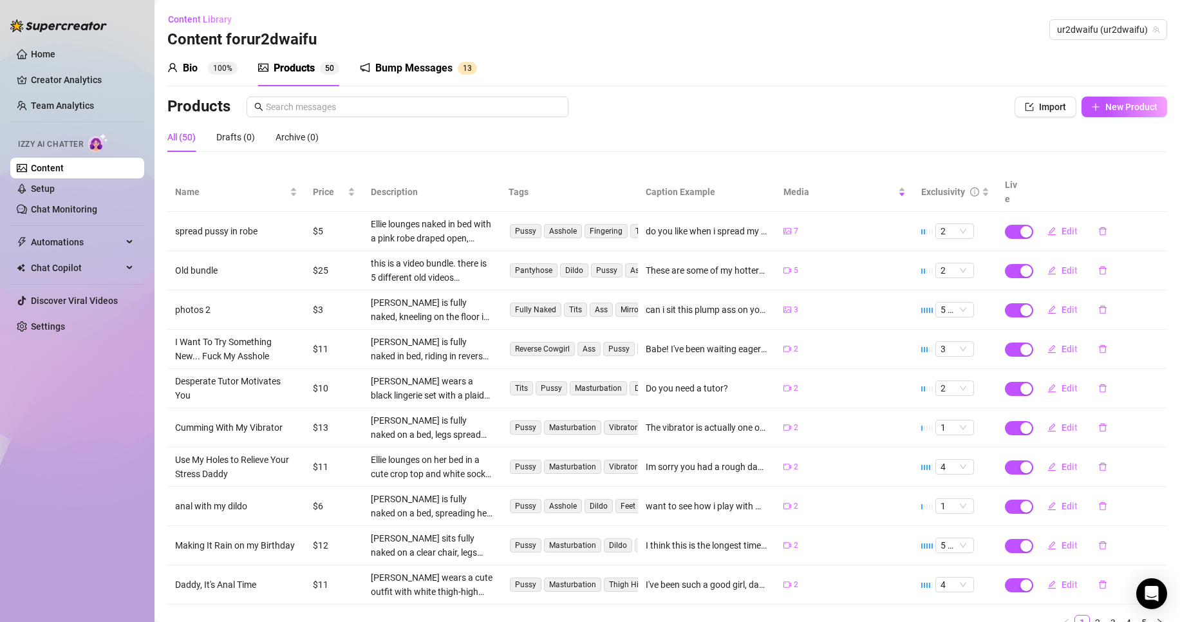
click at [398, 222] on div "Ellie lounges naked in bed with a pink robe draped open, showing off her perky …" at bounding box center [432, 231] width 122 height 28
click at [529, 101] on input "text" at bounding box center [413, 107] width 295 height 14
click at [455, 73] on div "Bump Messages 1 3" at bounding box center [418, 68] width 117 height 15
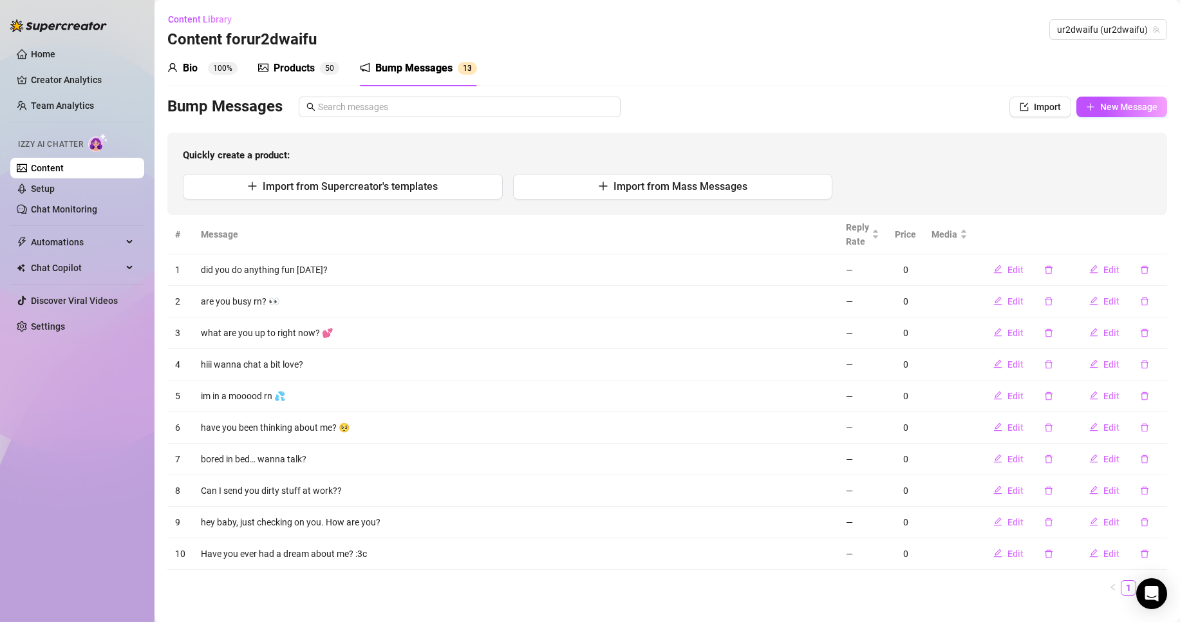
click at [325, 77] on div "Products 5 0" at bounding box center [298, 68] width 81 height 36
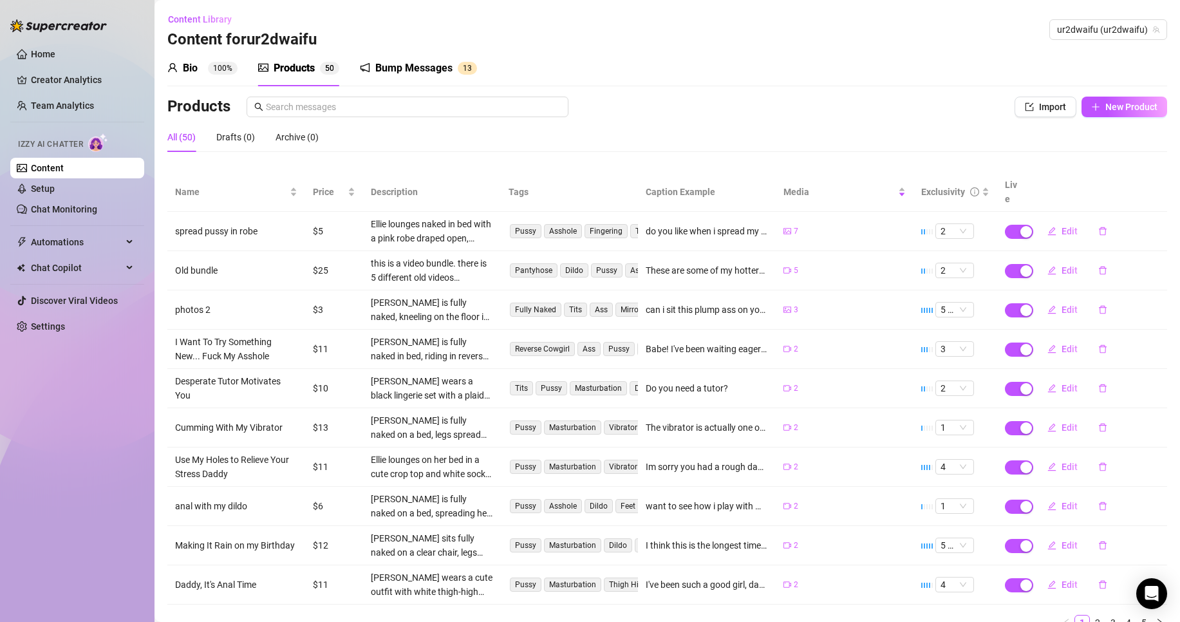
click at [218, 71] on sup "100%" at bounding box center [223, 68] width 30 height 13
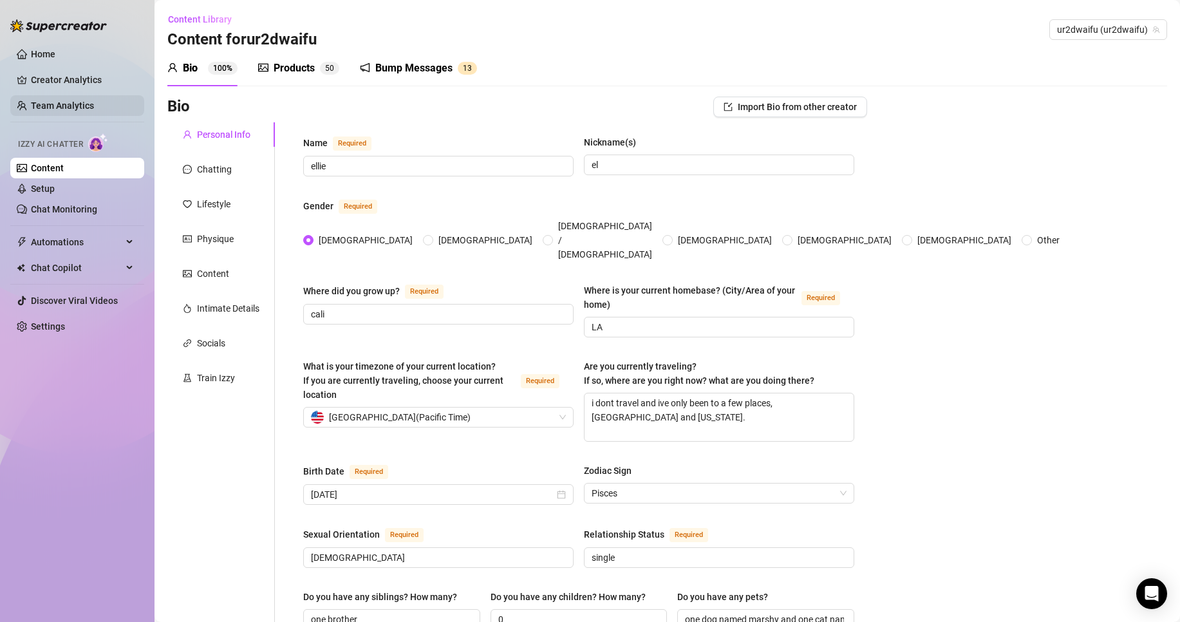
click at [94, 105] on link "Team Analytics" at bounding box center [62, 105] width 63 height 10
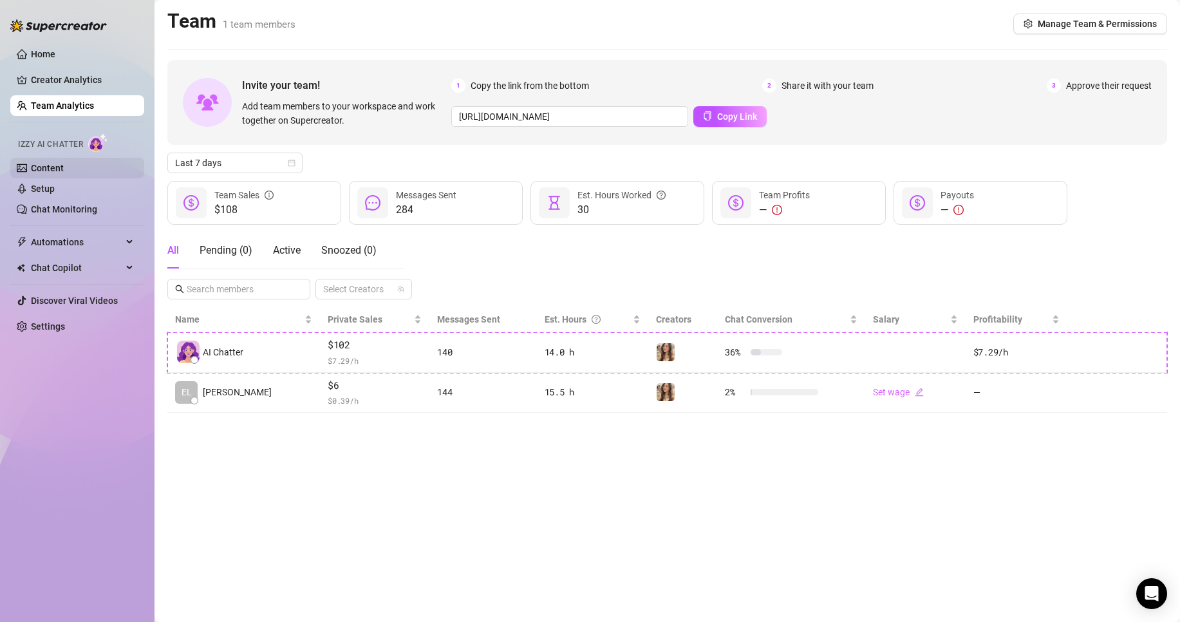
click at [64, 164] on link "Content" at bounding box center [47, 168] width 33 height 10
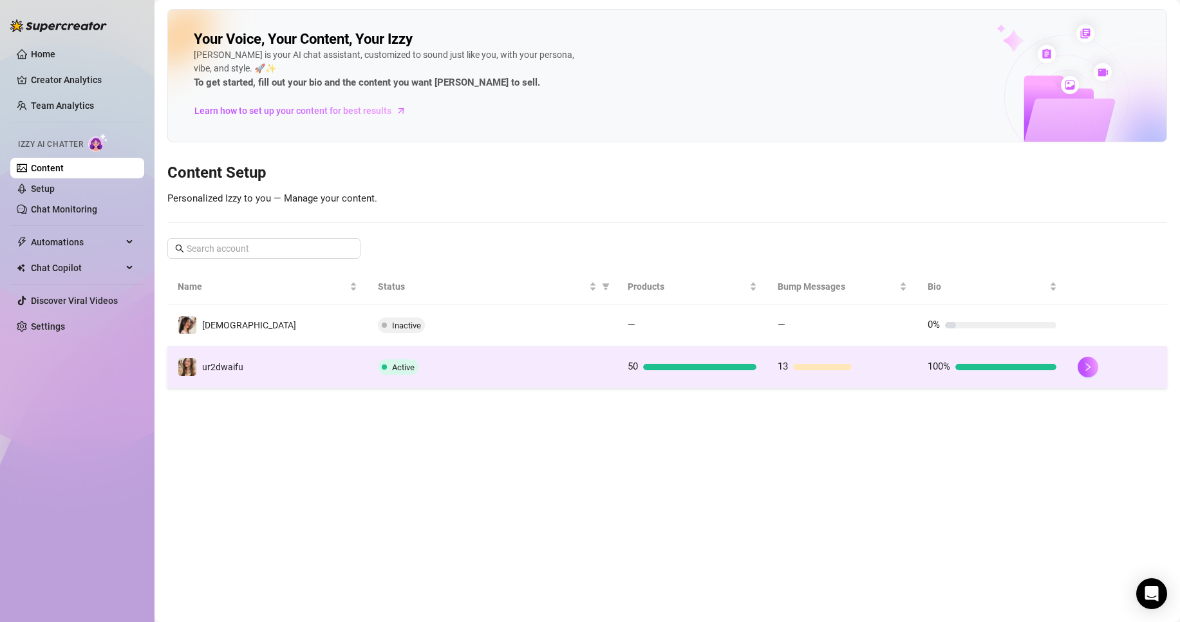
click at [530, 377] on td "Active" at bounding box center [493, 367] width 250 height 42
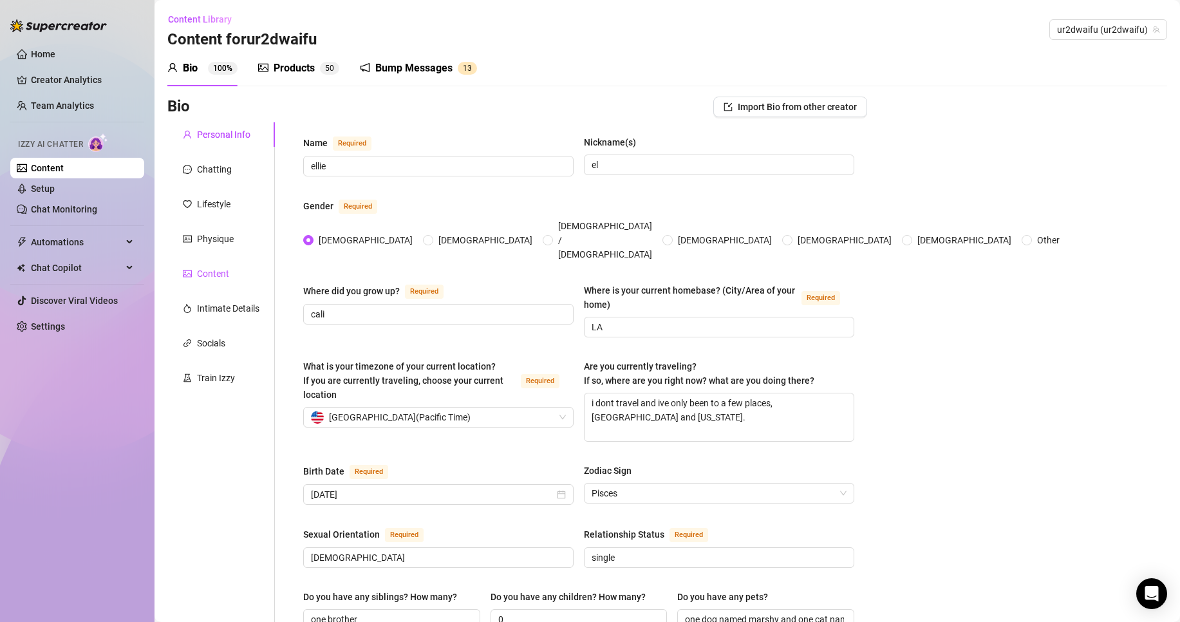
click at [209, 268] on div "Content" at bounding box center [213, 274] width 32 height 14
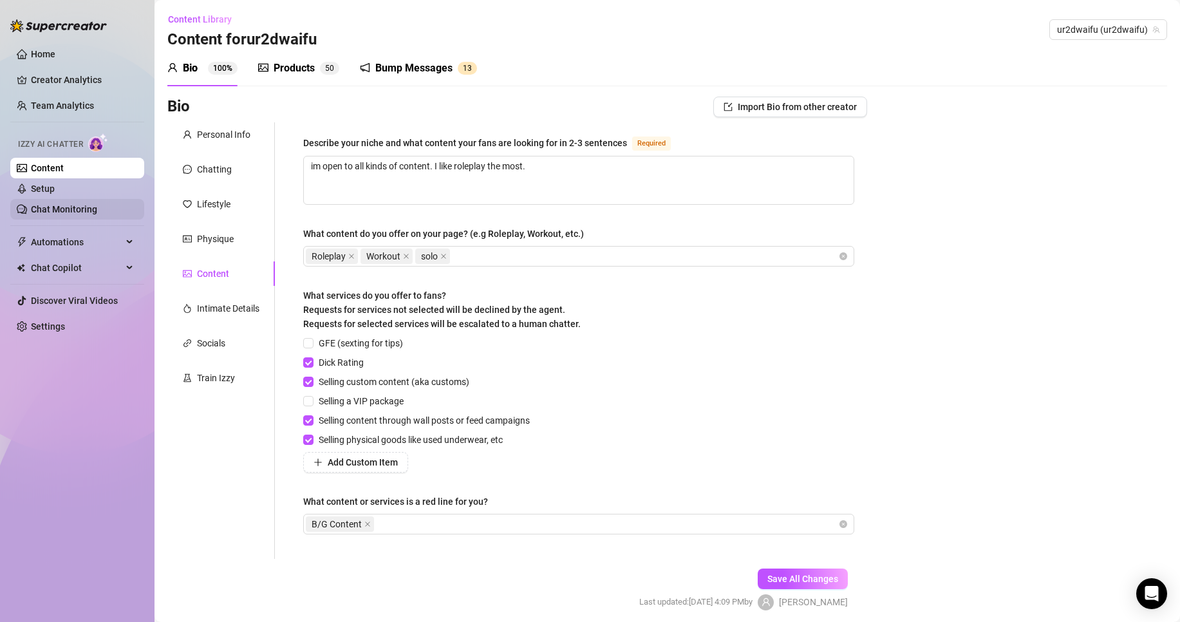
click at [85, 209] on link "Chat Monitoring" at bounding box center [64, 209] width 66 height 10
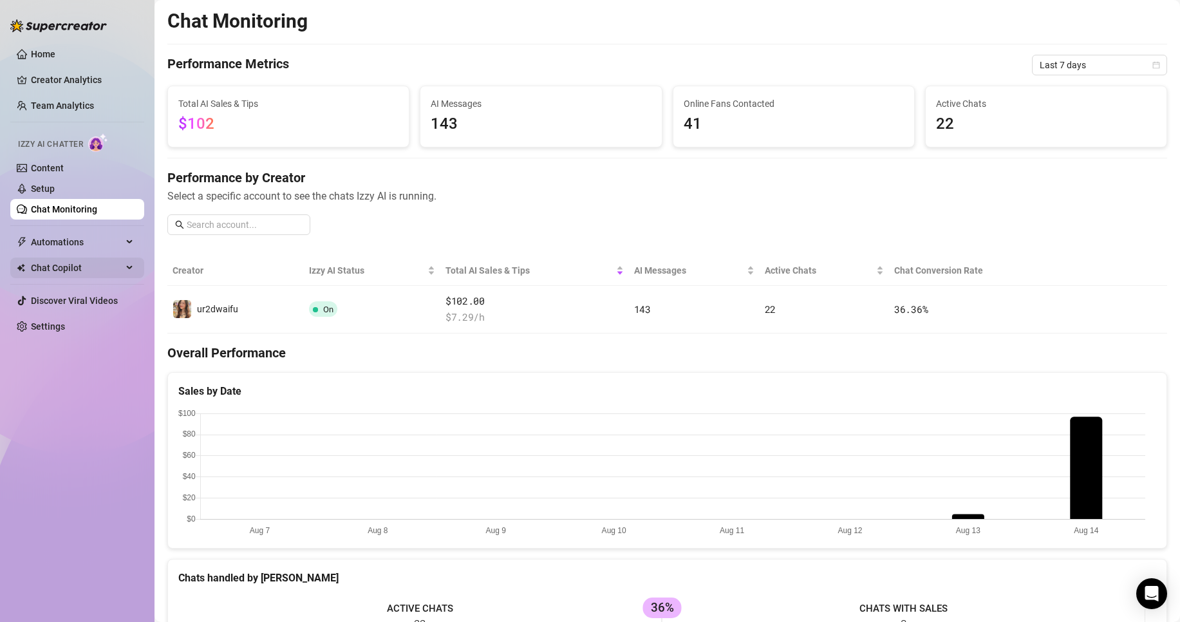
click at [54, 274] on span "Chat Copilot" at bounding box center [76, 268] width 91 height 21
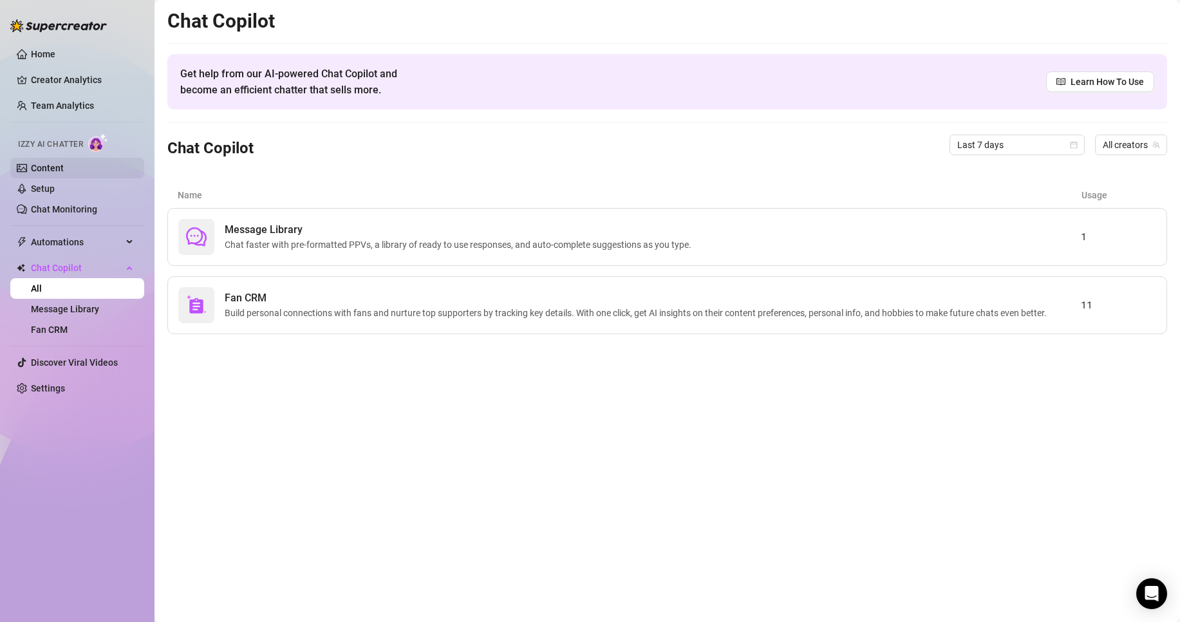
click at [59, 172] on link "Content" at bounding box center [47, 168] width 33 height 10
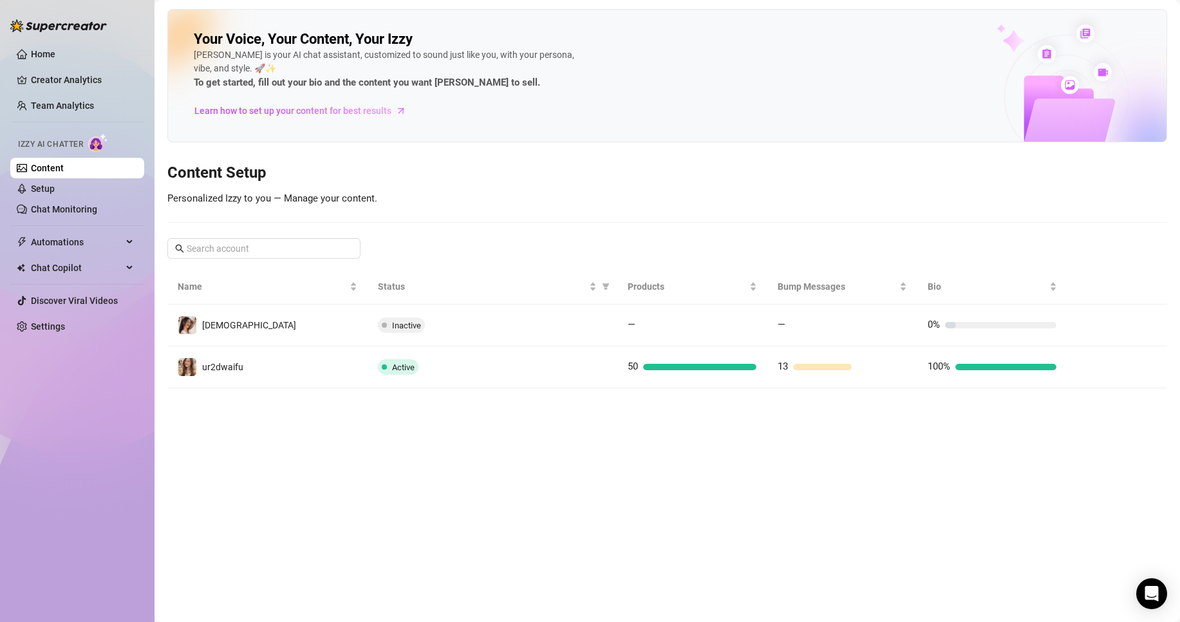
click at [531, 357] on td "Active" at bounding box center [493, 367] width 250 height 42
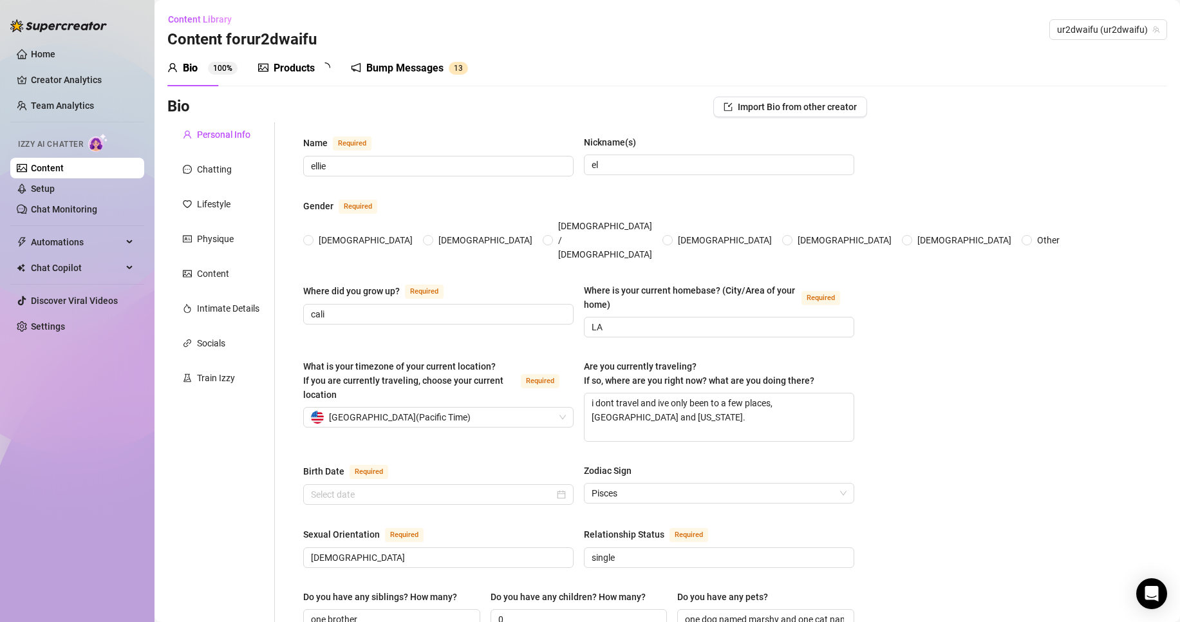
radio input "true"
type input "[DATE]"
click at [400, 84] on div "Bump Messages 1 3" at bounding box center [418, 68] width 117 height 36
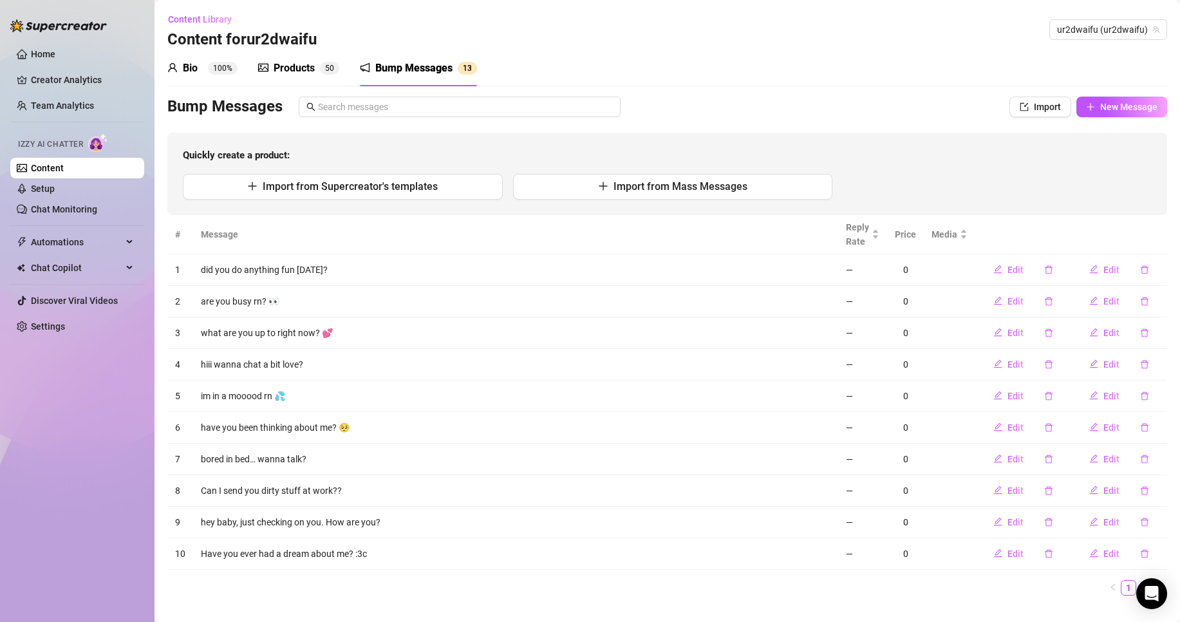
click at [197, 65] on div "Bio" at bounding box center [190, 68] width 15 height 15
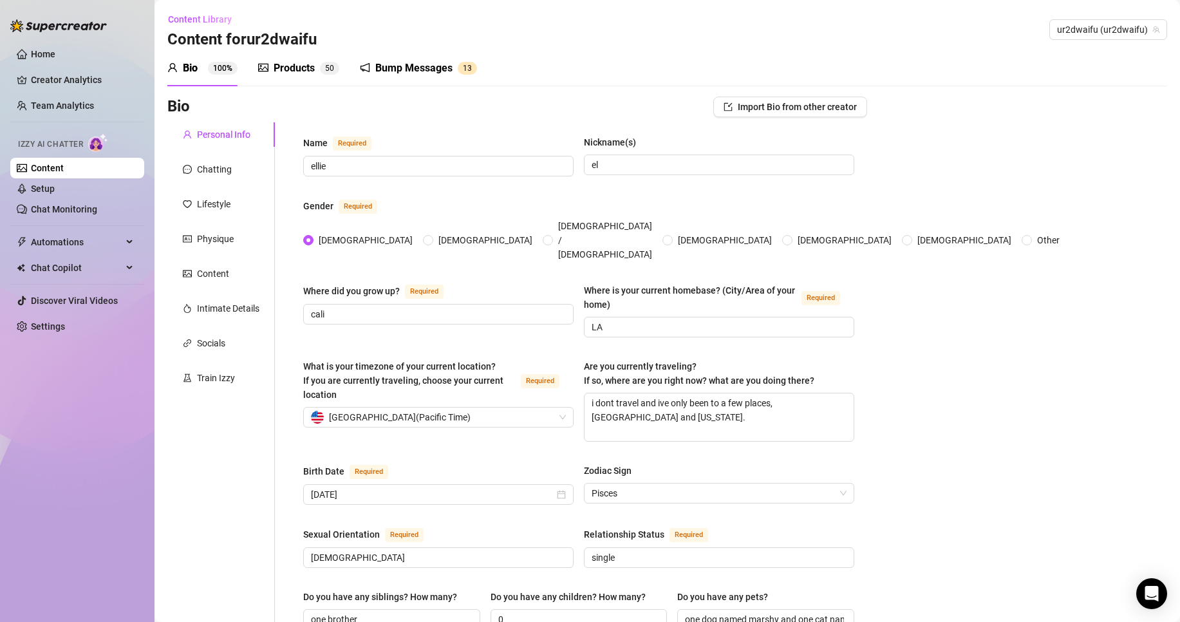
click at [291, 67] on div "Products" at bounding box center [294, 68] width 41 height 15
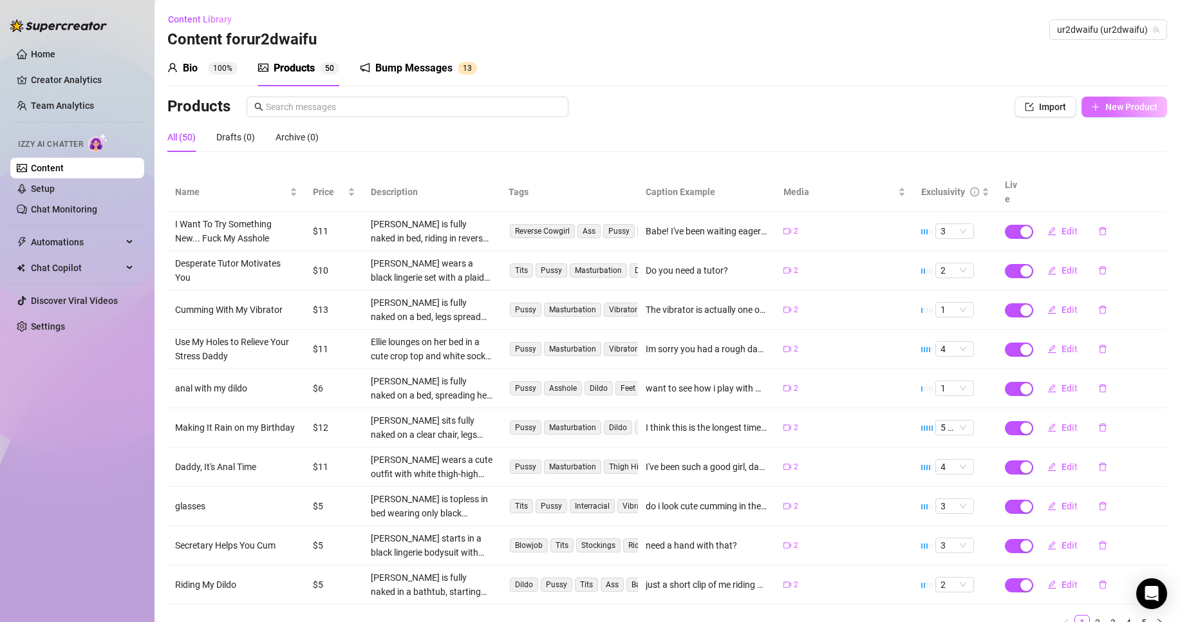
click at [1130, 107] on span "New Product" at bounding box center [1132, 107] width 52 height 10
type textarea "Type your message here..."
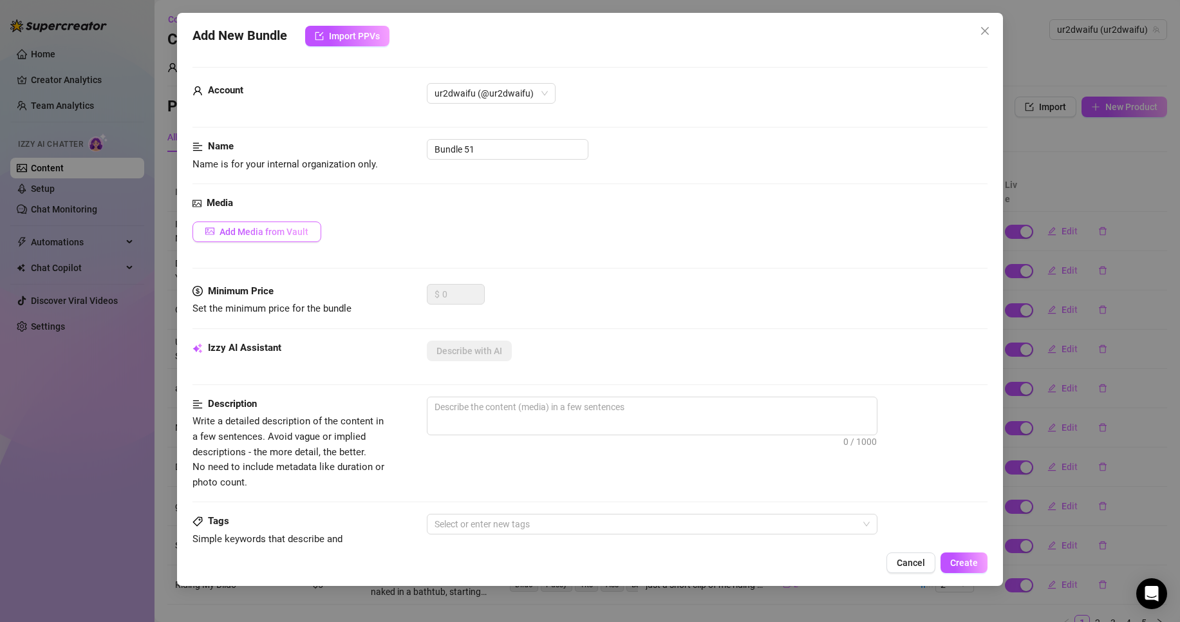
click at [320, 227] on div "Add Media from Vault" at bounding box center [590, 232] width 795 height 21
click at [316, 230] on button "Add Media from Vault" at bounding box center [257, 232] width 129 height 21
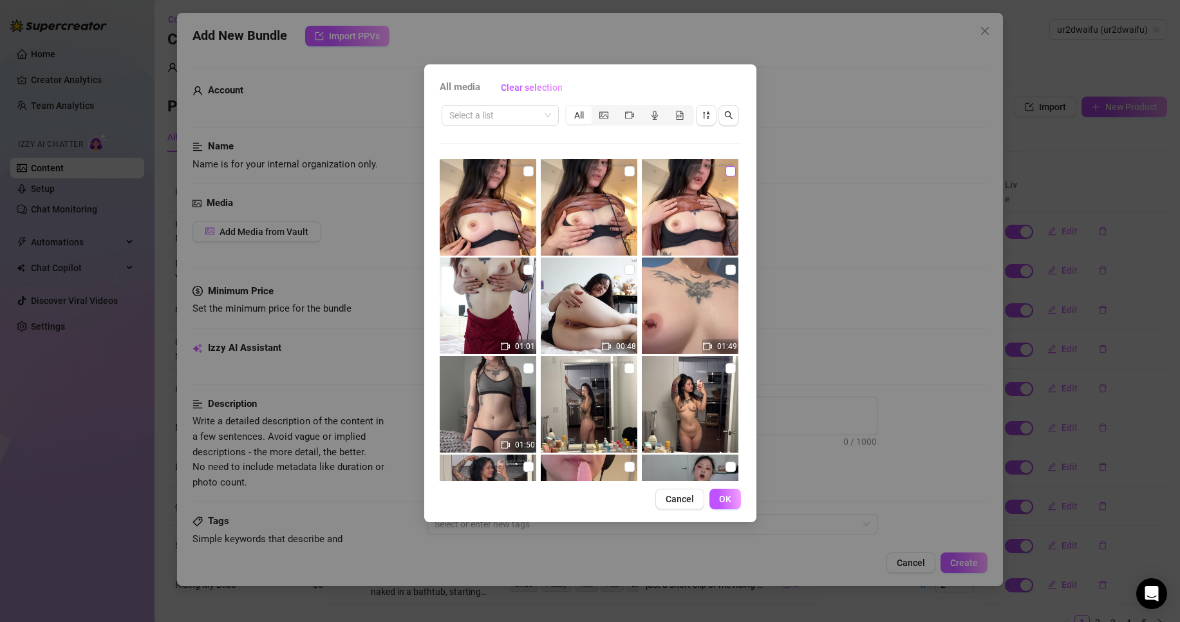
click at [726, 171] on input "checkbox" at bounding box center [731, 171] width 10 height 10
checkbox input "true"
click at [625, 170] on input "checkbox" at bounding box center [630, 171] width 10 height 10
checkbox input "true"
click at [524, 169] on input "checkbox" at bounding box center [529, 171] width 10 height 10
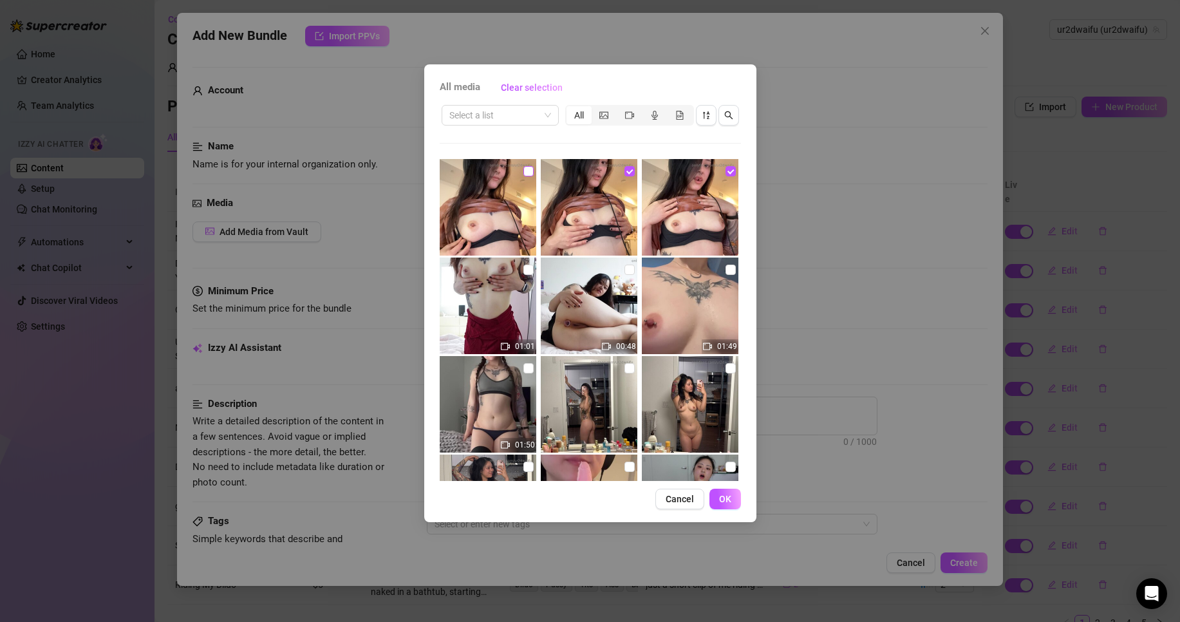
checkbox input "true"
click at [719, 498] on button "OK" at bounding box center [726, 499] width 32 height 21
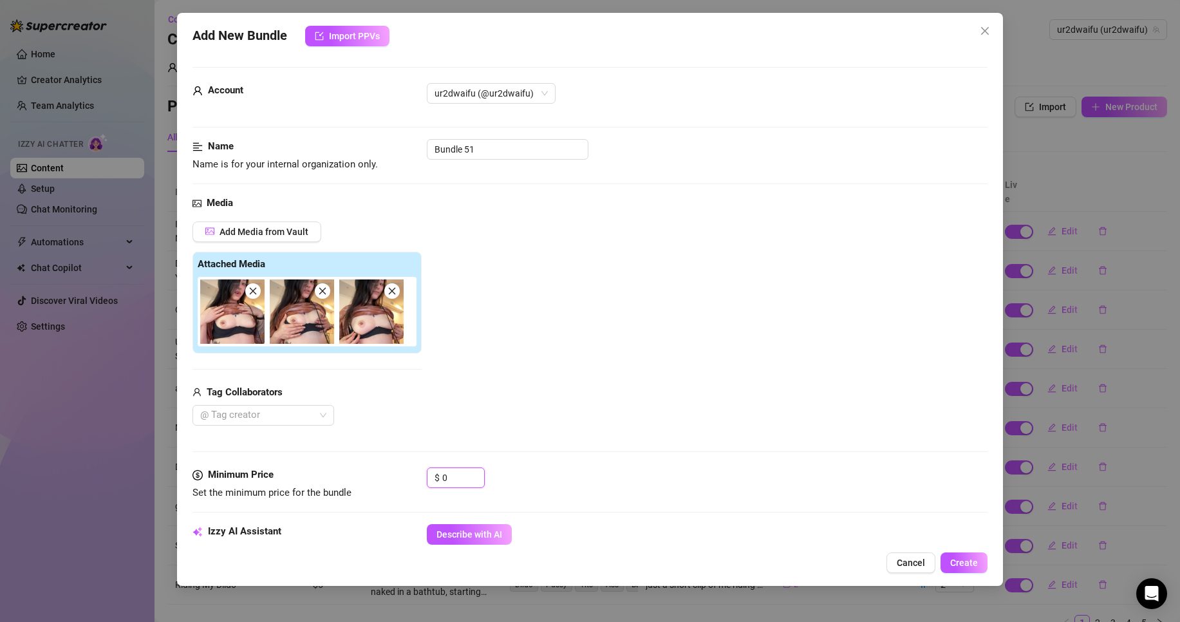
drag, startPoint x: 467, startPoint y: 480, endPoint x: 423, endPoint y: 480, distance: 43.8
click at [423, 480] on div "Minimum Price Set the minimum price for the bundle $ 0" at bounding box center [590, 484] width 795 height 33
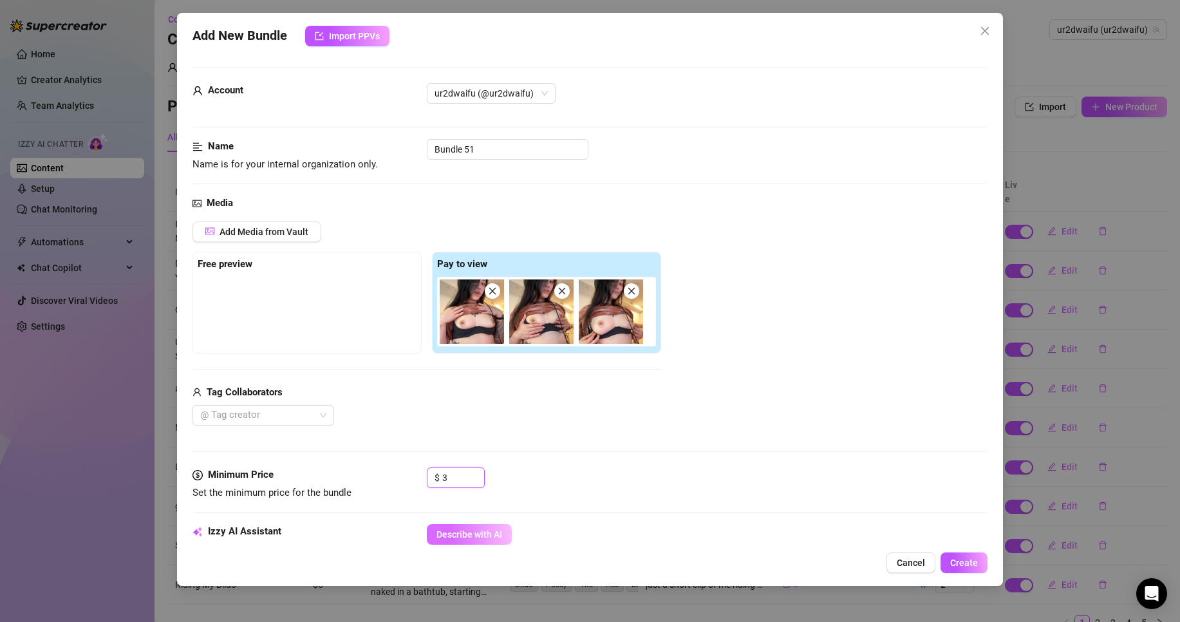
type input "3"
click at [474, 525] on button "Describe with AI" at bounding box center [469, 534] width 85 height 21
drag, startPoint x: 489, startPoint y: 150, endPoint x: 419, endPoint y: 147, distance: 69.6
click at [419, 147] on div "Name Name is for your internal organization only. Bundle 51" at bounding box center [590, 155] width 795 height 33
type input "gamer selfies"
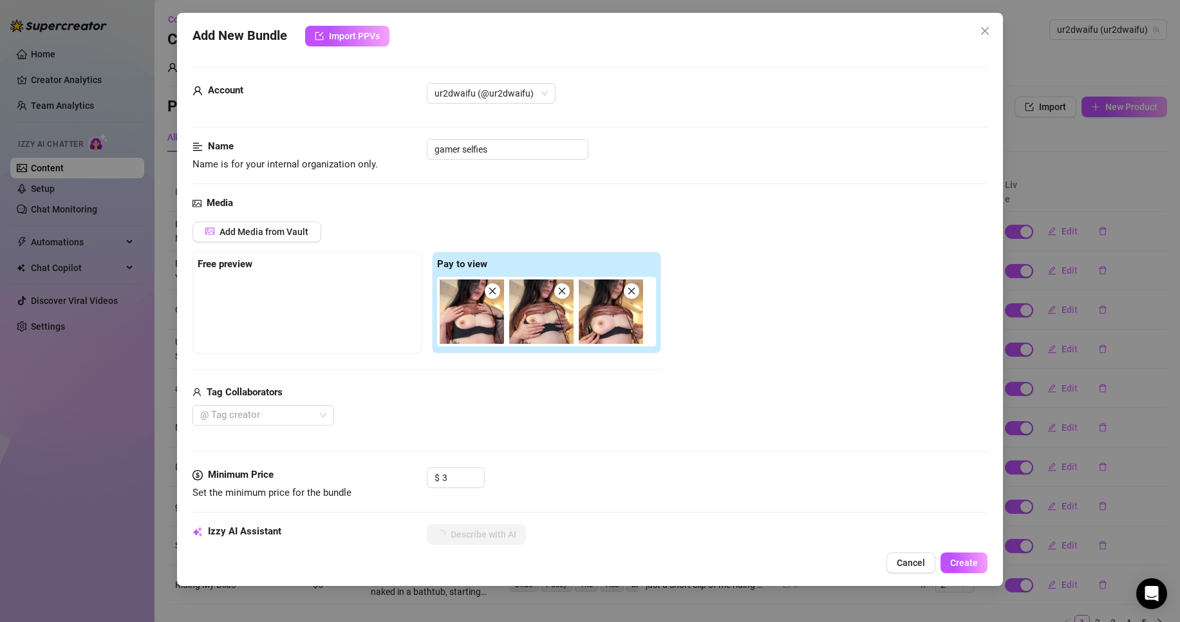
type textarea "[PERSON_NAME]"
type textarea "Ellie lifts"
type textarea "Ellie lifts her"
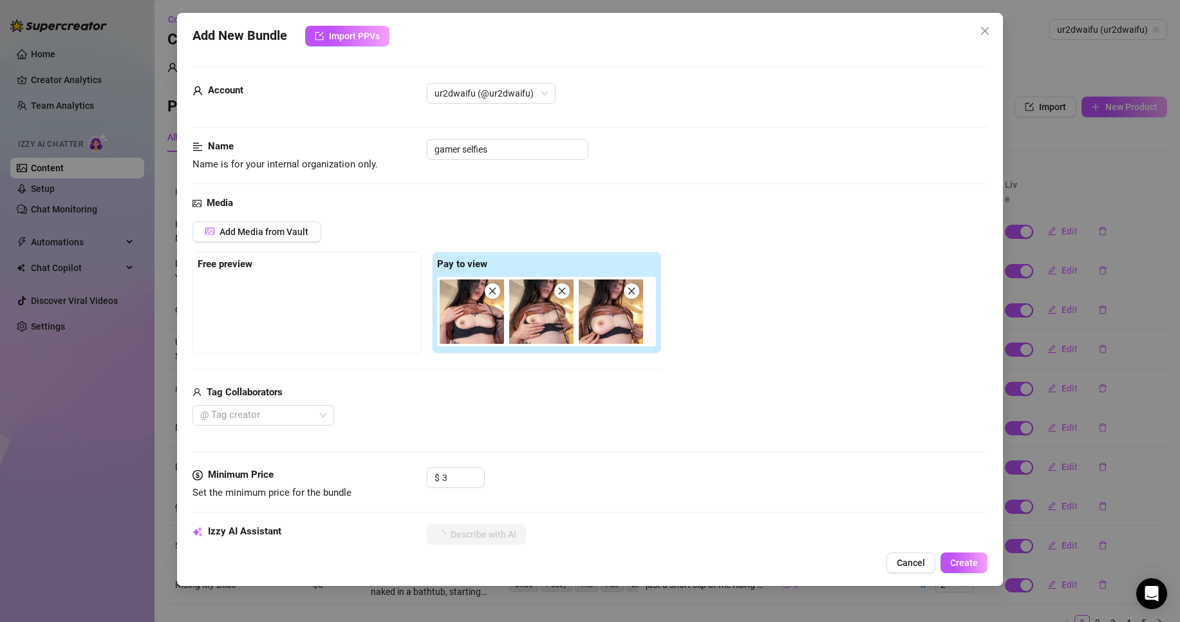
type textarea "Ellie lifts her"
type textarea "Ellie lifts her top"
type textarea "Ellie lifts her top to"
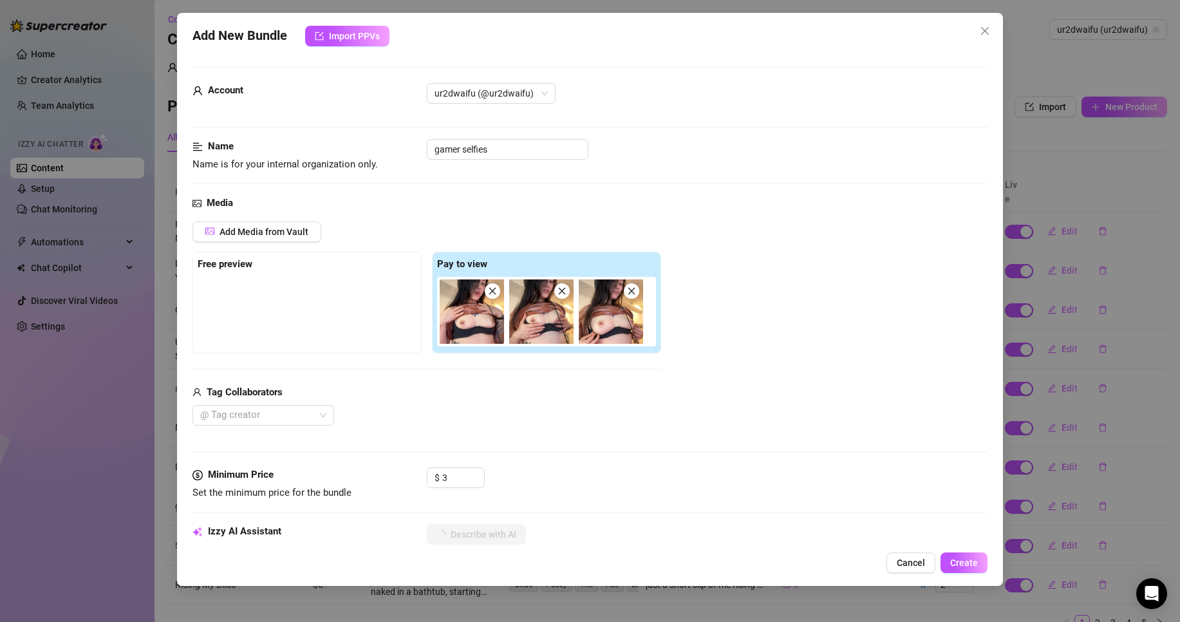
type textarea "Ellie lifts her top to reveal"
type textarea "Ellie lifts her top to reveal her"
type textarea "Ellie lifts her top to reveal her pierced"
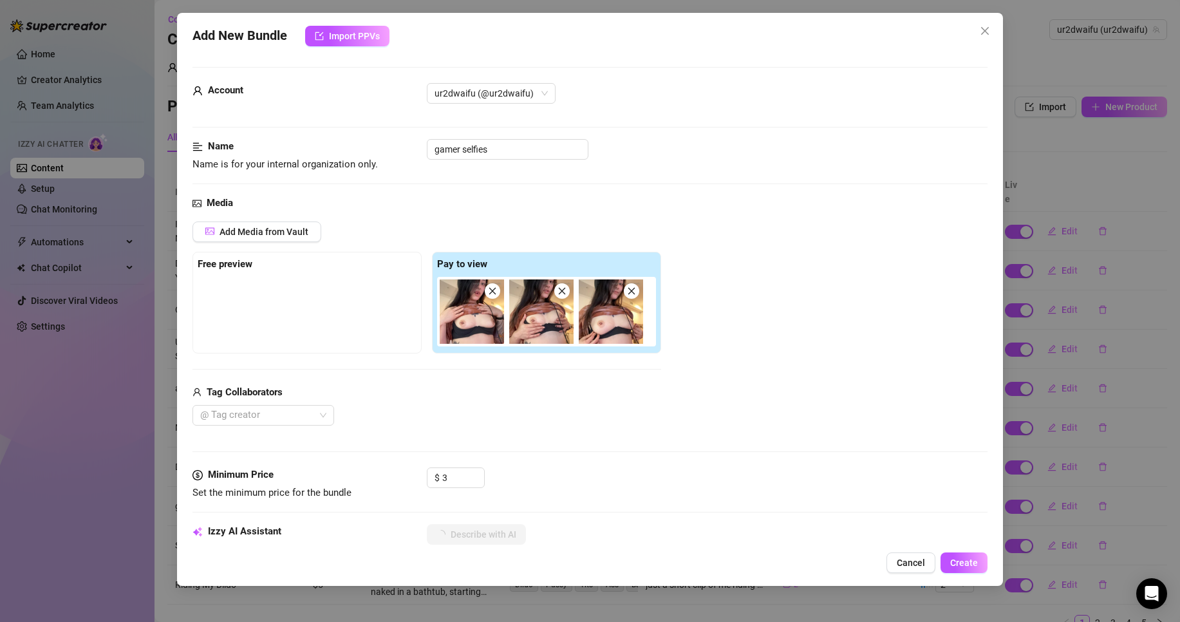
type textarea "Ellie lifts her top to reveal her pierced"
type textarea "Ellie lifts her top to reveal her pierced nipples"
type textarea "Ellie lifts her top to reveal her pierced nipples and"
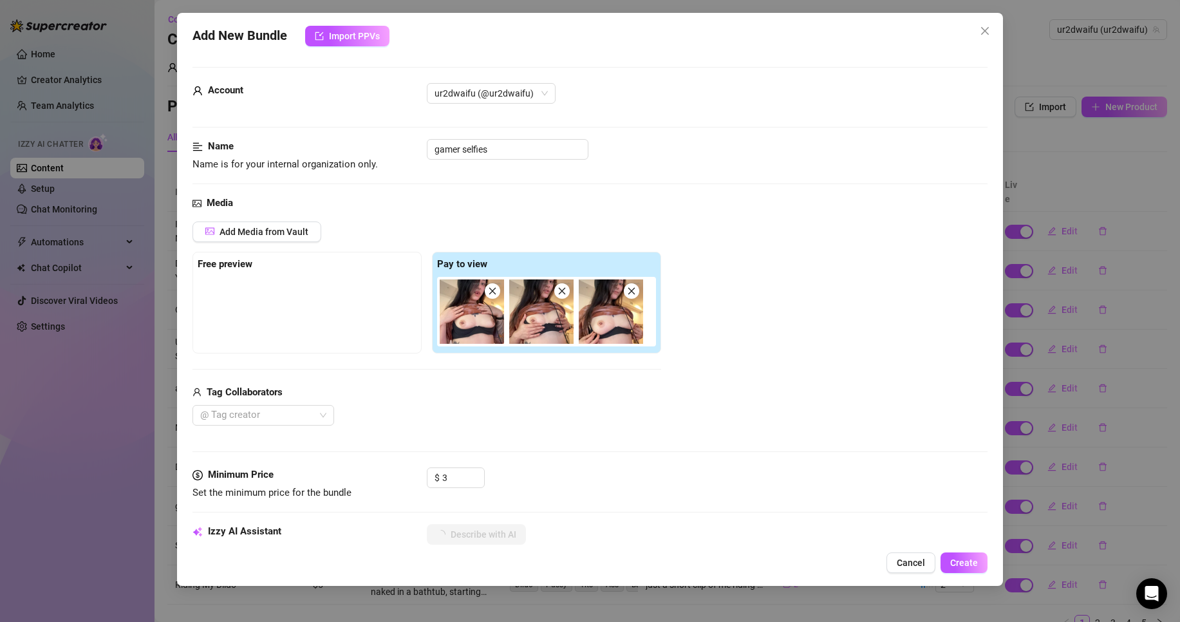
type textarea "Ellie lifts her top to reveal her pierced nipples and perky"
type textarea "Ellie lifts her top to reveal her pierced nipples and perky tits"
type textarea "Ellie lifts her top to reveal her pierced nipples and perky tits spilling"
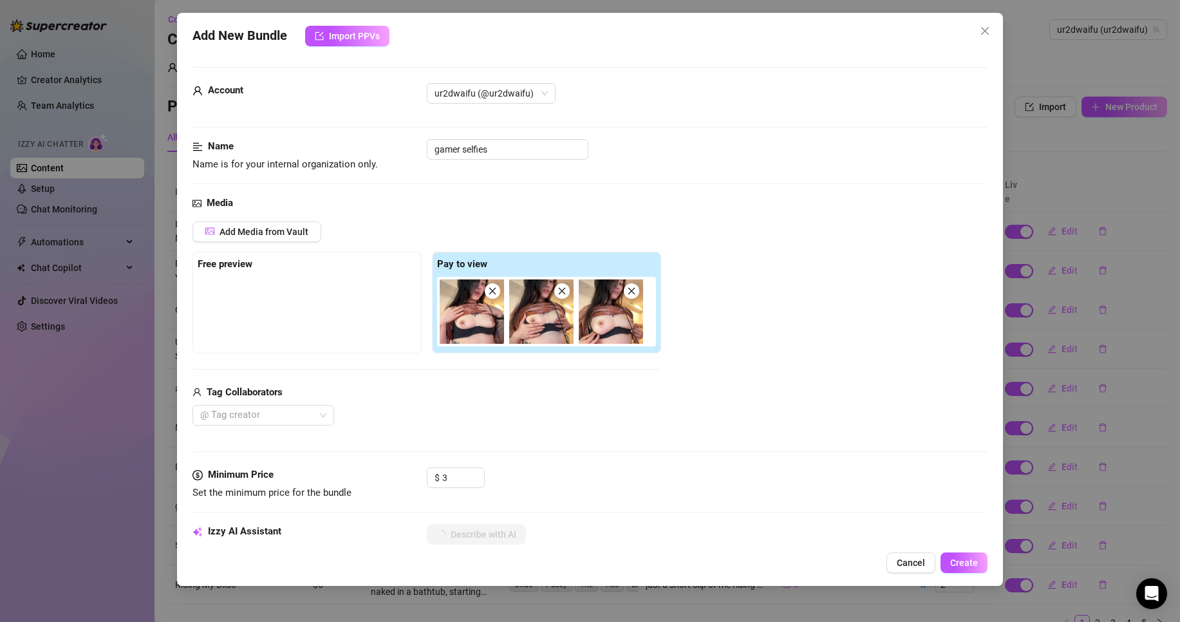
type textarea "Ellie lifts her top to reveal her pierced nipples and perky tits spilling"
type textarea "Ellie lifts her top to reveal her pierced nipples and perky tits spilling out"
type textarea "Ellie lifts her top to reveal her pierced nipples and perky tits spilling out of"
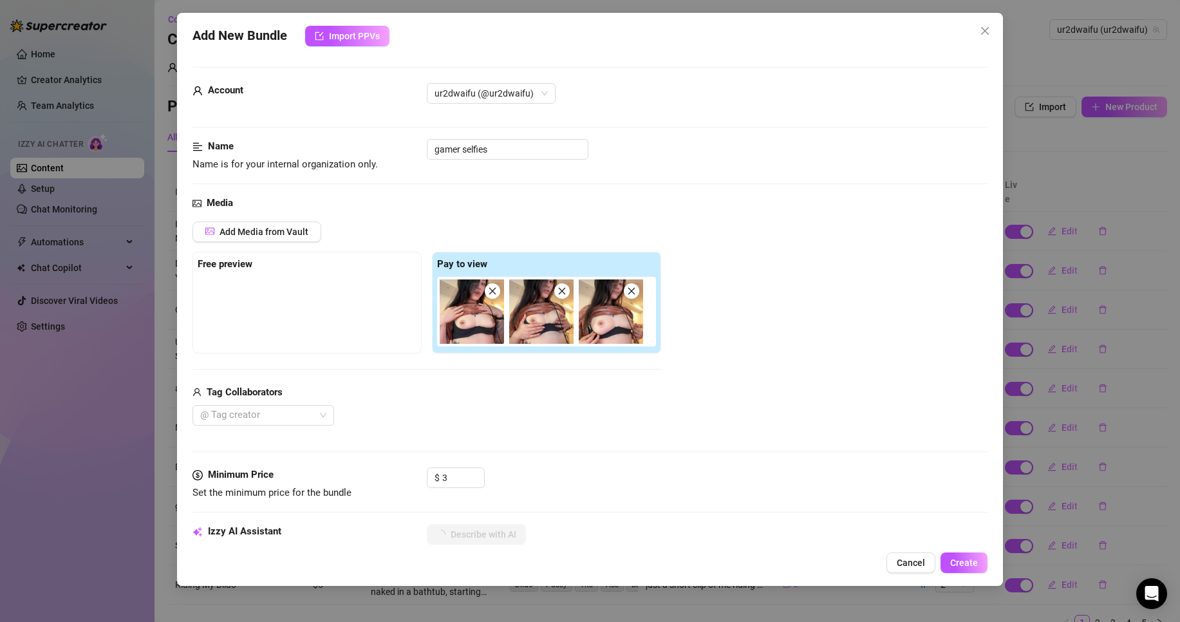
type textarea "Ellie lifts her top to reveal her pierced nipples and perky tits spilling out o…"
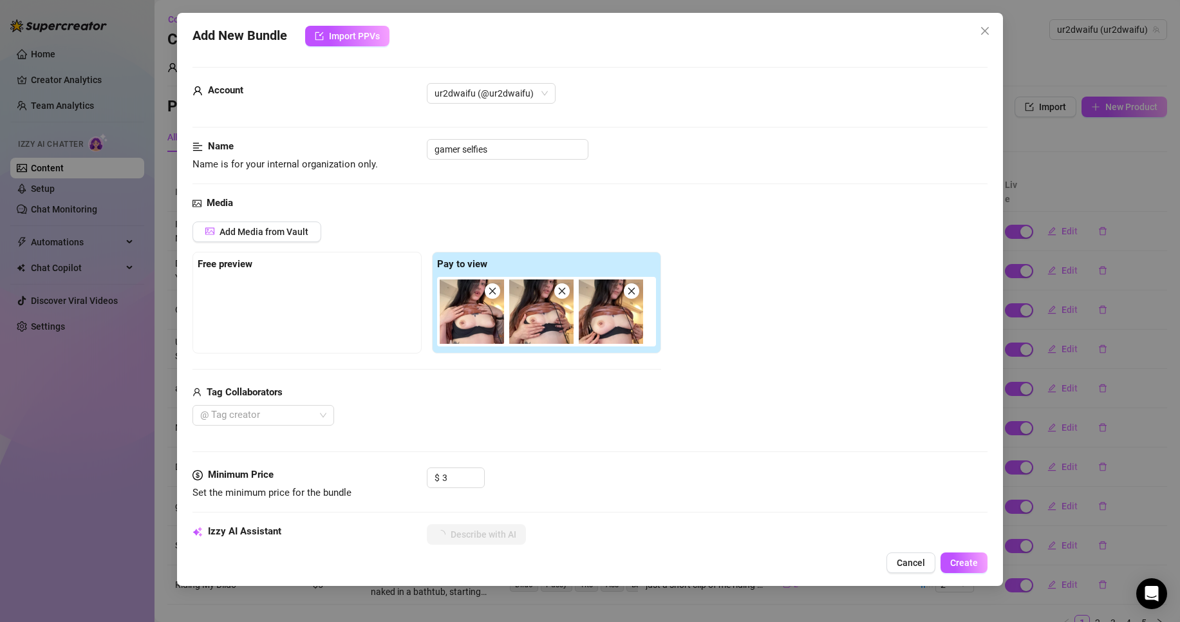
type textarea "Ellie lifts her top to reveal her pierced nipples and perky tits spilling out o…"
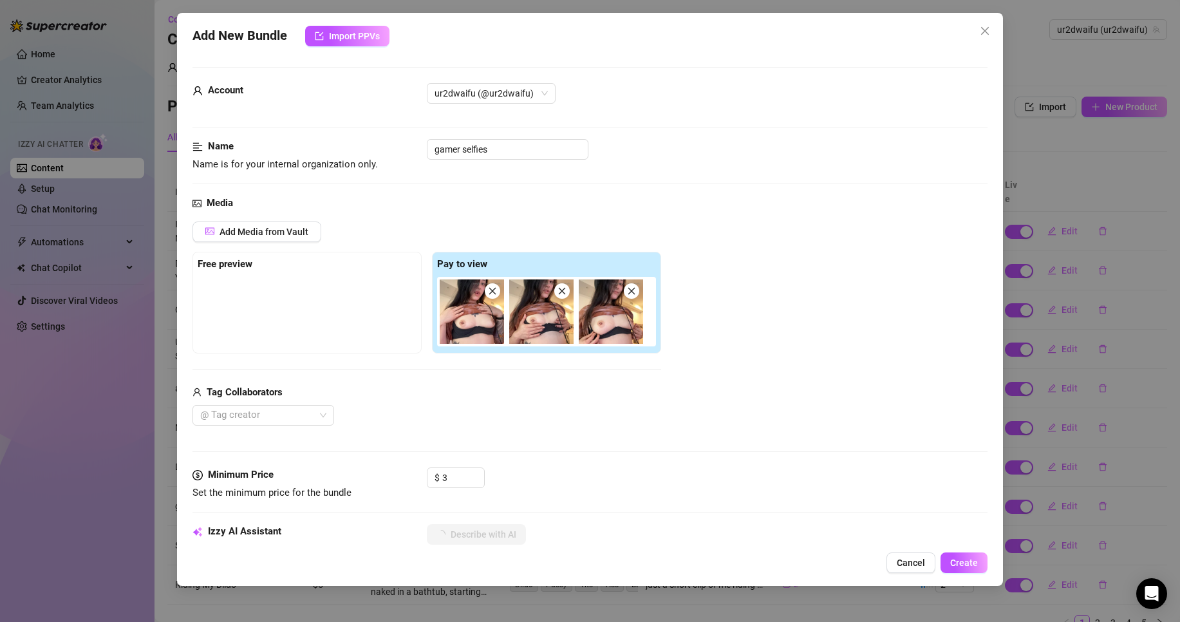
type textarea "Ellie lifts her top to reveal her pierced nipples and perky tits spilling out o…"
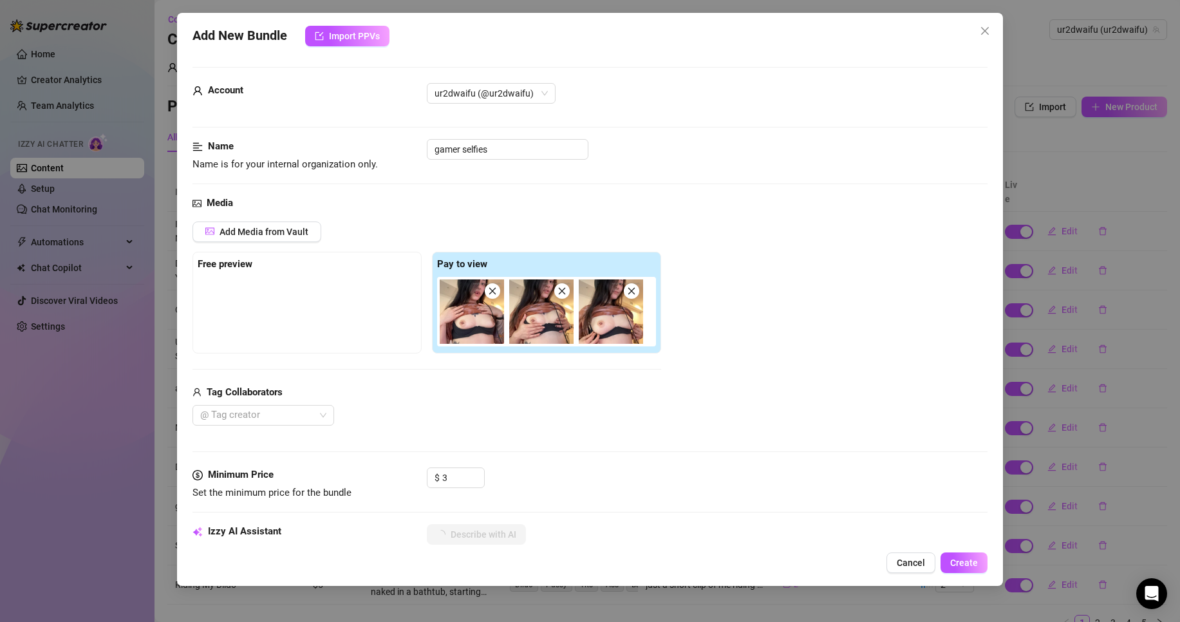
type textarea "Ellie lifts her top to reveal her pierced nipples and perky tits spilling out o…"
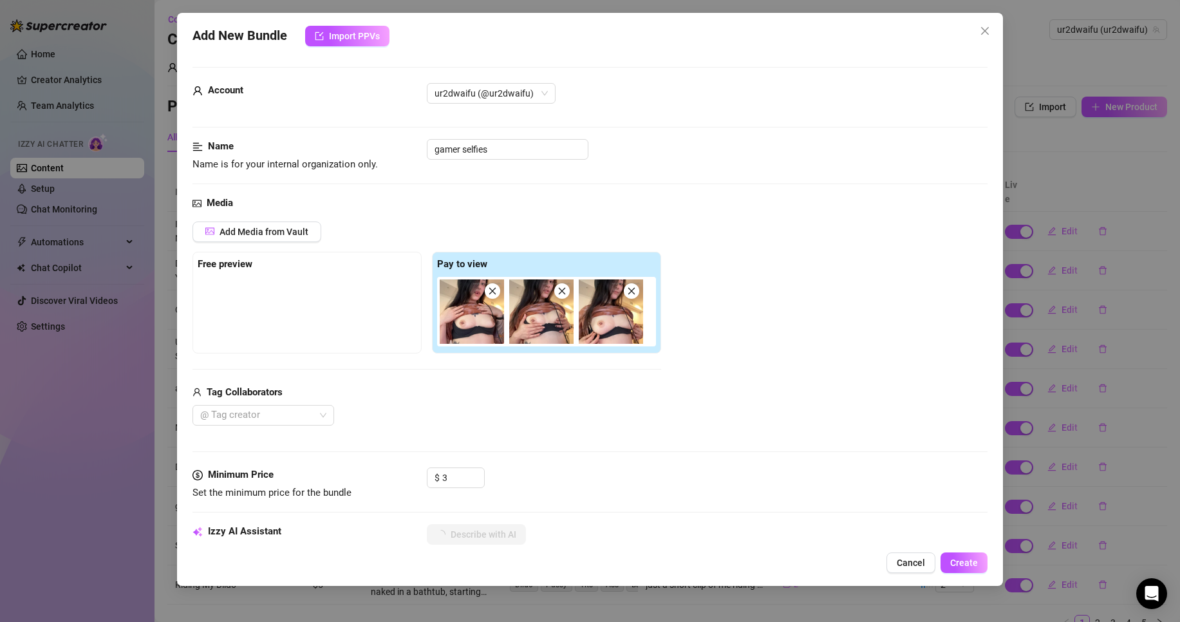
type textarea "Ellie lifts her top to reveal her pierced nipples and perky tits spilling out o…"
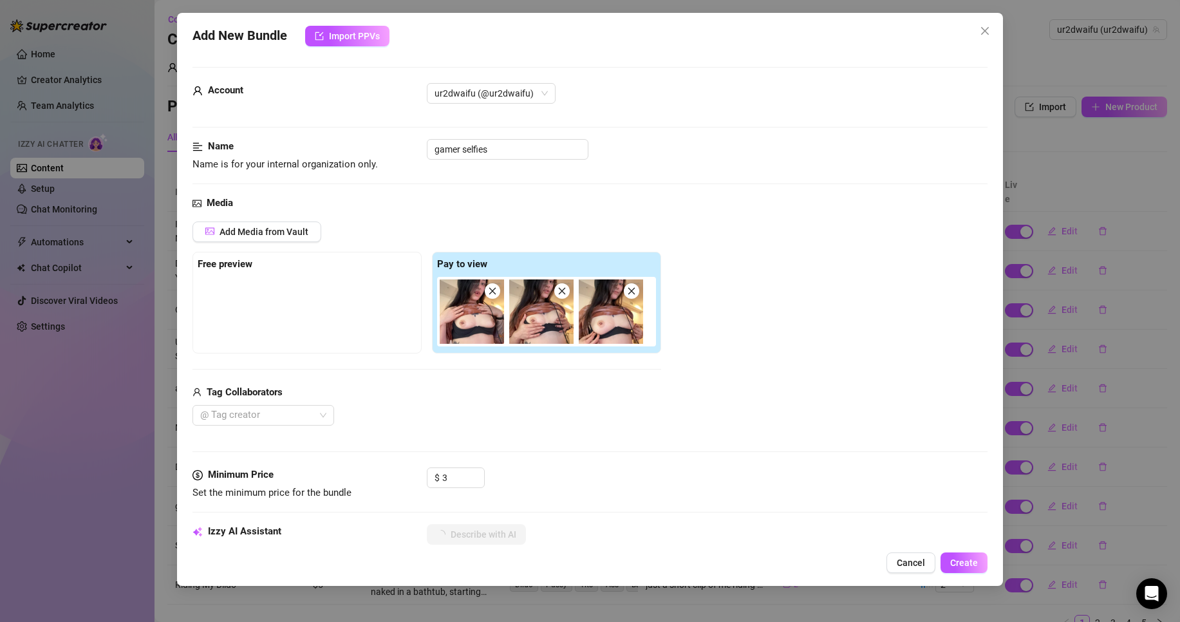
type textarea "Ellie lifts her top to reveal her pierced nipples and perky tits spilling out o…"
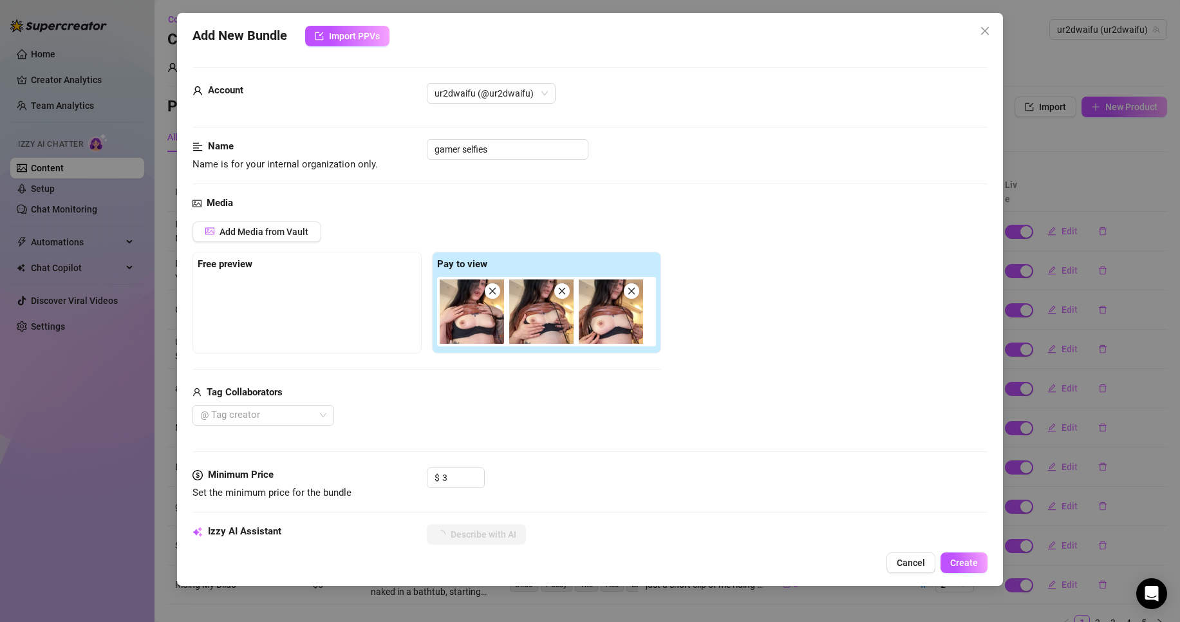
type textarea "Ellie lifts her top to reveal her pierced nipples and perky tits spilling out o…"
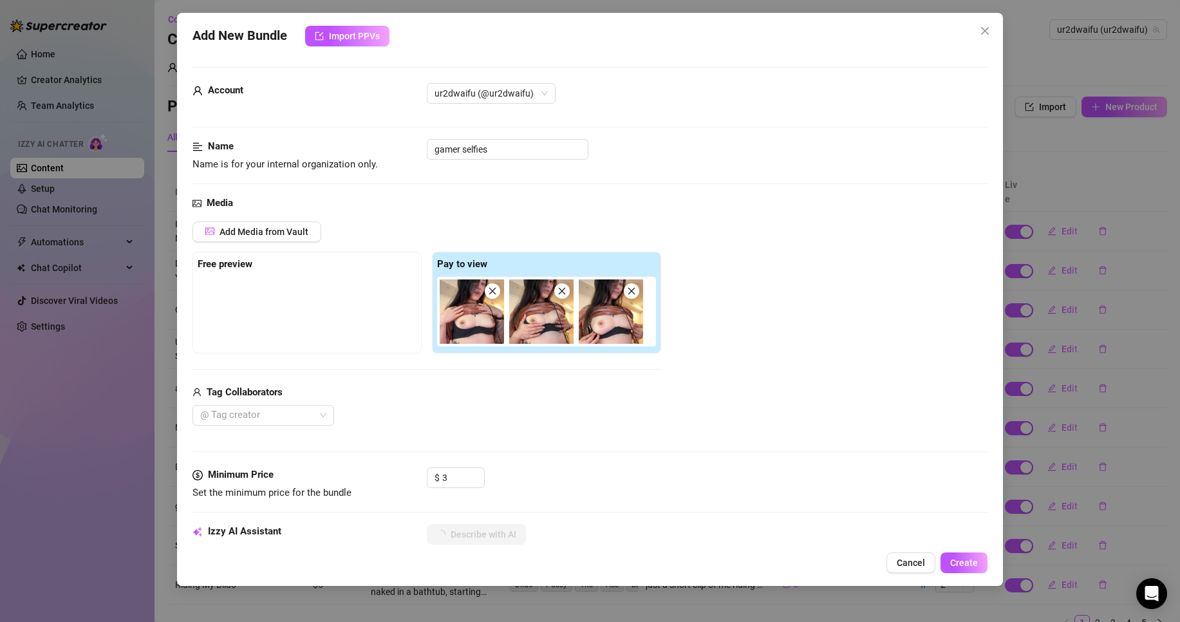
type textarea "Ellie lifts her top to reveal her pierced nipples and perky tits spilling out o…"
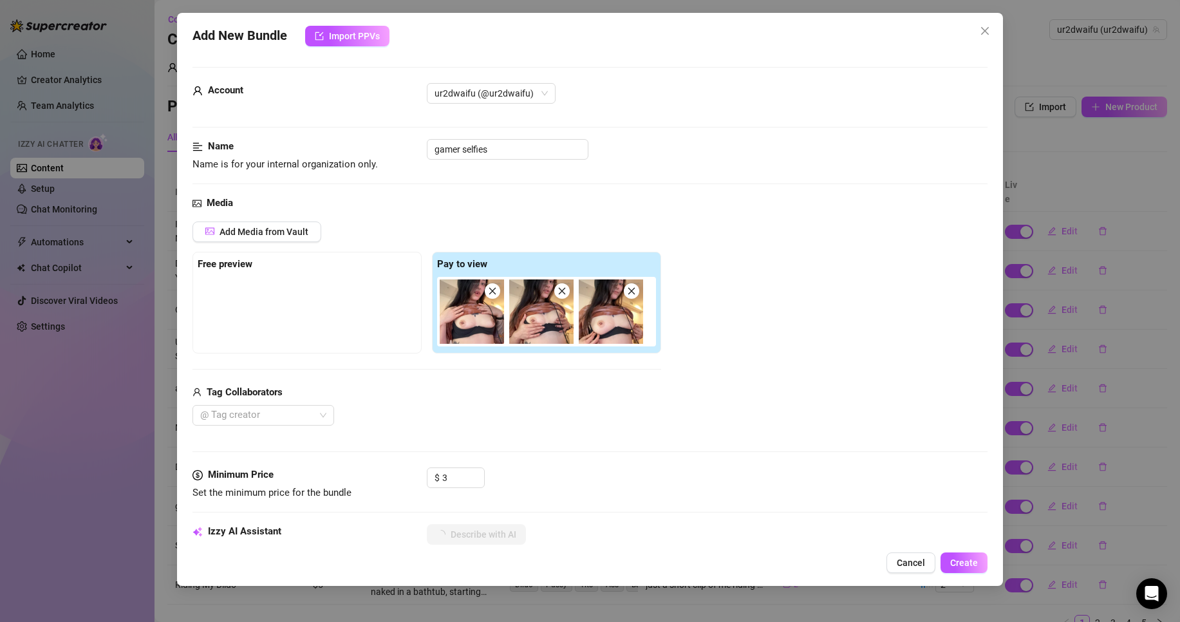
type textarea "Ellie lifts her top to reveal her pierced nipples and perky tits spilling out o…"
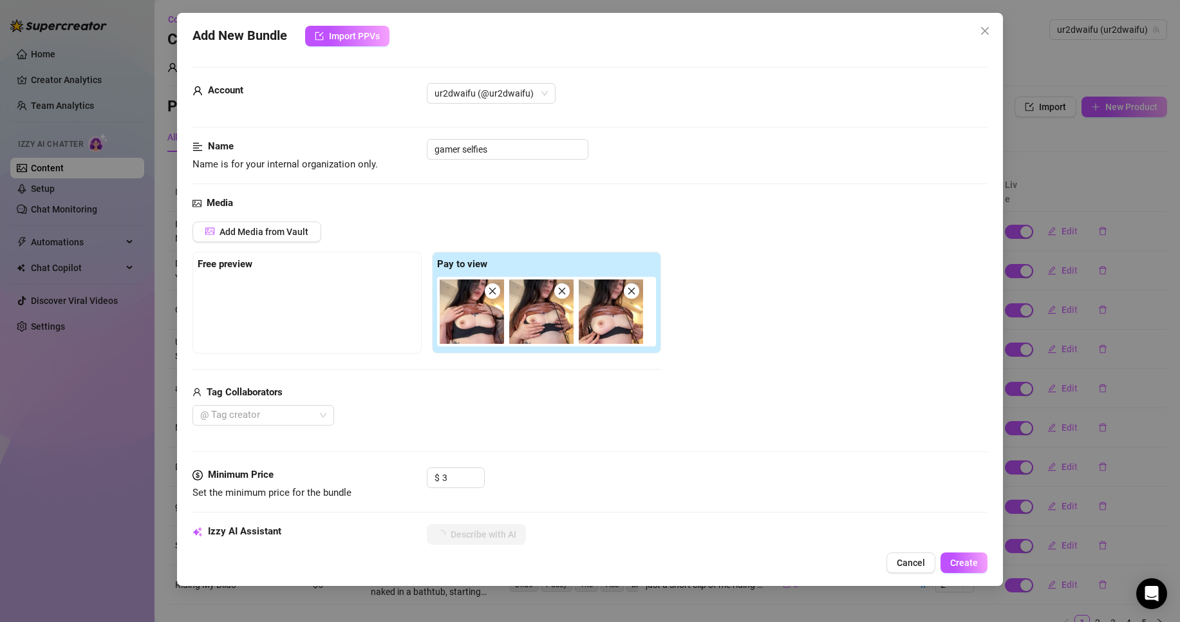
type textarea "Ellie lifts her top to reveal her pierced nipples and perky tits spilling out o…"
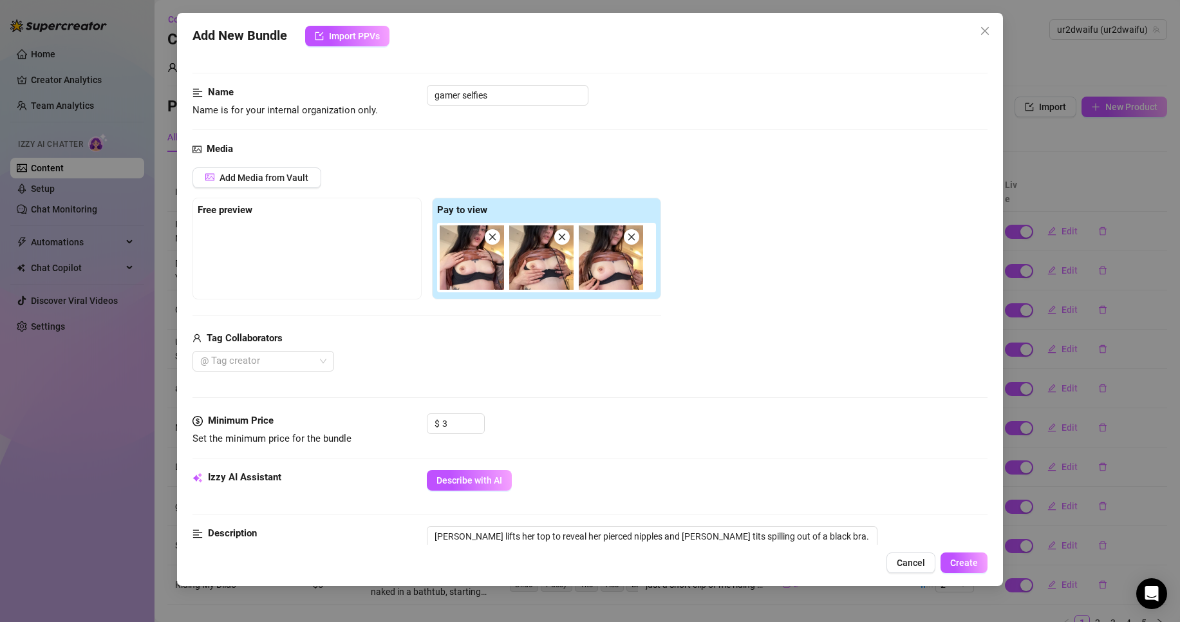
scroll to position [322, 0]
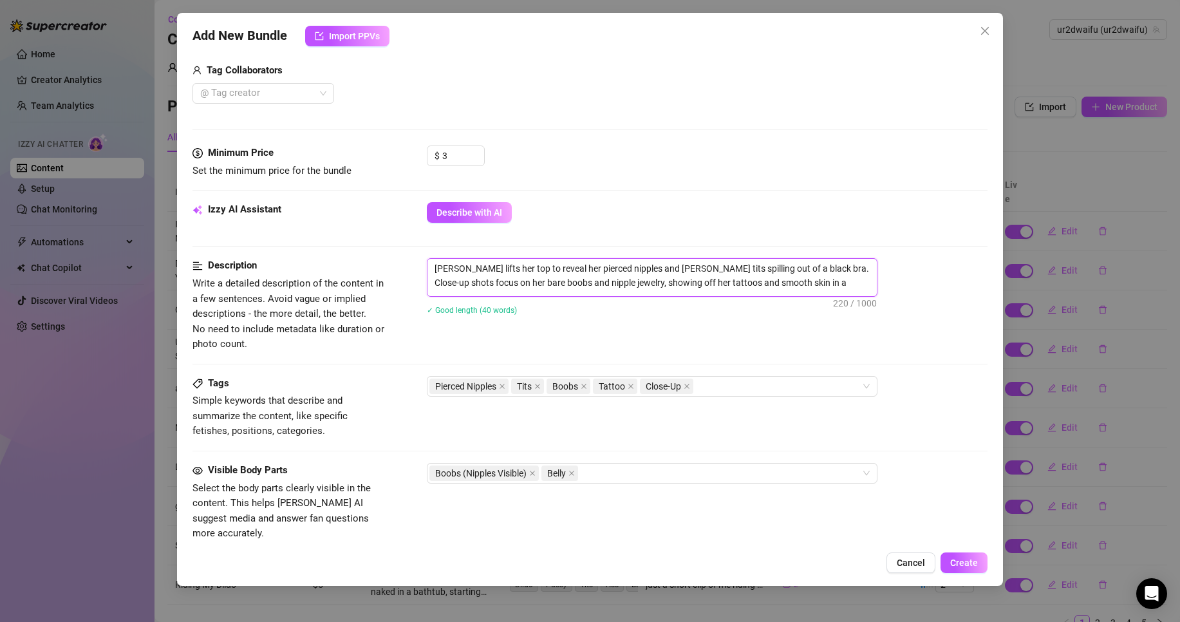
click at [875, 283] on textarea "Ellie lifts her top to reveal her pierced nipples and perky tits spilling out o…" at bounding box center [652, 275] width 449 height 33
type textarea "Ellie lifts her top to reveal her pierced nipples and perky tits spilling out o…"
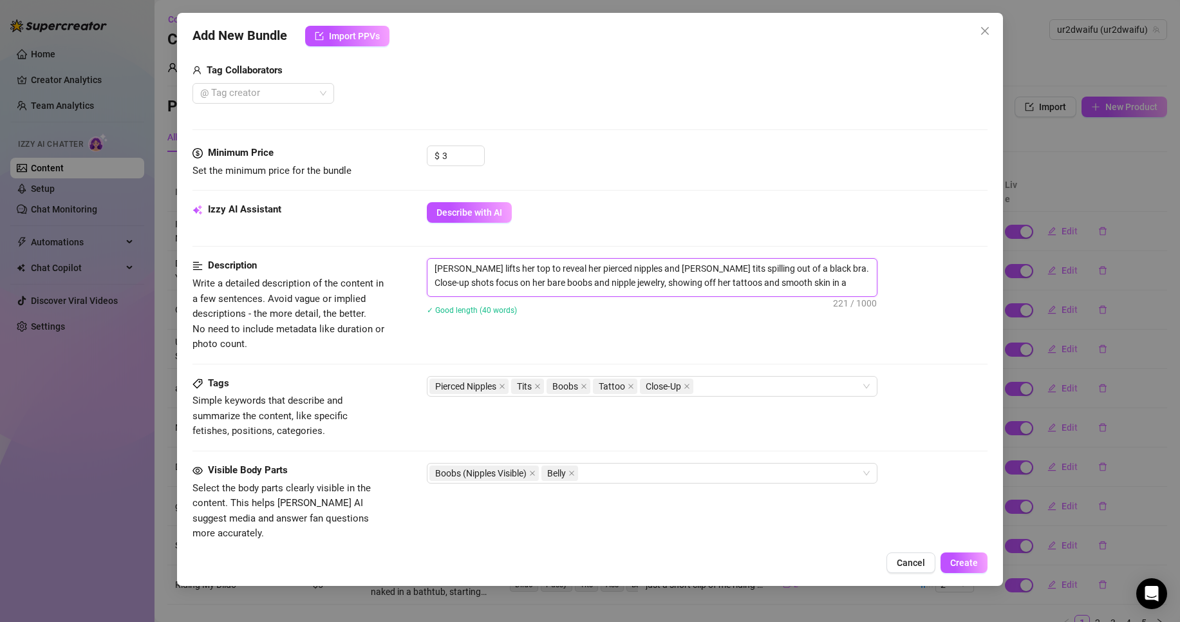
type textarea "Ellie lifts her top to reveal her pierced nipples and perky tits spilling out o…"
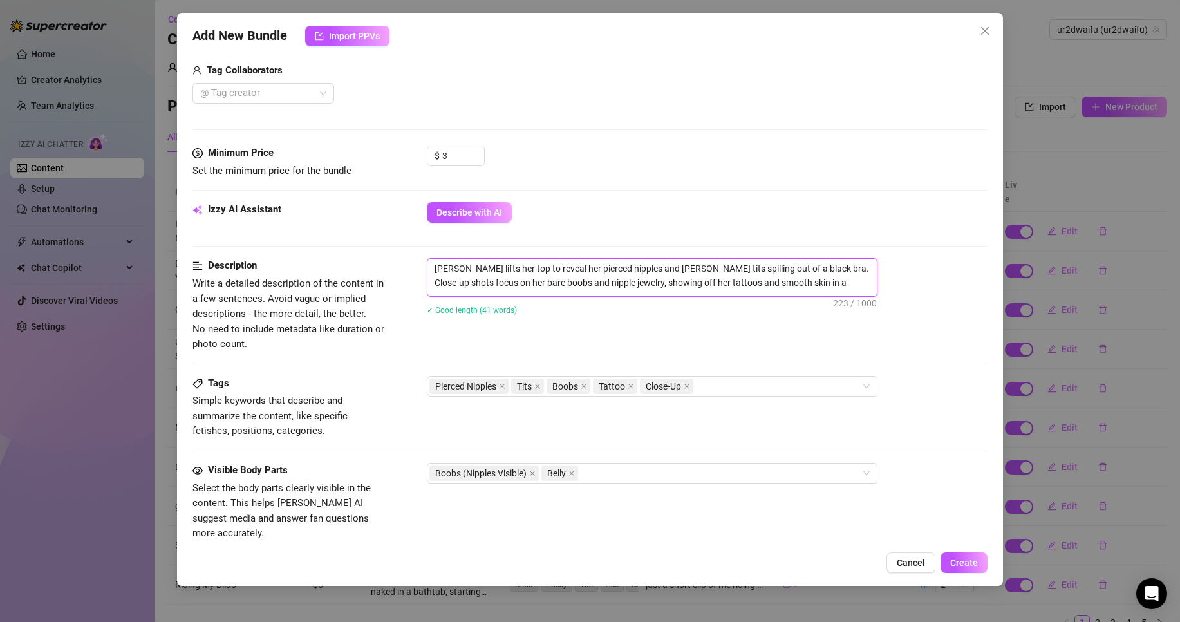
type textarea "Ellie lifts her top to reveal her pierced nipples and perky tits spilling out o…"
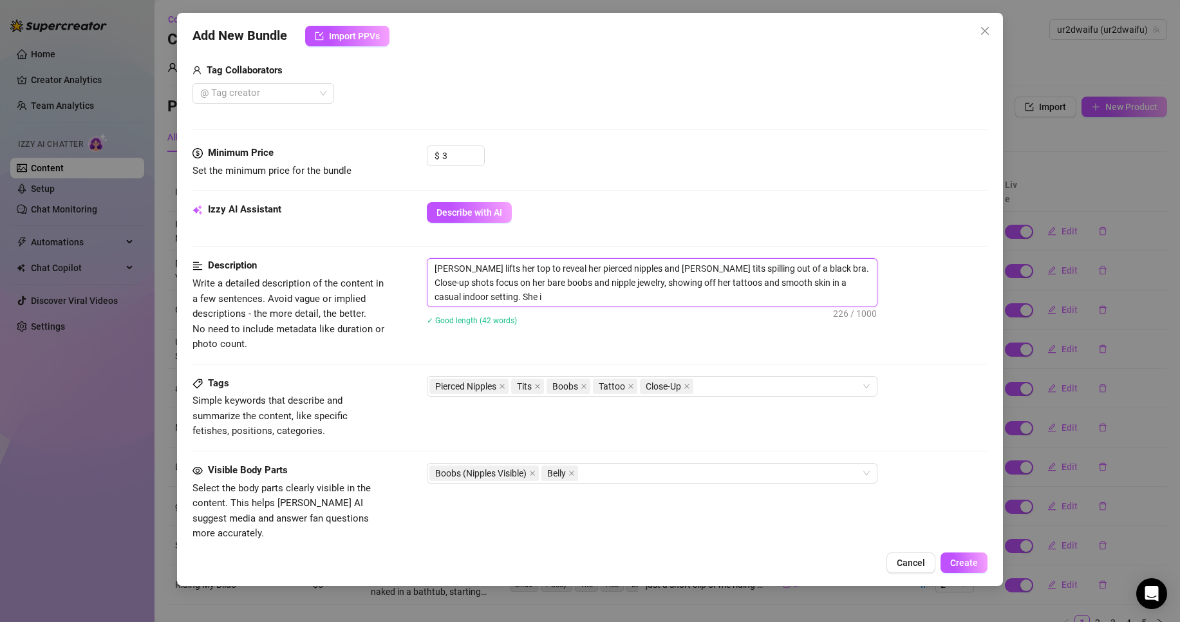
type textarea "Ellie lifts her top to reveal her pierced nipples and perky tits spilling out o…"
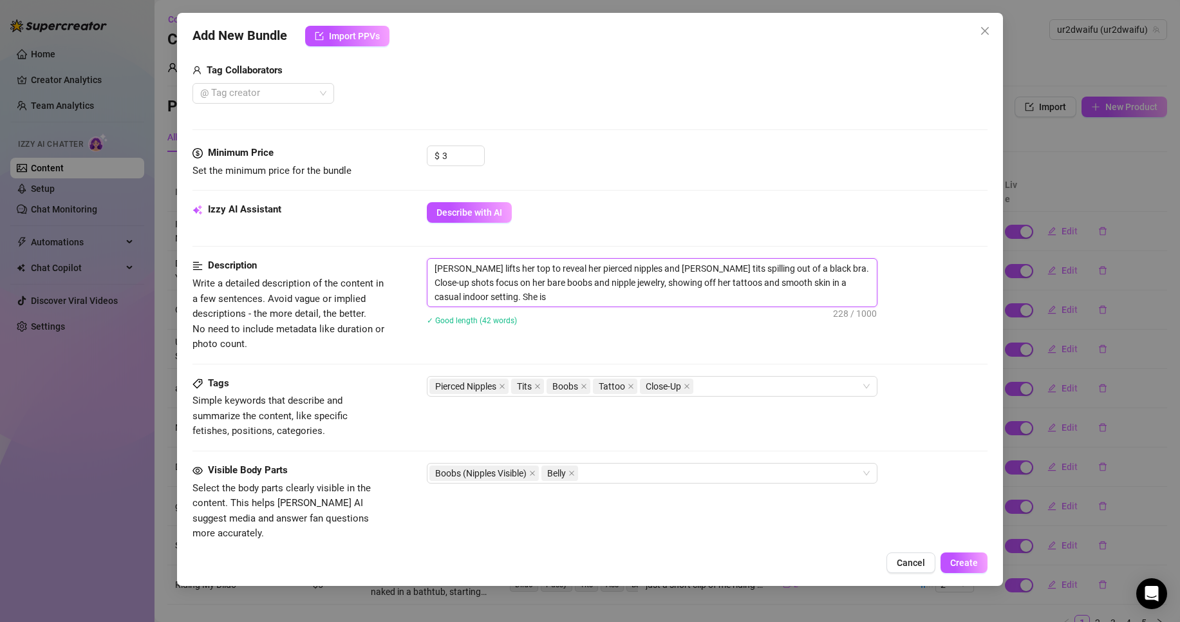
type textarea "Ellie lifts her top to reveal her pierced nipples and perky tits spilling out o…"
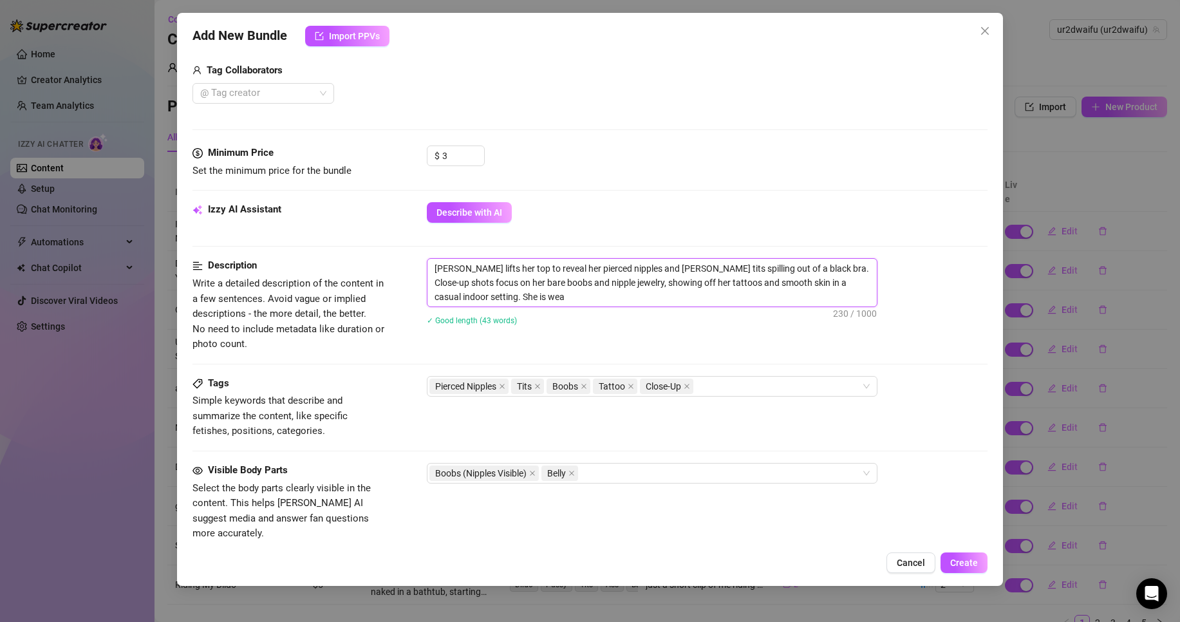
type textarea "Ellie lifts her top to reveal her pierced nipples and perky tits spilling out o…"
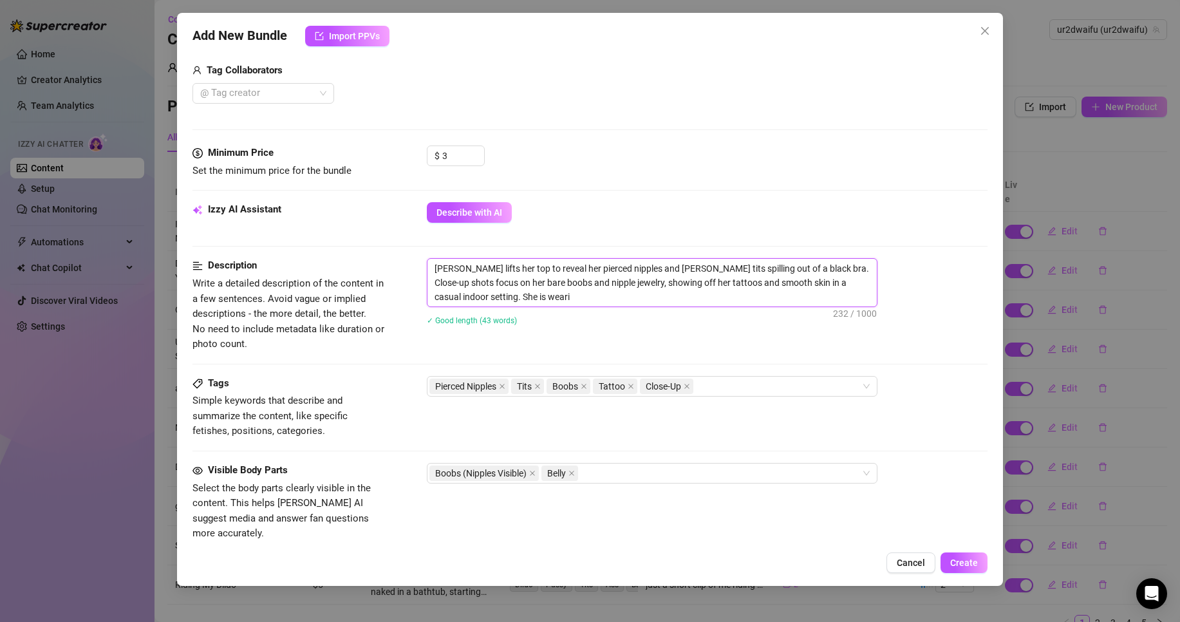
type textarea "Ellie lifts her top to reveal her pierced nipples and perky tits spilling out o…"
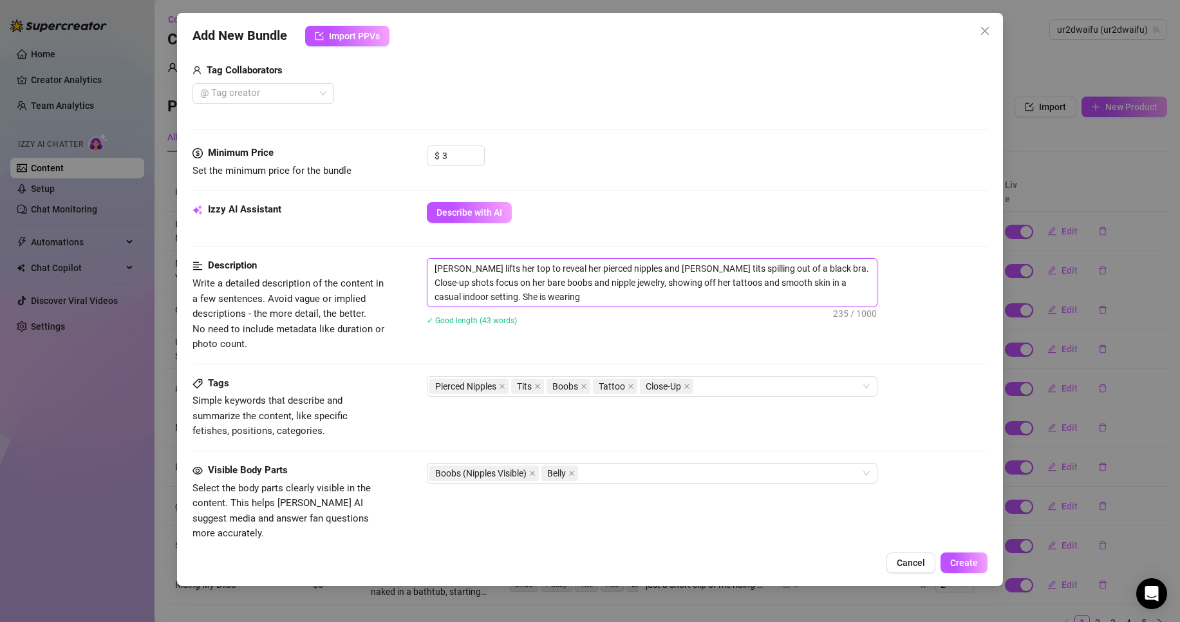
type textarea "Ellie lifts her top to reveal her pierced nipples and perky tits spilling out o…"
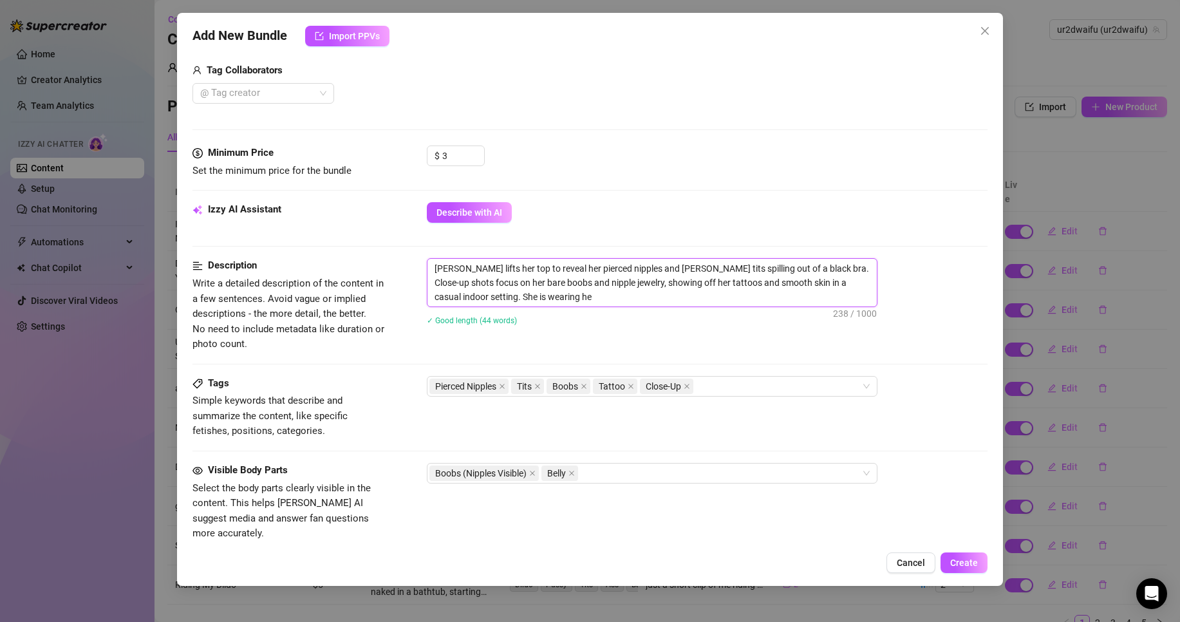
type textarea "Ellie lifts her top to reveal her pierced nipples and perky tits spilling out o…"
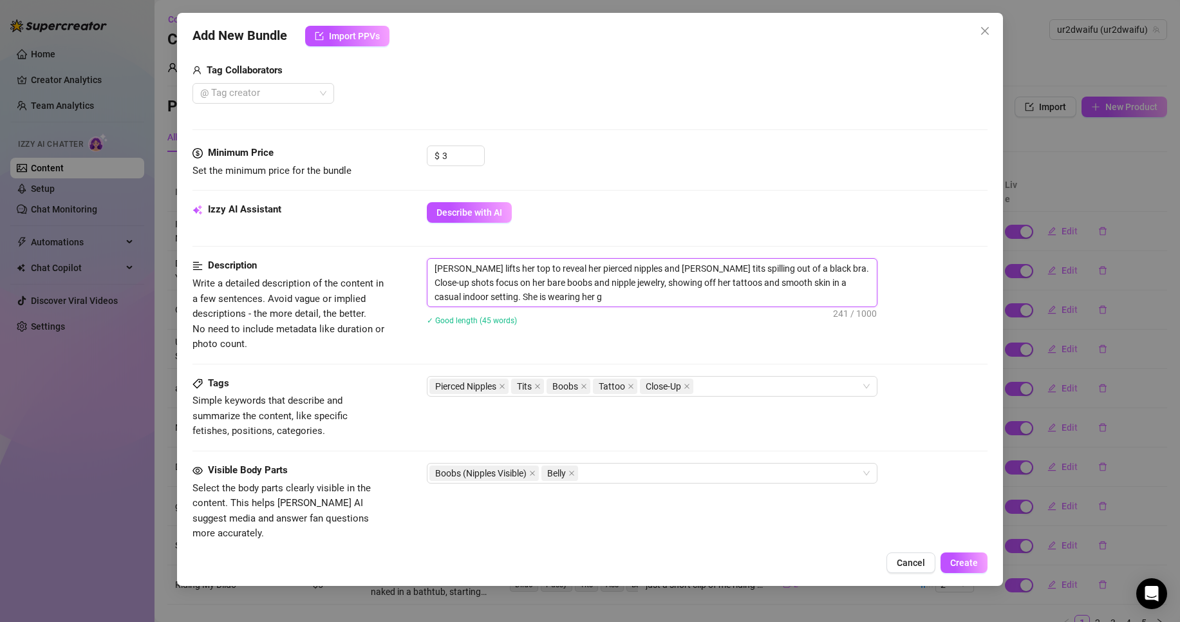
type textarea "Ellie lifts her top to reveal her pierced nipples and perky tits spilling out o…"
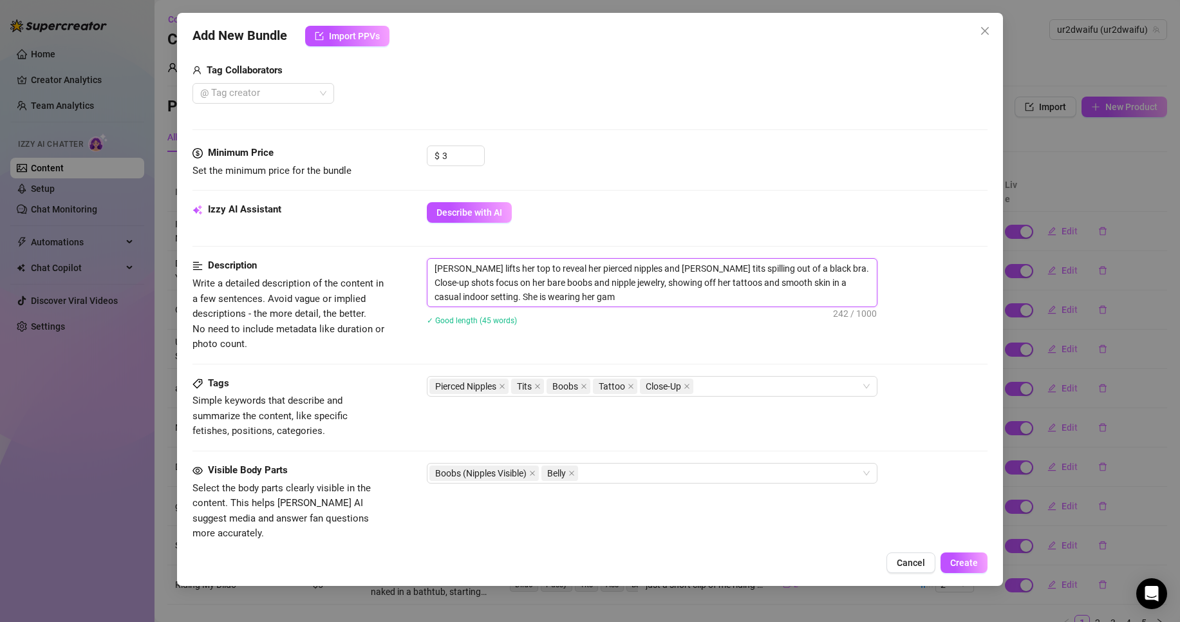
type textarea "Ellie lifts her top to reveal her pierced nipples and perky tits spilling out o…"
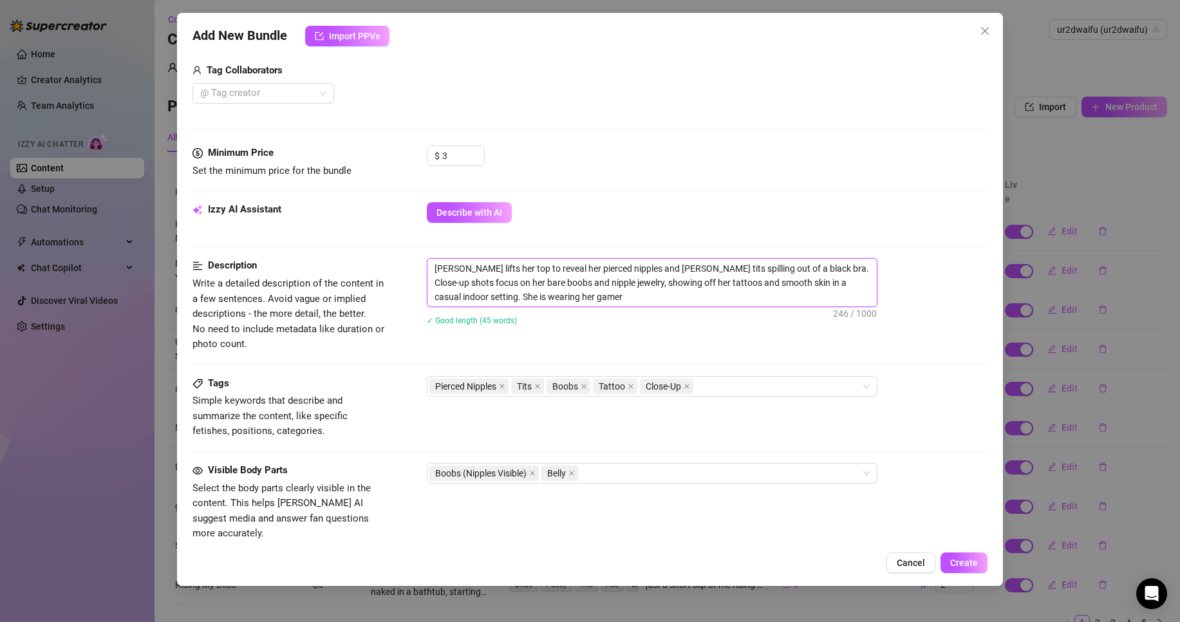
type textarea "Ellie lifts her top to reveal her pierced nipples and perky tits spilling out o…"
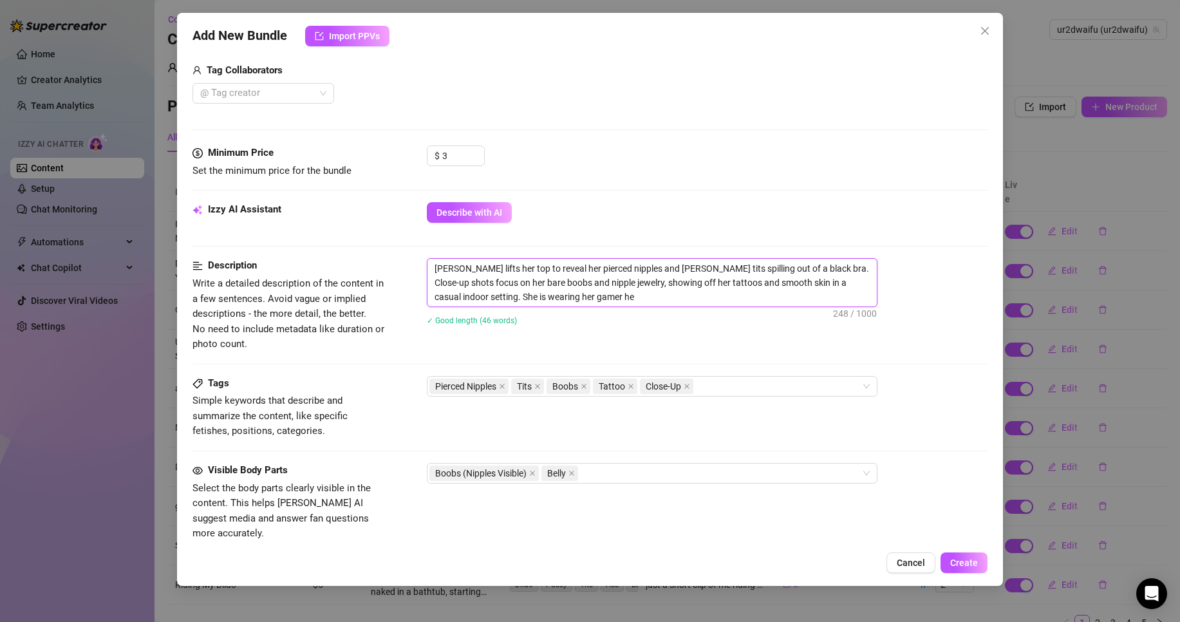
type textarea "Ellie lifts her top to reveal her pierced nipples and perky tits spilling out o…"
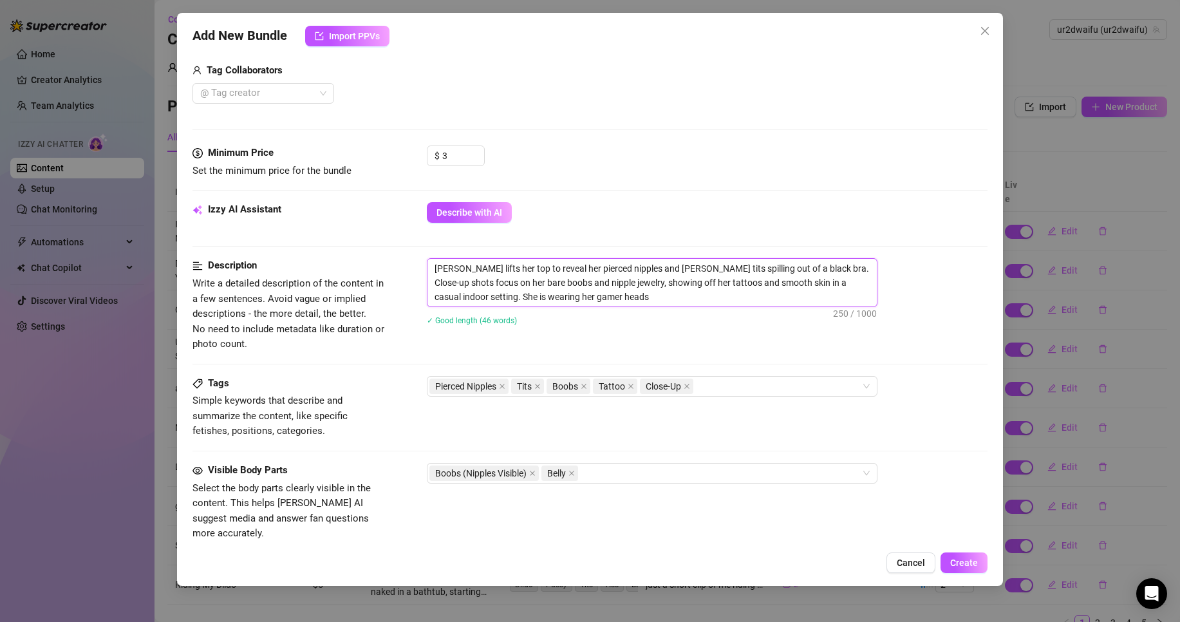
type textarea "Ellie lifts her top to reveal her pierced nipples and perky tits spilling out o…"
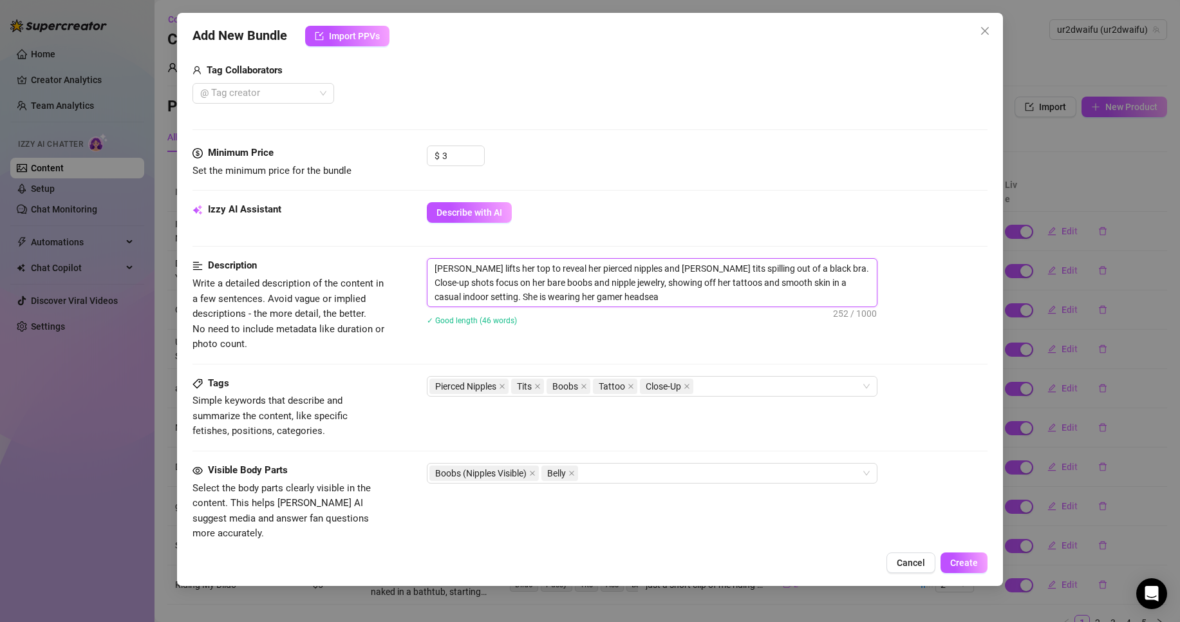
type textarea "Ellie lifts her top to reveal her pierced nipples and perky tits spilling out o…"
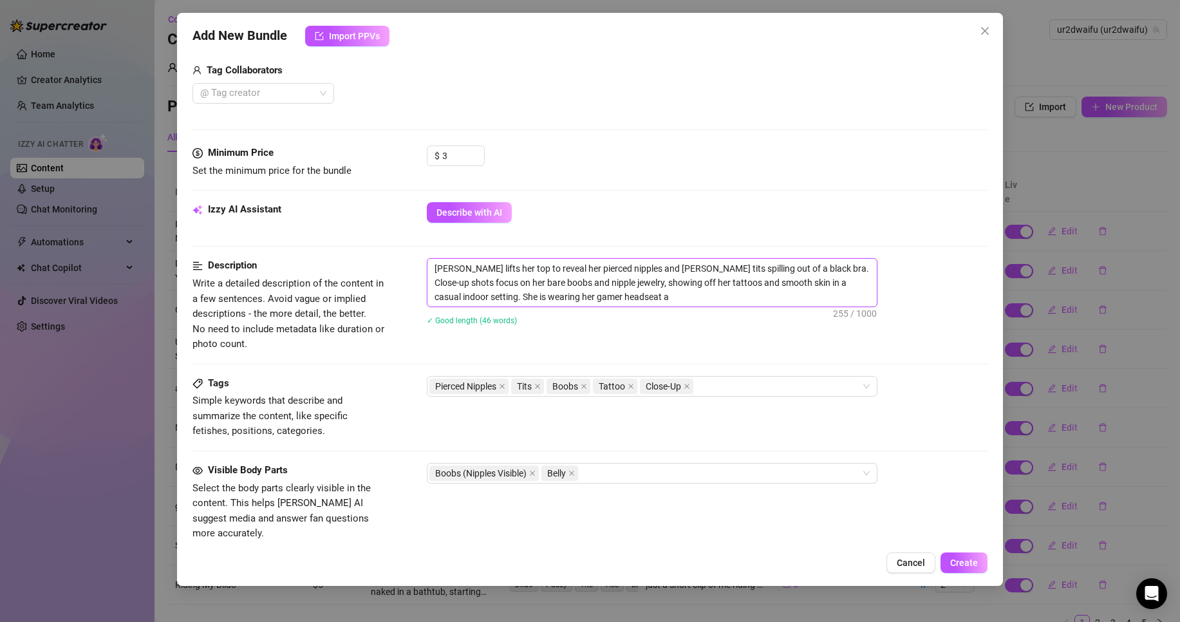
type textarea "Ellie lifts her top to reveal her pierced nipples and perky tits spilling out o…"
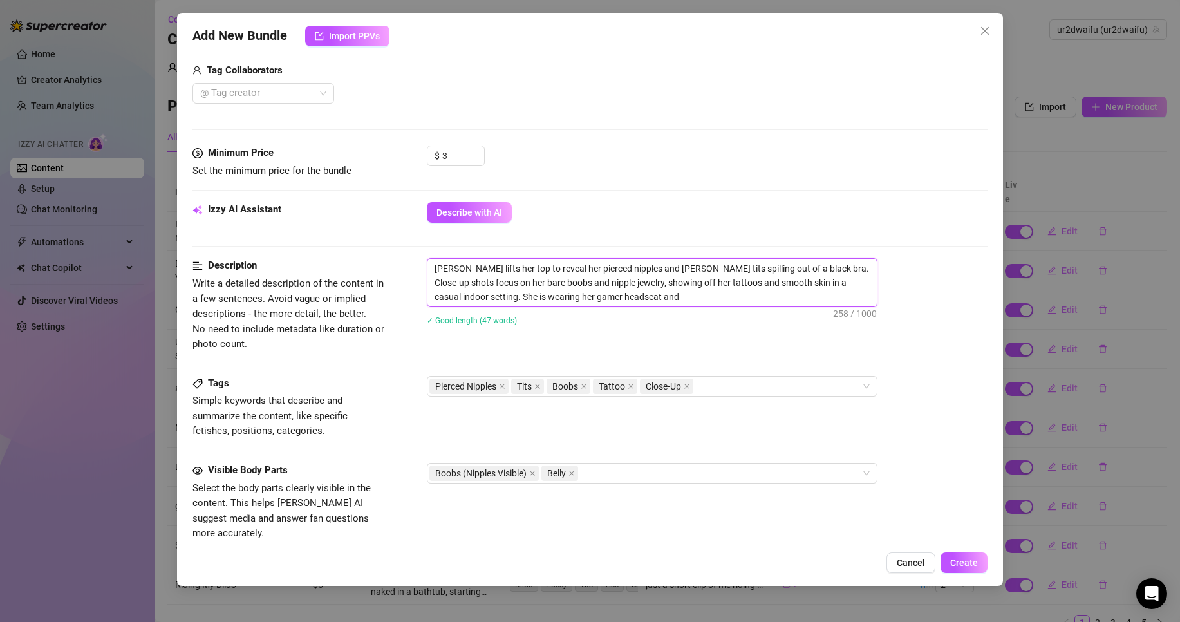
type textarea "Ellie lifts her top to reveal her pierced nipples and perky tits spilling out o…"
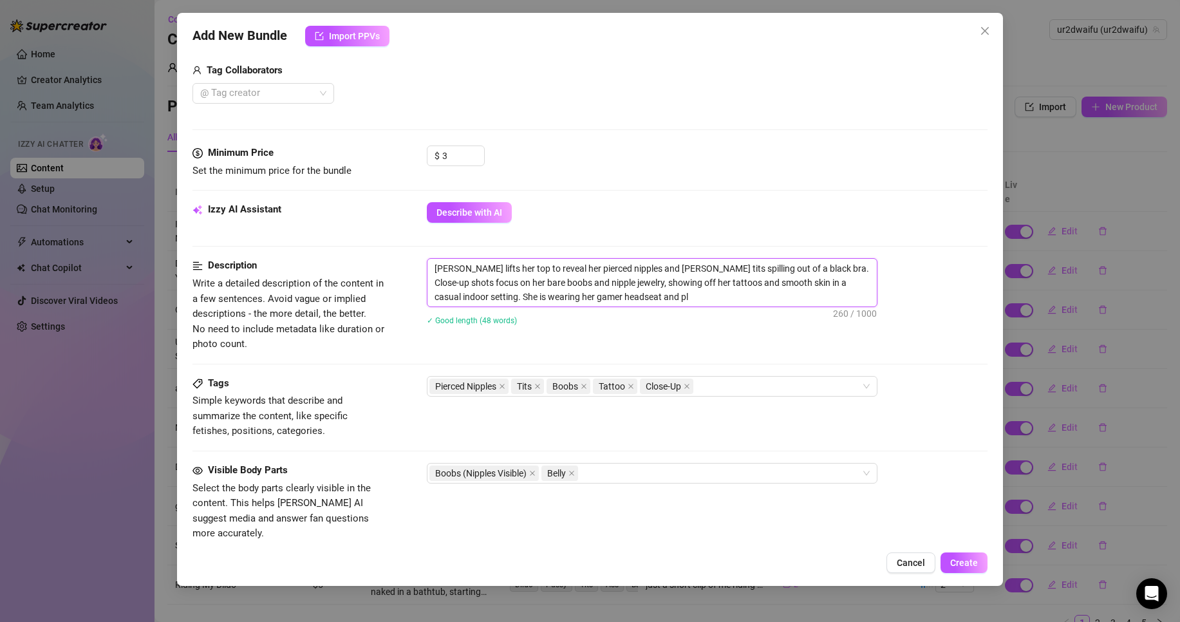
type textarea "Ellie lifts her top to reveal her pierced nipples and perky tits spilling out o…"
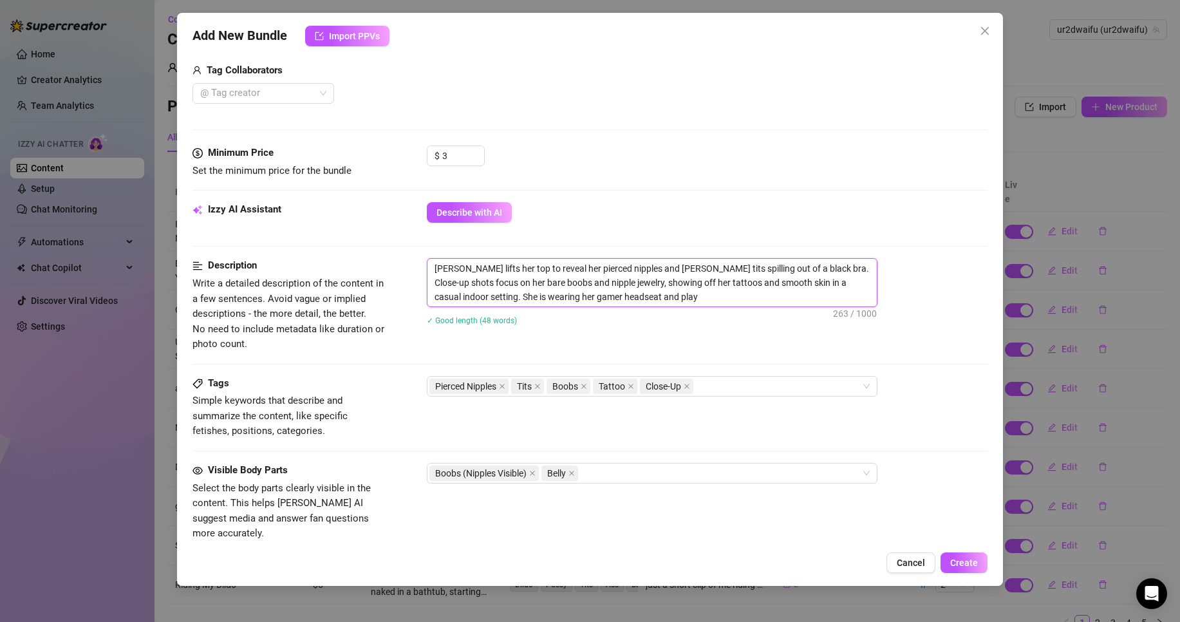
type textarea "Ellie lifts her top to reveal her pierced nipples and perky tits spilling out o…"
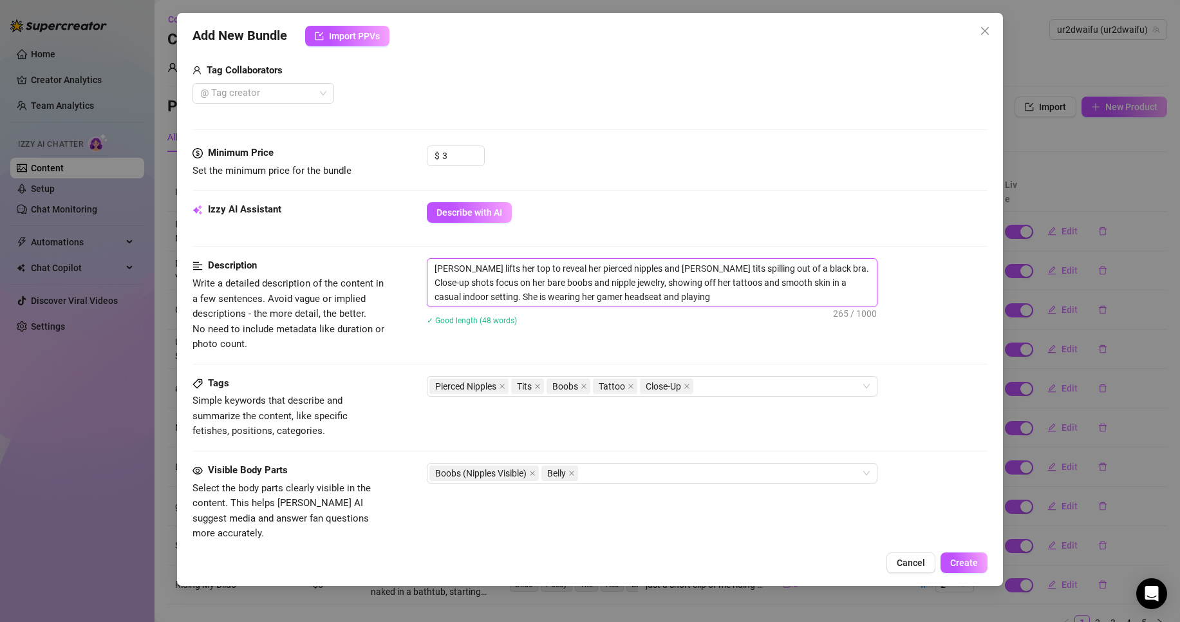
type textarea "Ellie lifts her top to reveal her pierced nipples and perky tits spilling out o…"
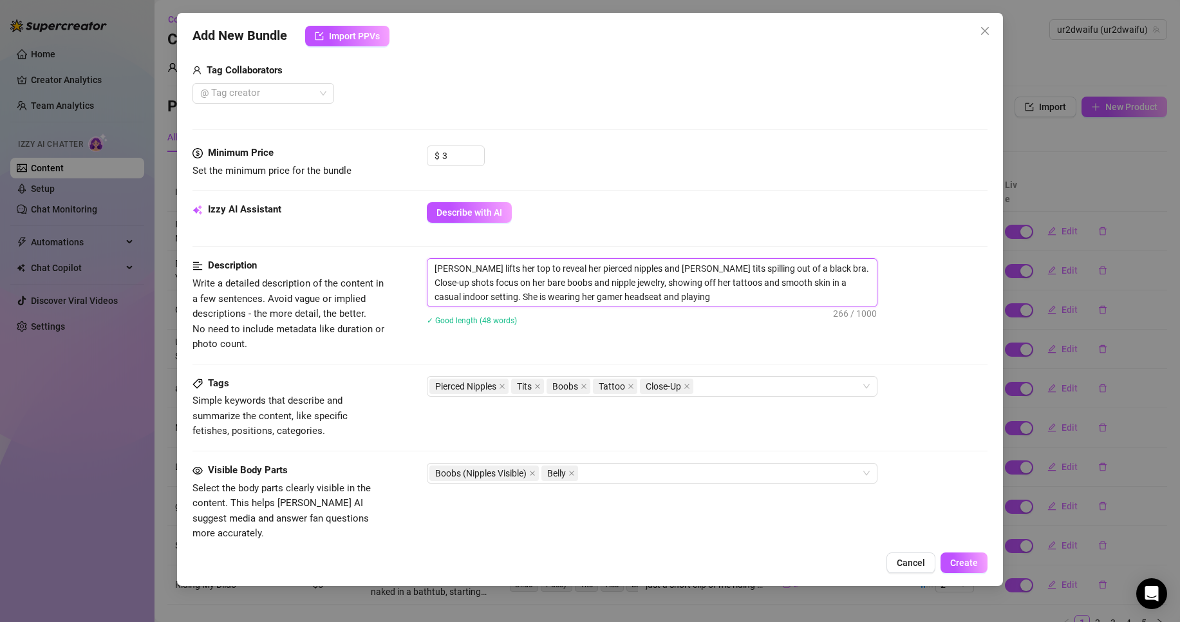
type textarea "Ellie lifts her top to reveal her pierced nipples and perky tits spilling out o…"
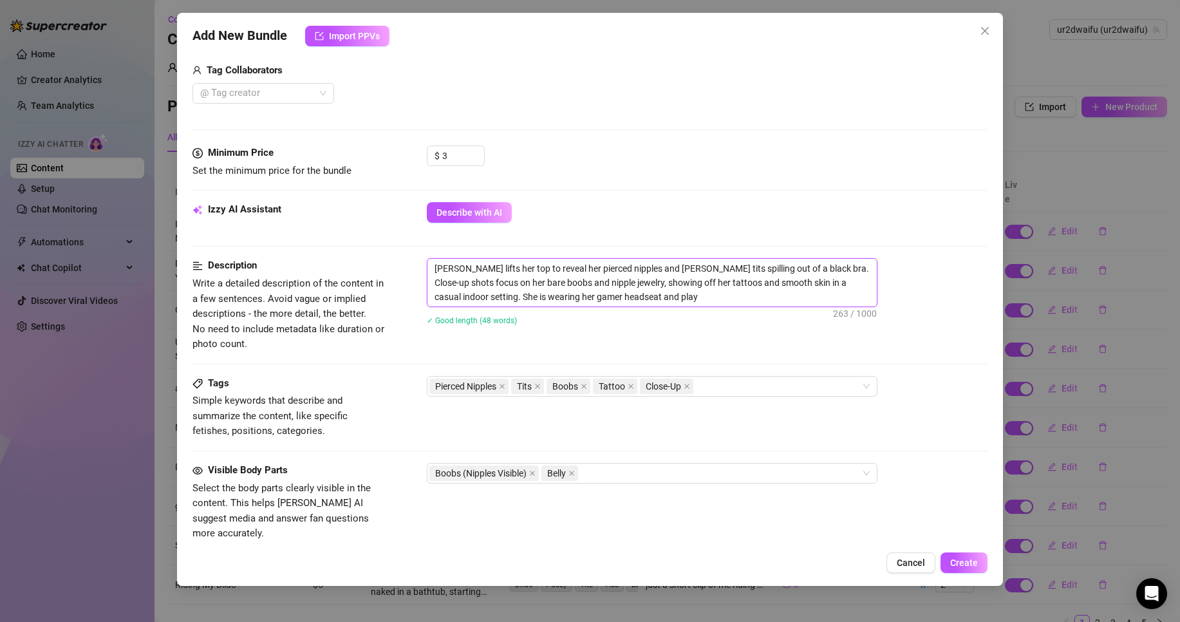
type textarea "Ellie lifts her top to reveal her pierced nipples and perky tits spilling out o…"
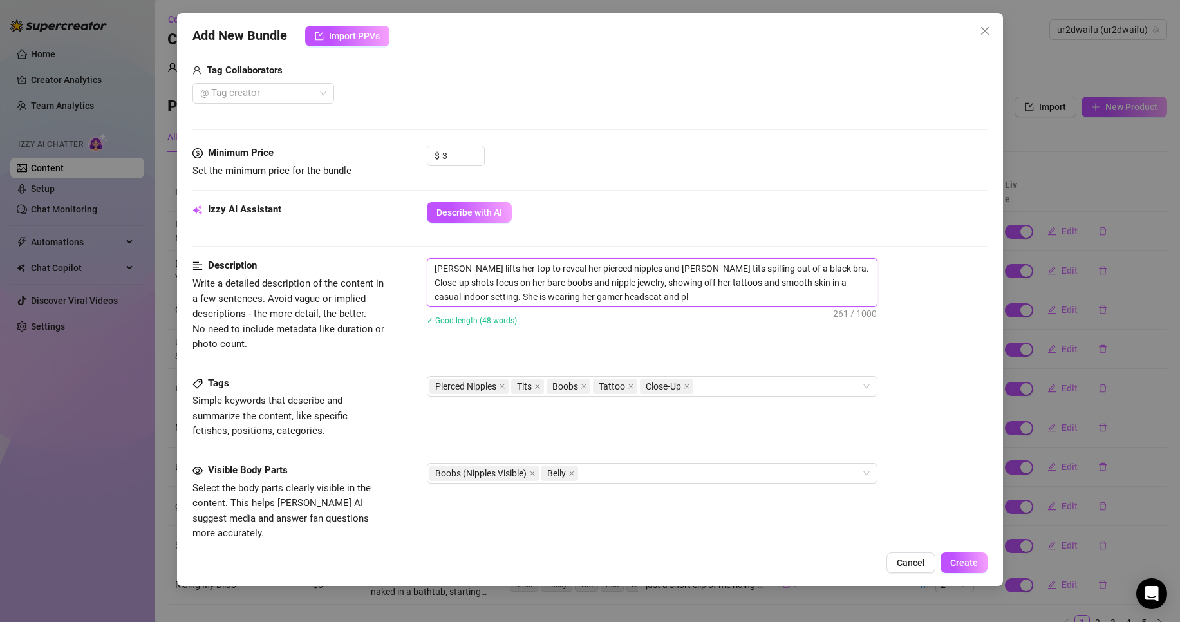
type textarea "Ellie lifts her top to reveal her pierced nipples and perky tits spilling out o…"
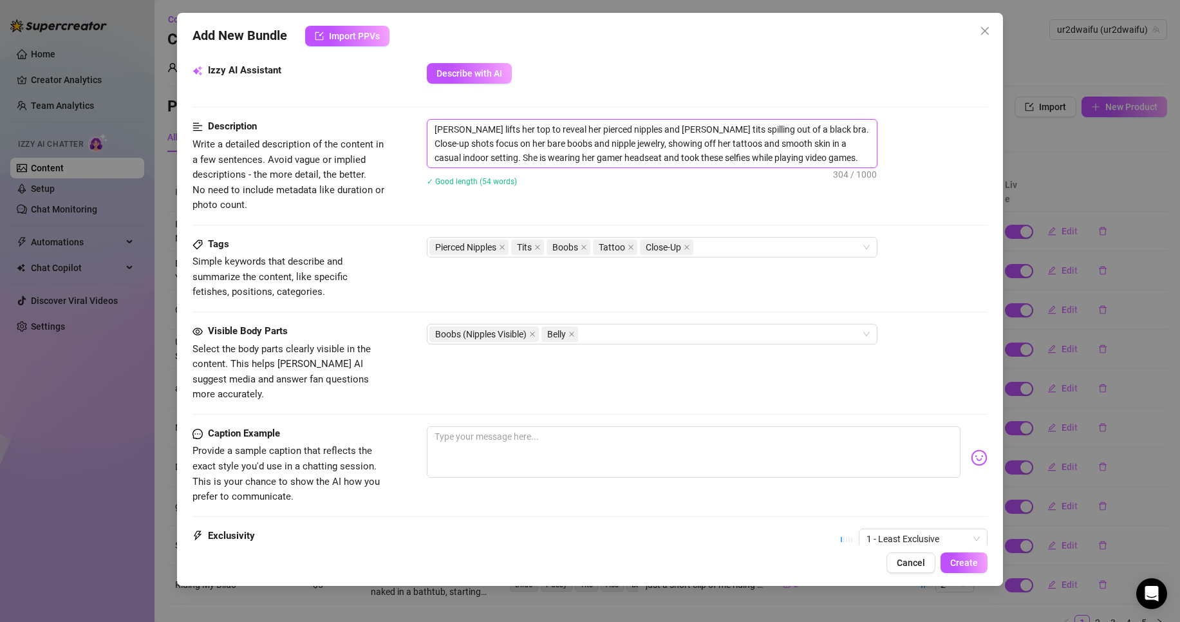
scroll to position [589, 0]
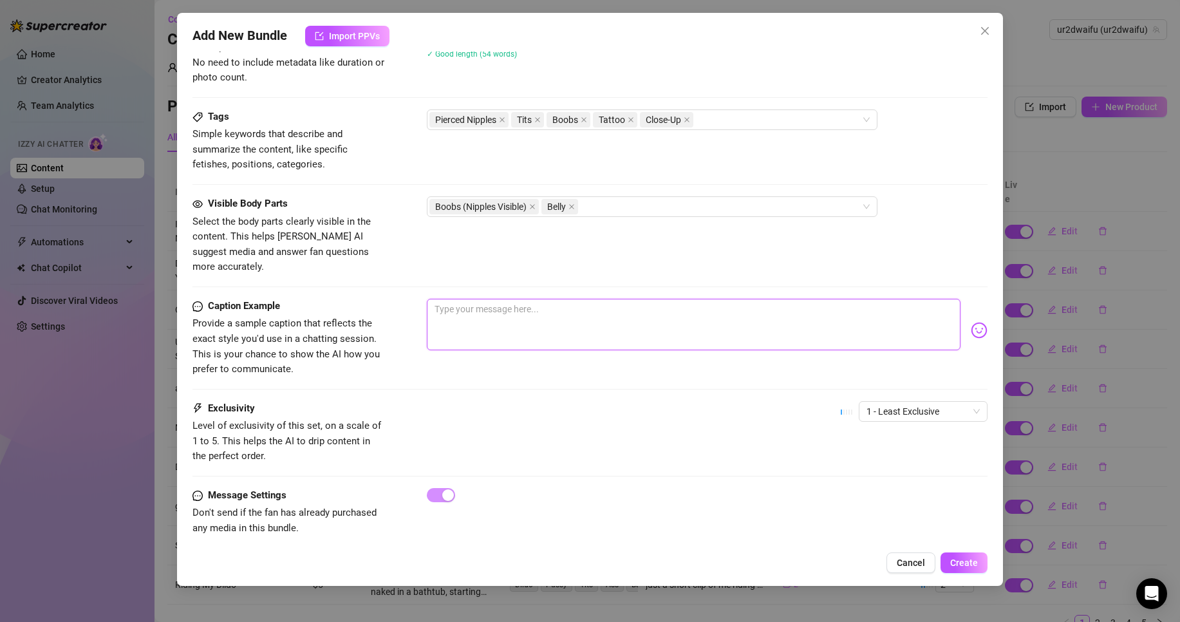
click at [520, 299] on textarea at bounding box center [694, 325] width 534 height 52
click at [923, 402] on span "1 - Least Exclusive" at bounding box center [923, 411] width 113 height 19
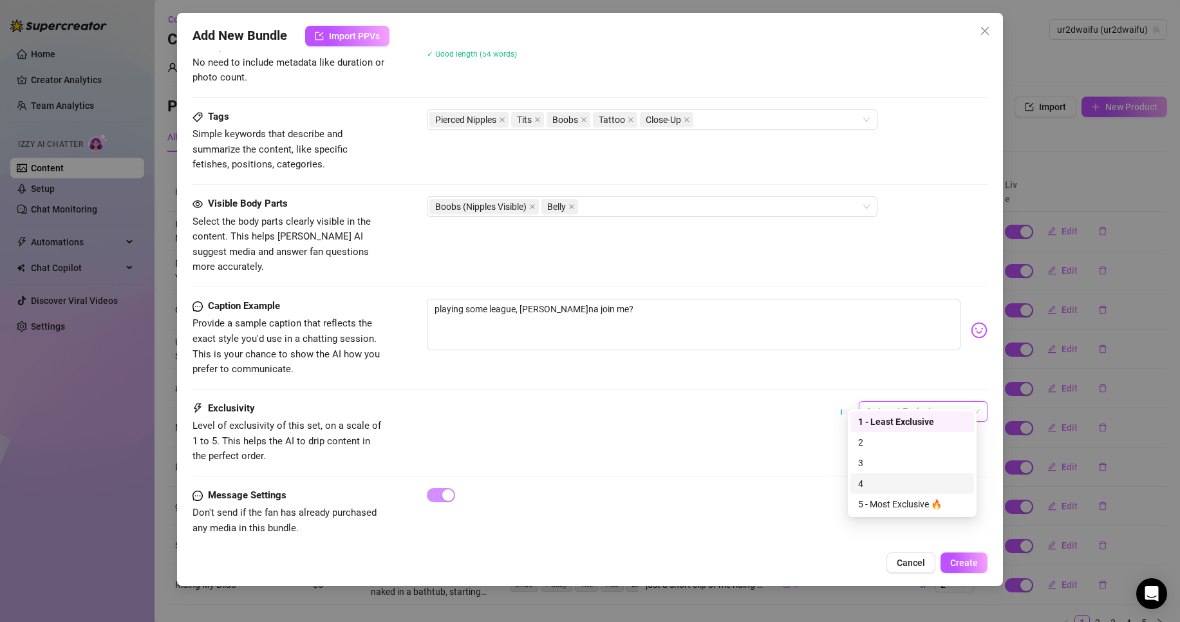
click at [907, 482] on div "4" at bounding box center [912, 484] width 108 height 14
click at [914, 402] on span "4" at bounding box center [923, 411] width 113 height 19
click at [898, 462] on div "3" at bounding box center [912, 463] width 108 height 14
click at [965, 574] on div "Add New Bundle Import PPVs Account ur2dwaifu (@ur2dwaifu) Name Name is for your…" at bounding box center [590, 299] width 826 height 573
click at [965, 562] on span "Create" at bounding box center [964, 563] width 28 height 10
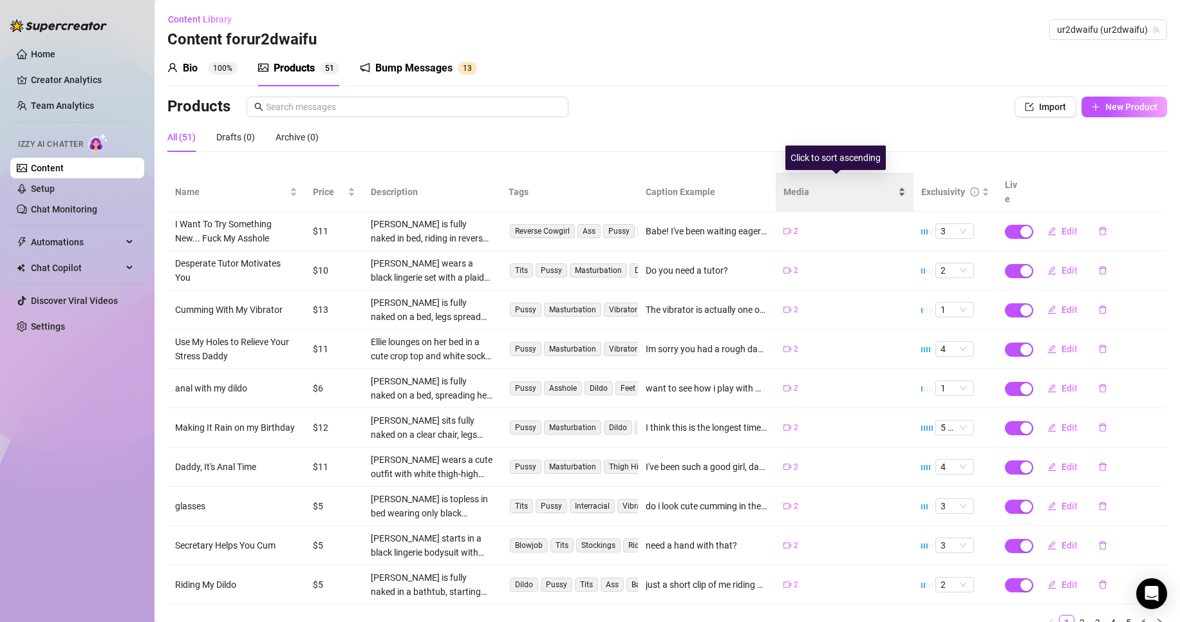
click at [799, 185] on span "Media" at bounding box center [840, 192] width 112 height 14
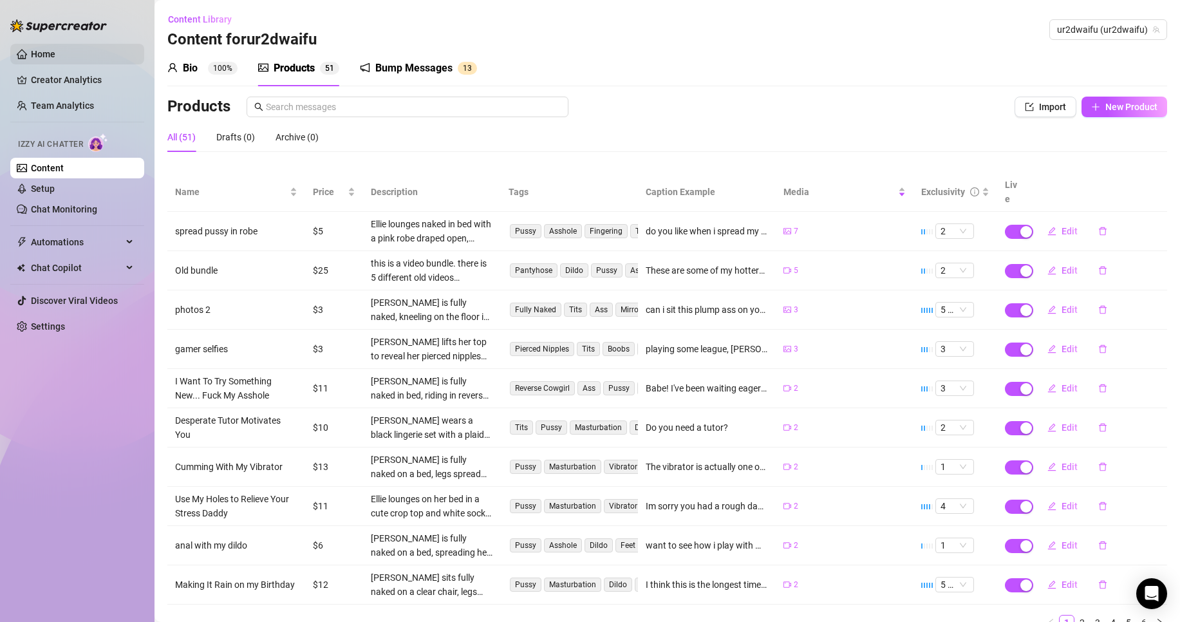
click at [50, 49] on link "Home" at bounding box center [43, 54] width 24 height 10
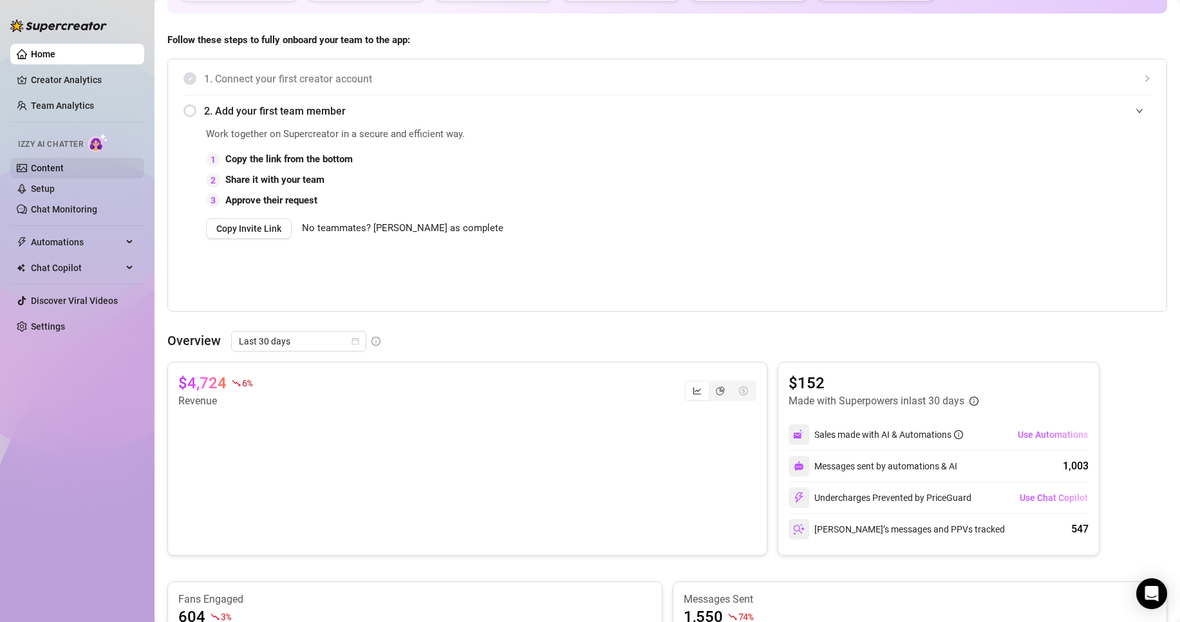
scroll to position [193, 0]
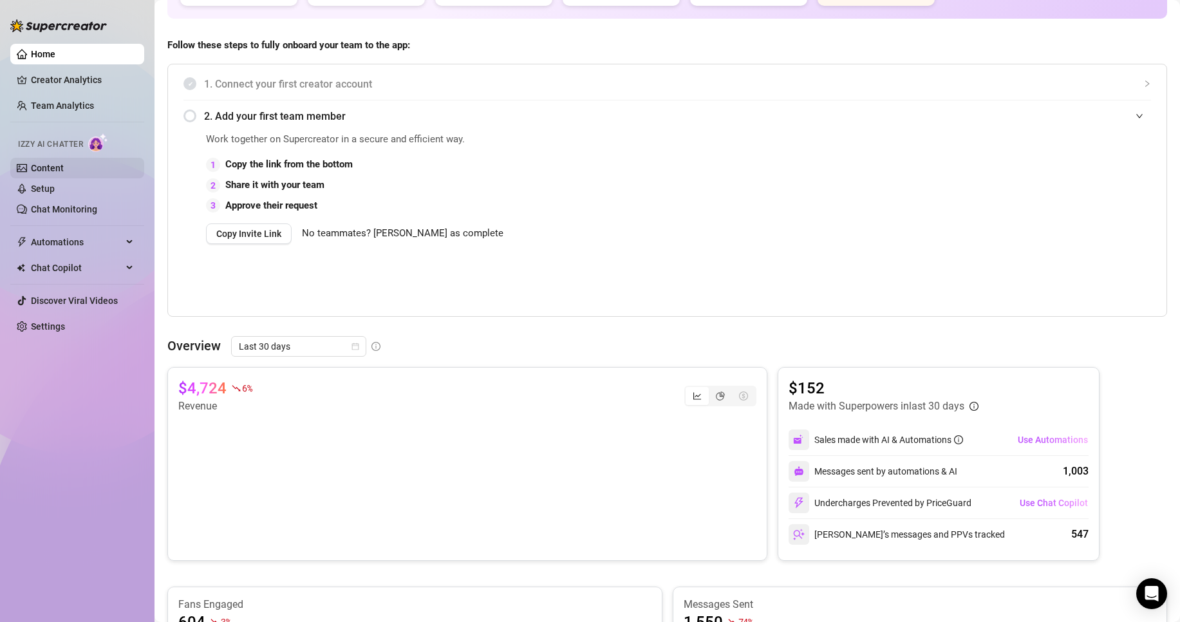
click at [64, 168] on link "Content" at bounding box center [47, 168] width 33 height 10
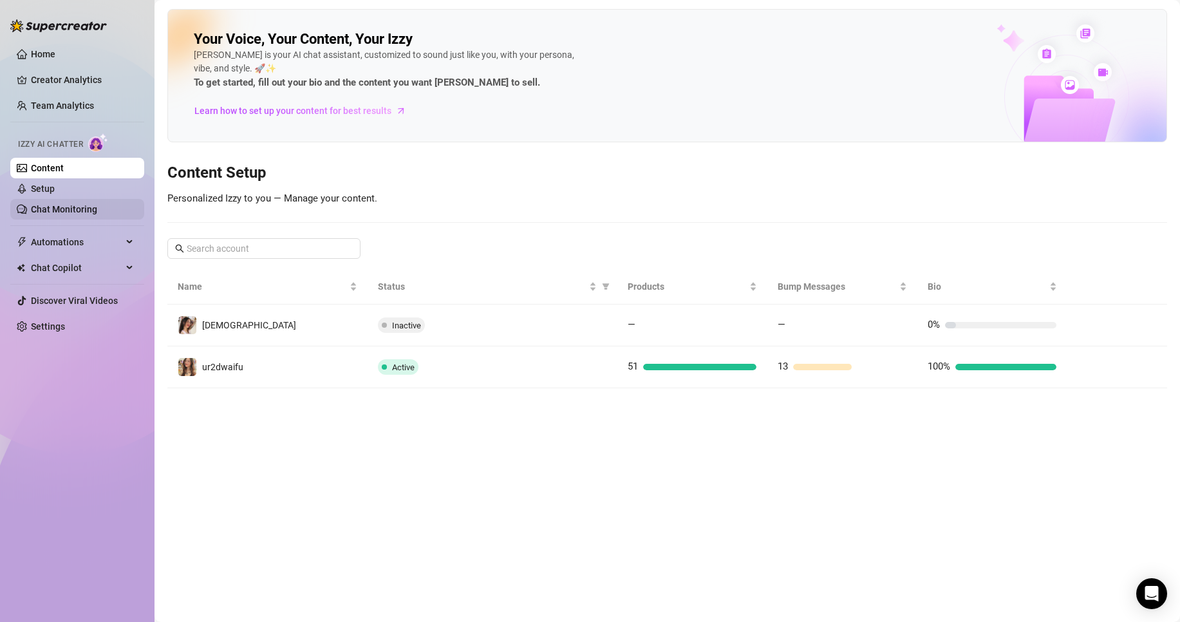
click at [69, 204] on link "Chat Monitoring" at bounding box center [64, 209] width 66 height 10
